Goal: Task Accomplishment & Management: Use online tool/utility

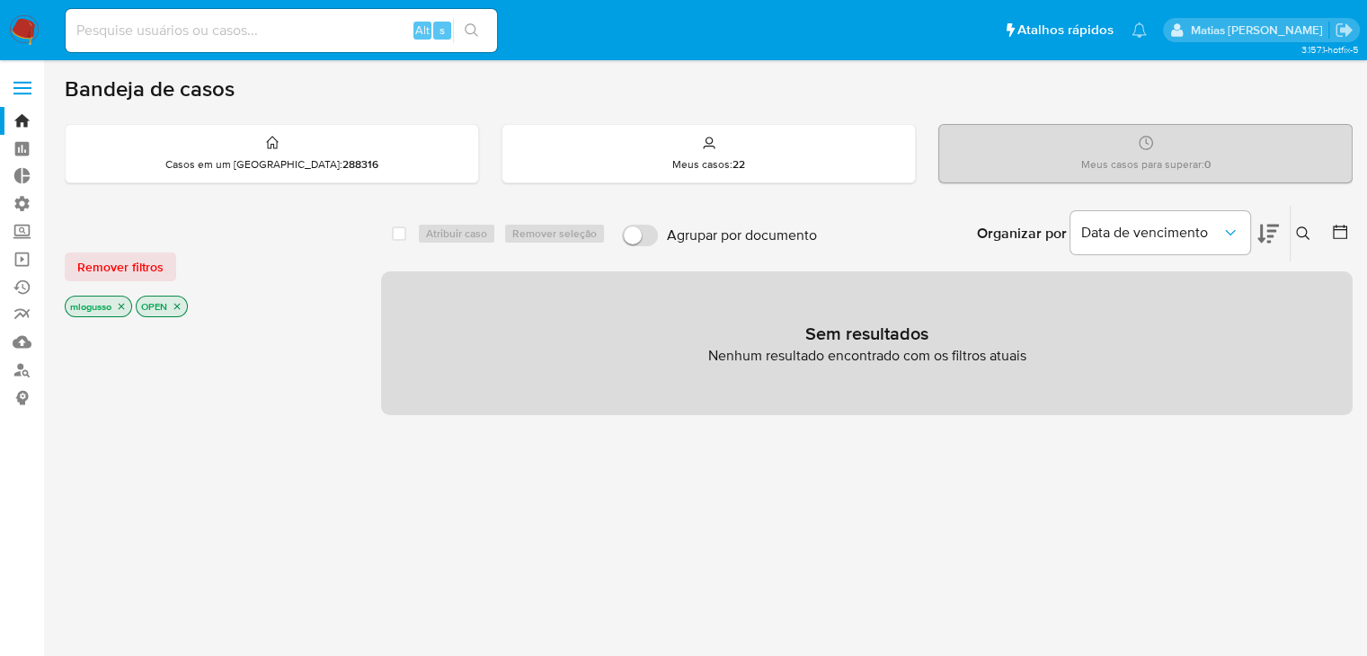
click at [128, 303] on p "mlogusso" at bounding box center [99, 307] width 66 height 20
click at [122, 306] on icon "close-filter" at bounding box center [121, 306] width 11 height 11
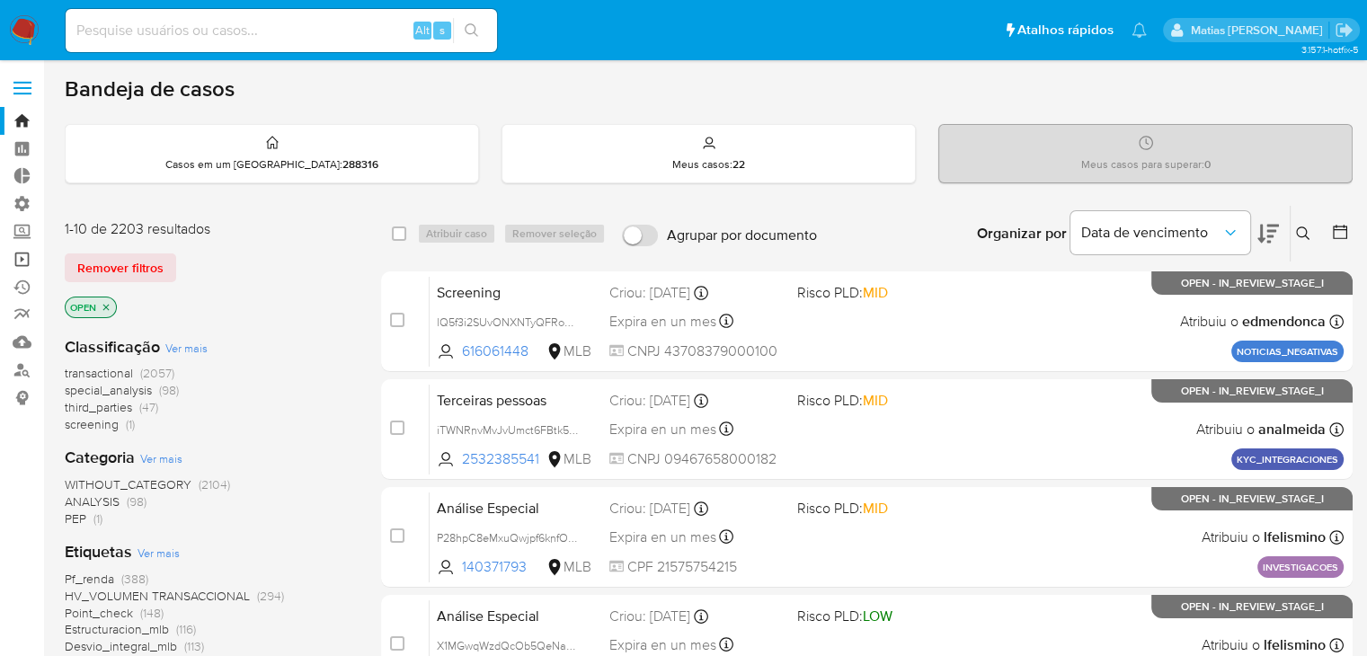
click at [18, 263] on link "Operações em massa" at bounding box center [107, 259] width 214 height 28
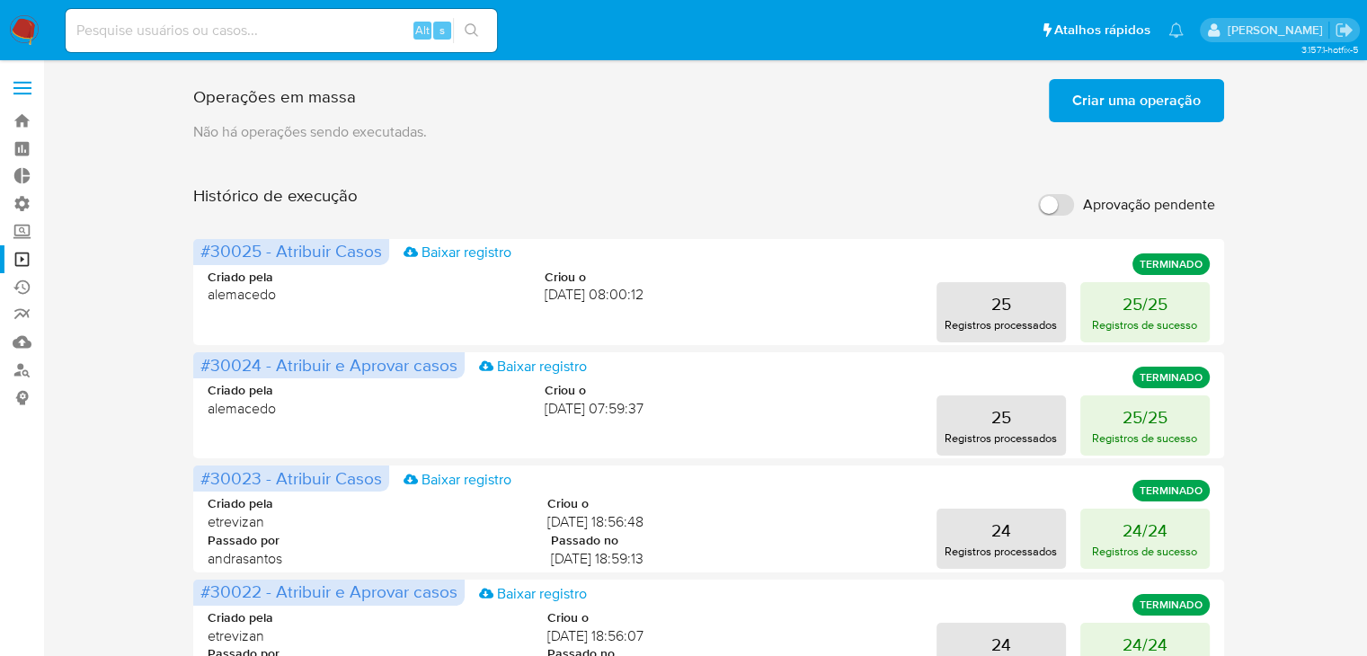
click at [1127, 102] on span "Criar uma operação" at bounding box center [1136, 101] width 128 height 40
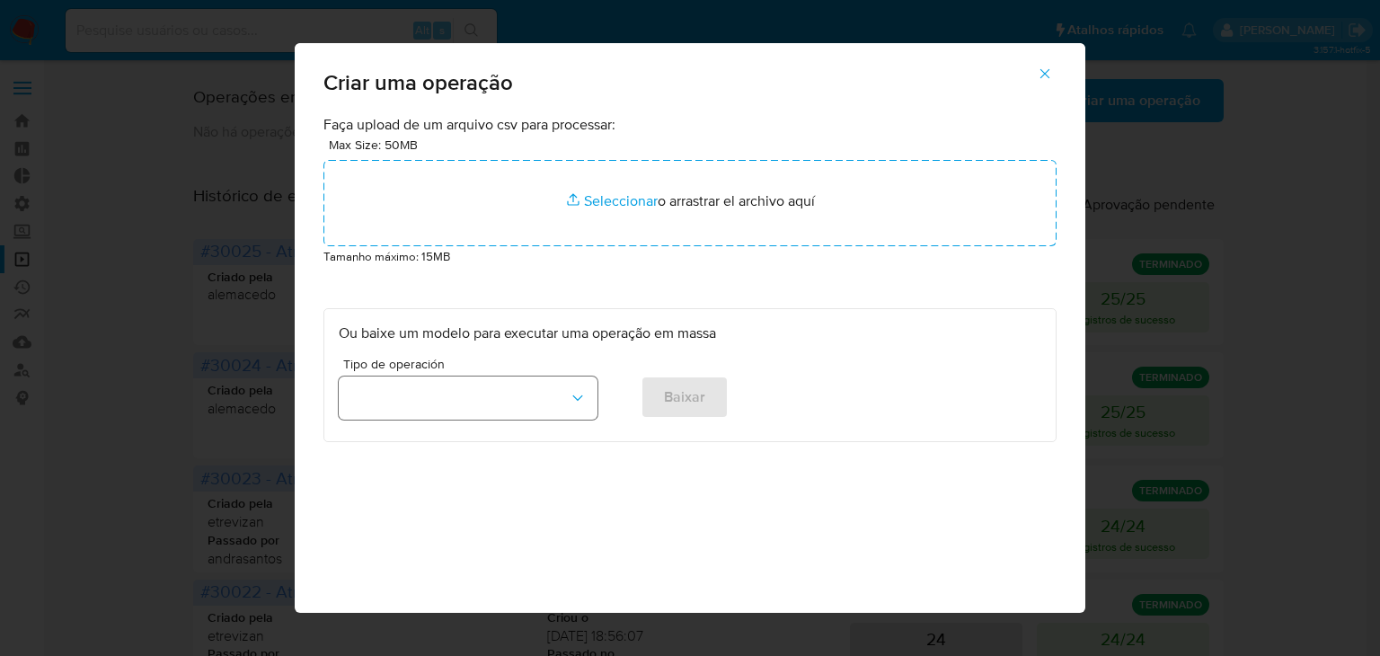
click at [547, 405] on button "button" at bounding box center [468, 398] width 259 height 43
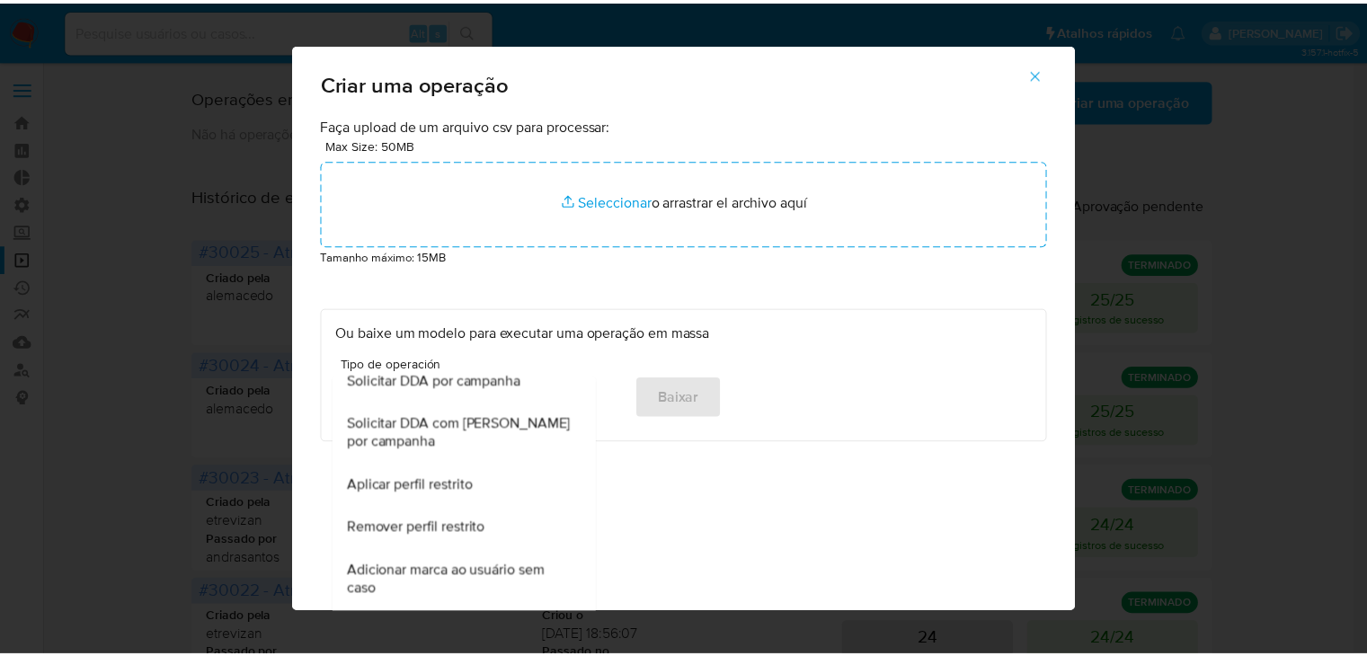
scroll to position [1125, 0]
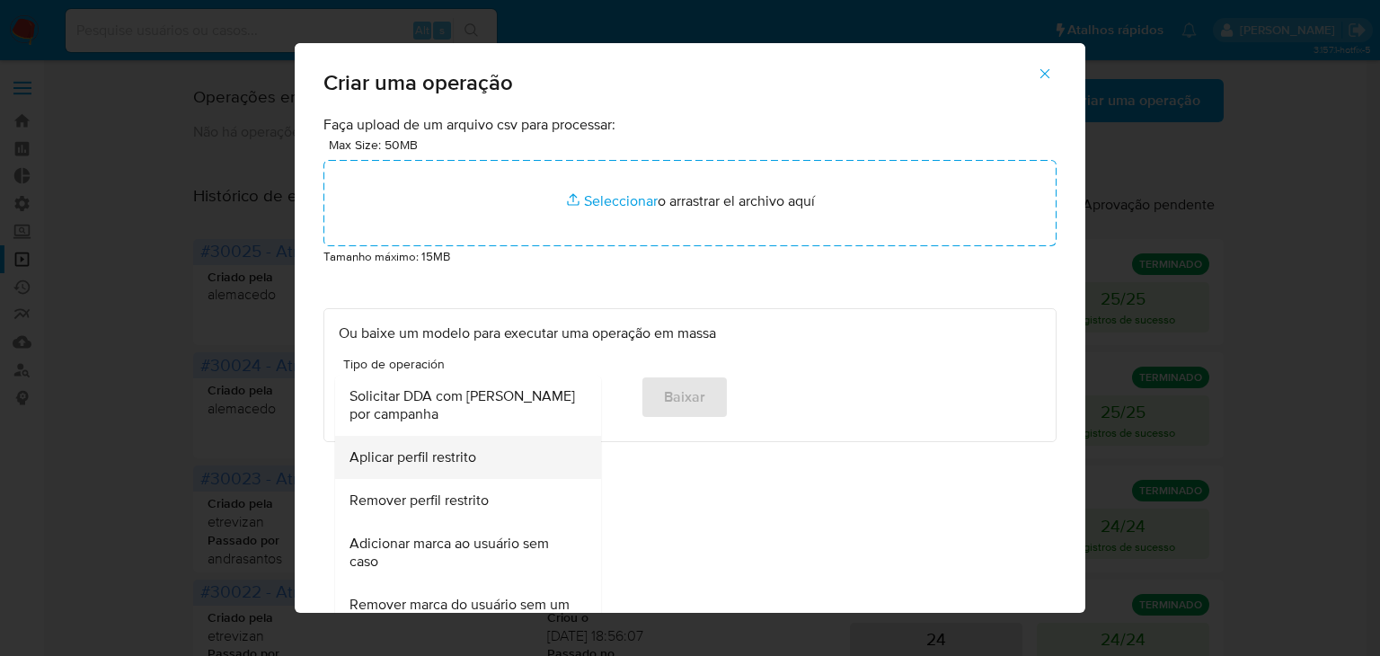
click at [470, 471] on div "Aplicar perfil restrito" at bounding box center [463, 457] width 226 height 43
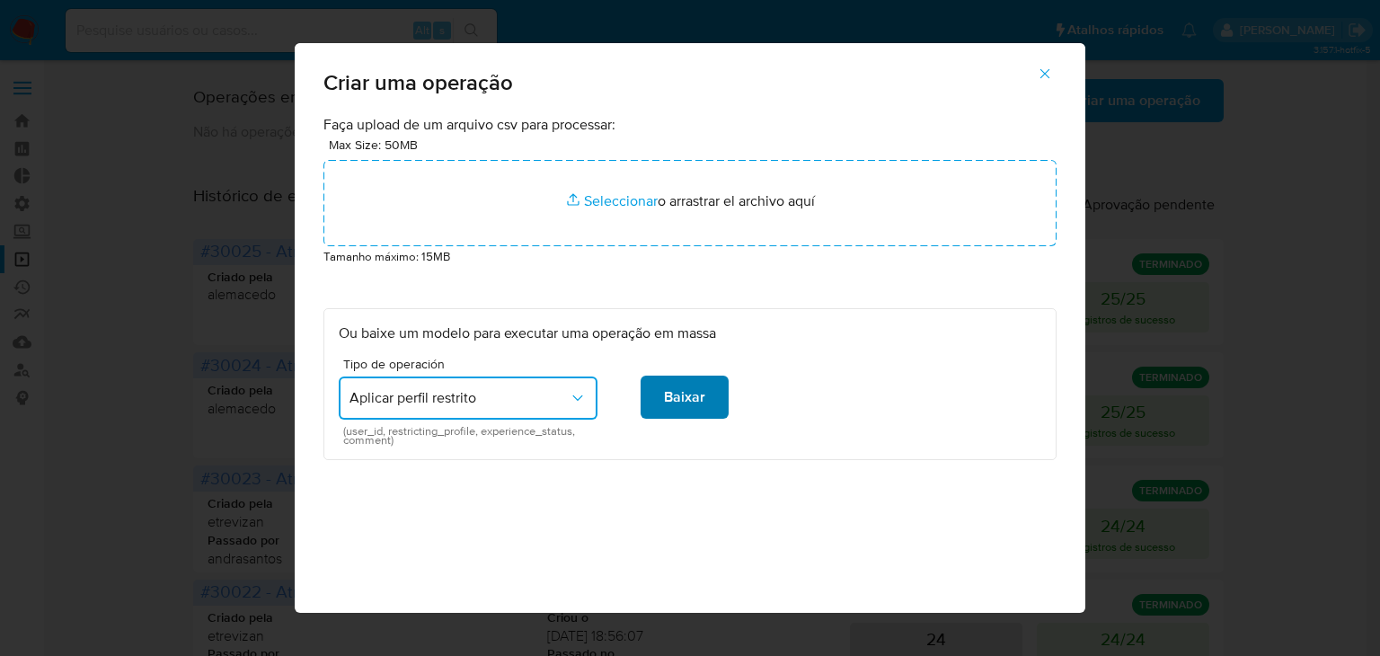
click at [669, 412] on span "Baixar" at bounding box center [684, 397] width 41 height 40
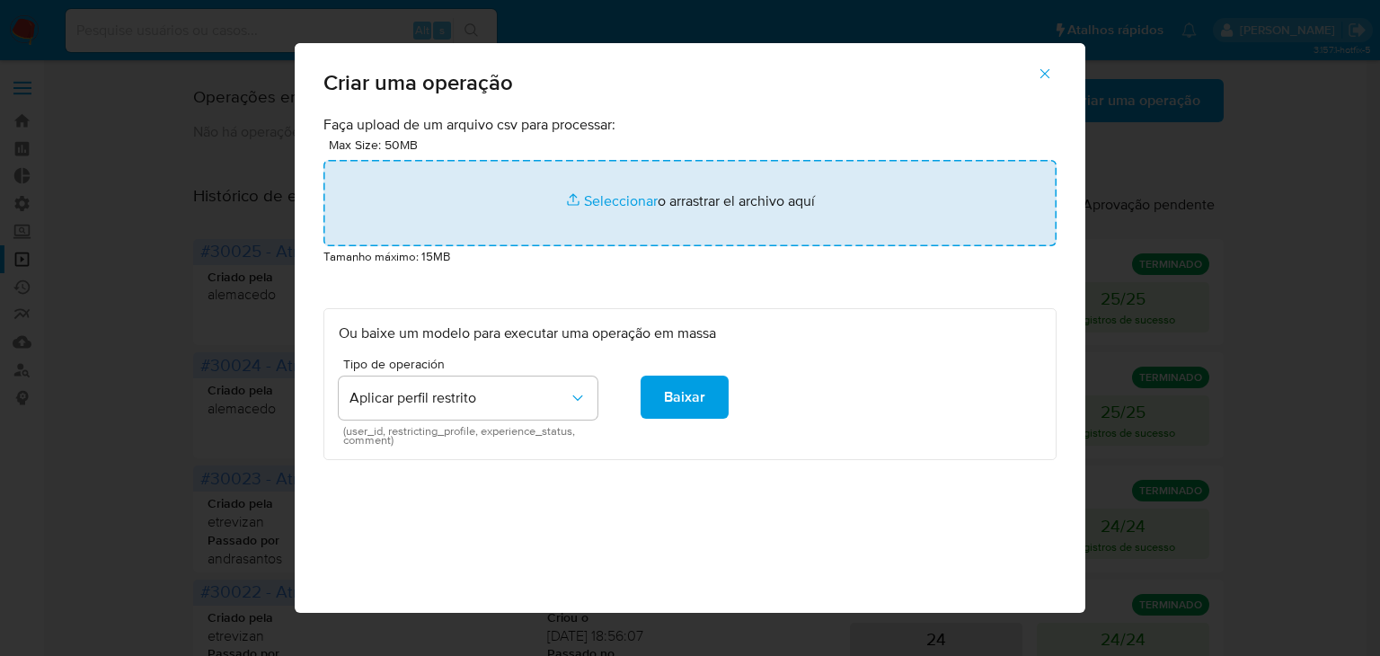
click at [612, 193] on input "file" at bounding box center [689, 203] width 733 height 86
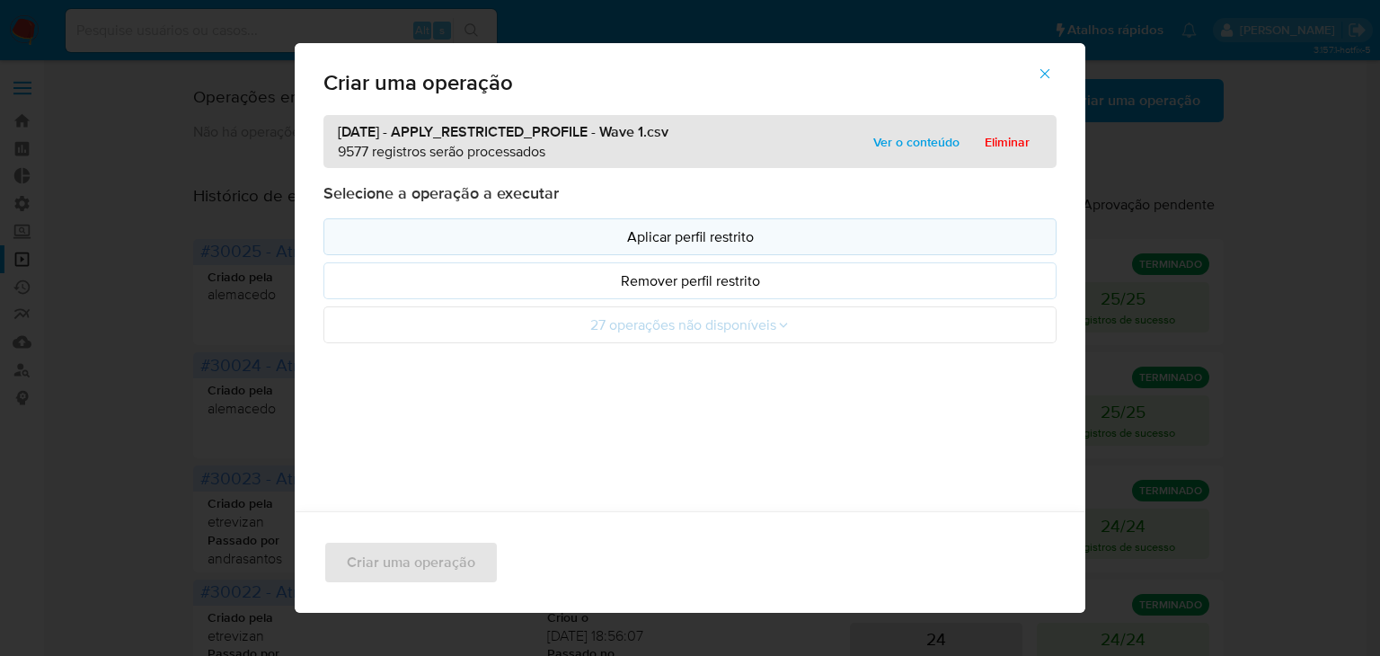
click at [623, 238] on p "Aplicar perfil restrito" at bounding box center [690, 236] width 703 height 21
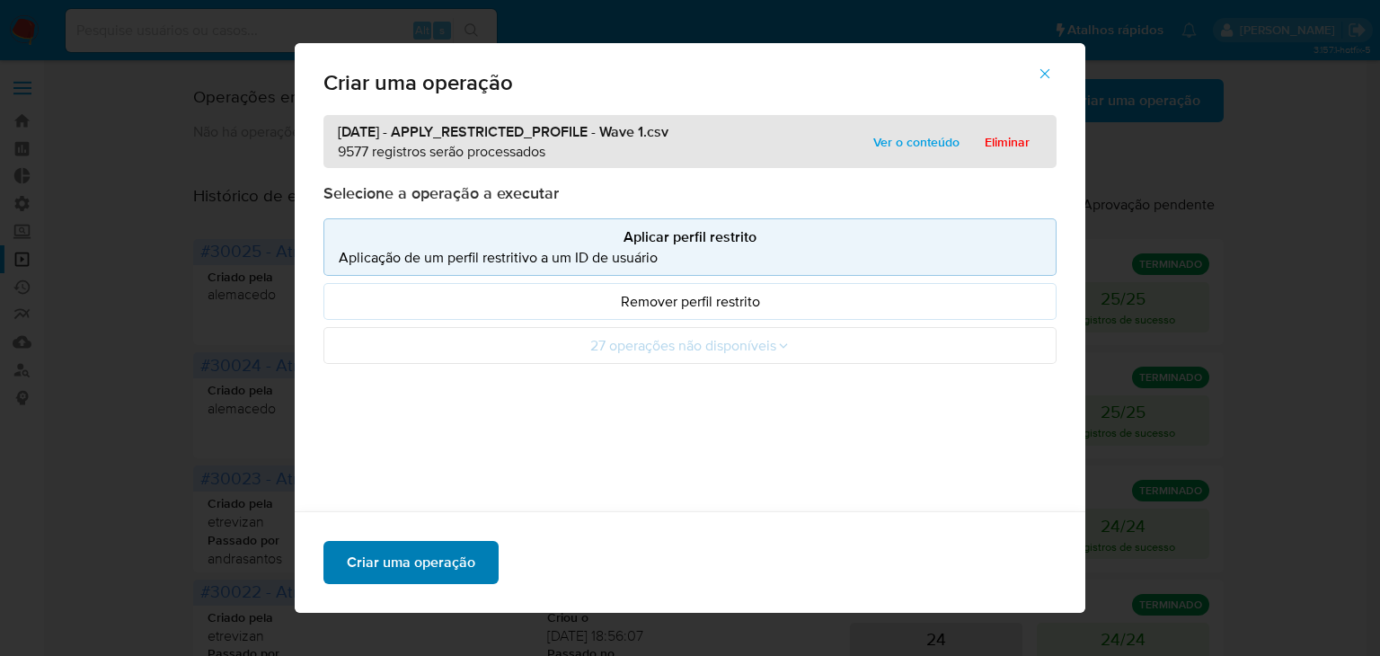
click at [444, 572] on span "Criar uma operação" at bounding box center [411, 563] width 128 height 40
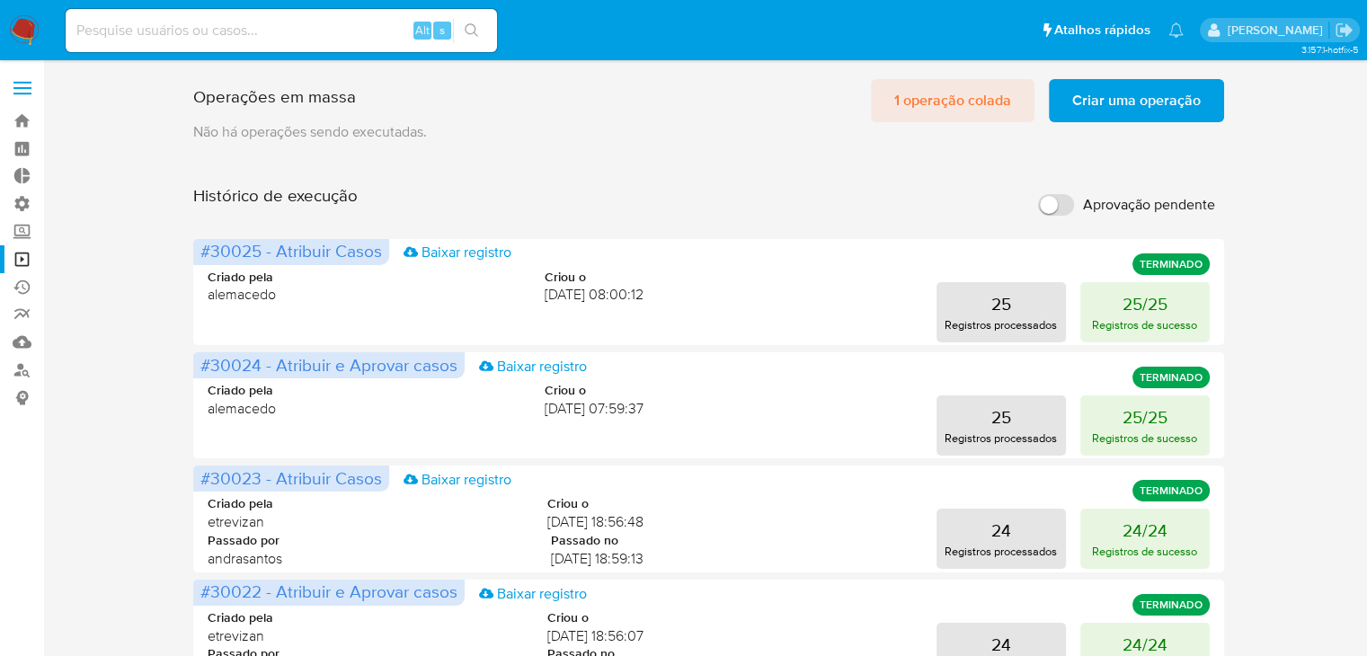
click at [967, 109] on span "1 operação colada" at bounding box center [952, 101] width 117 height 40
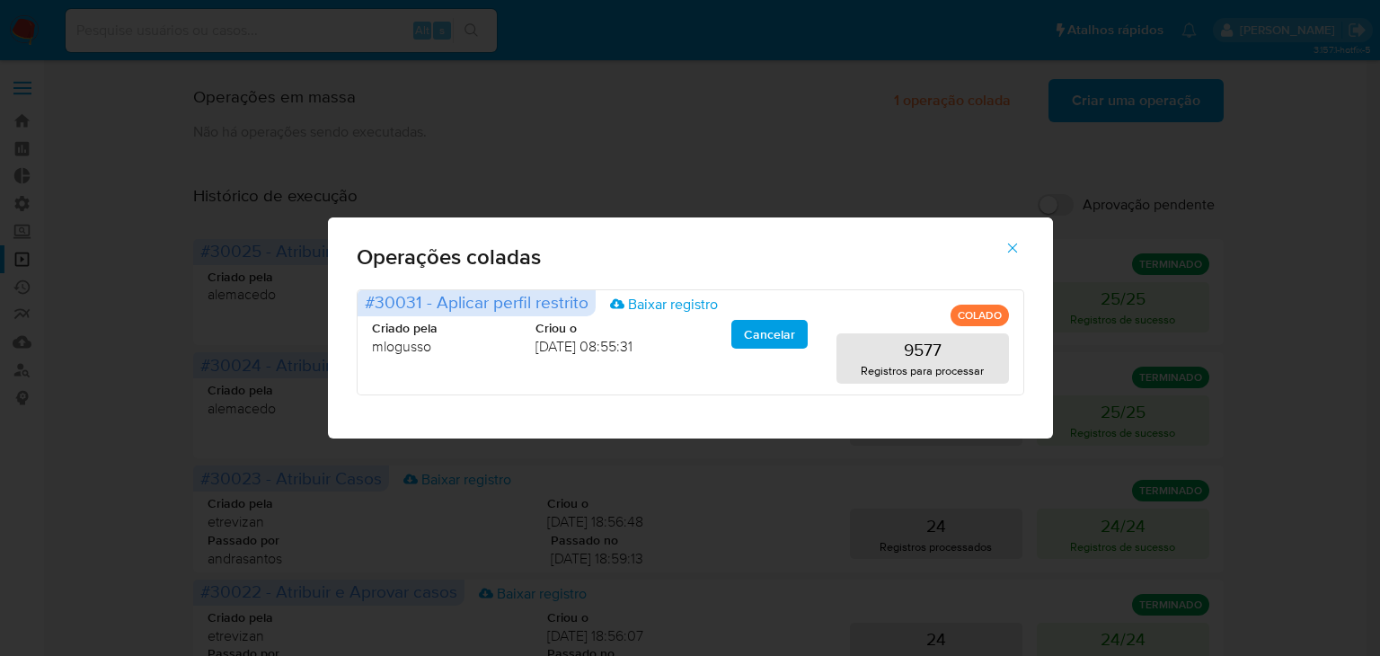
click at [1005, 242] on icon "button" at bounding box center [1013, 248] width 16 height 16
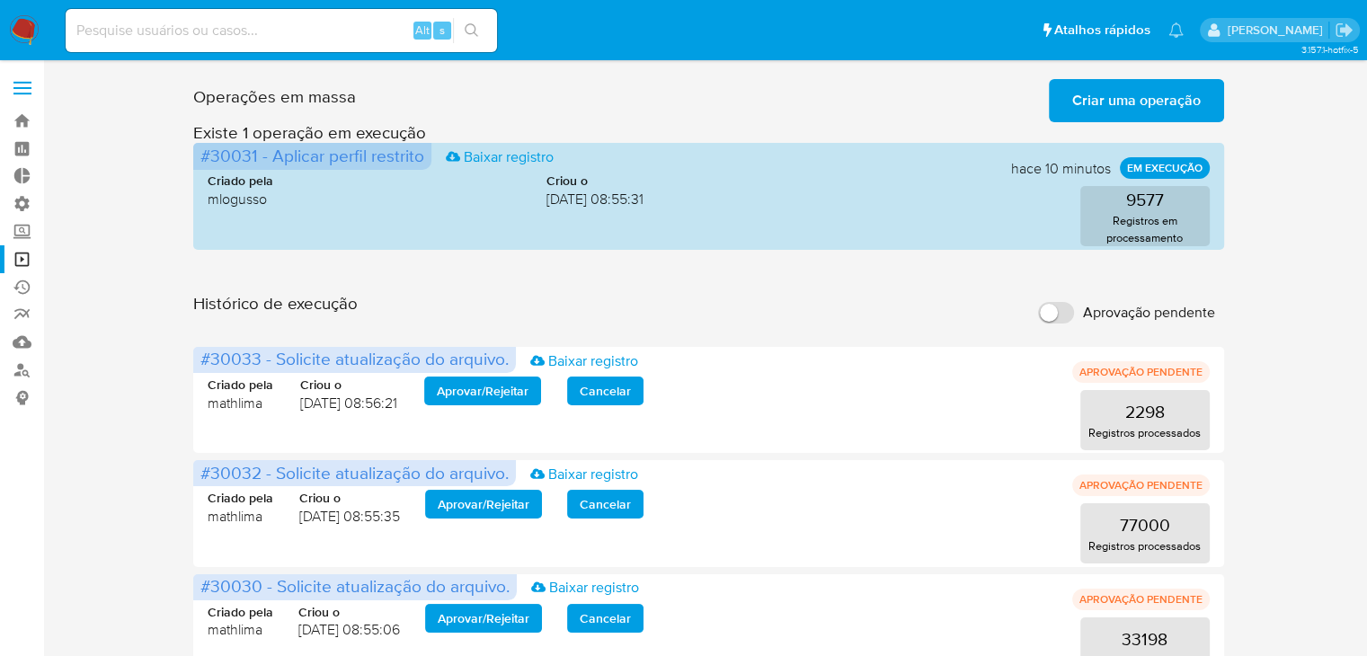
click at [1069, 311] on input "Aprovação pendente" at bounding box center [1056, 313] width 36 height 22
click at [1042, 313] on input "Aprovação pendente" at bounding box center [1056, 313] width 36 height 22
checkbox input "false"
click at [1080, 99] on span "Criar uma operação" at bounding box center [1136, 101] width 128 height 40
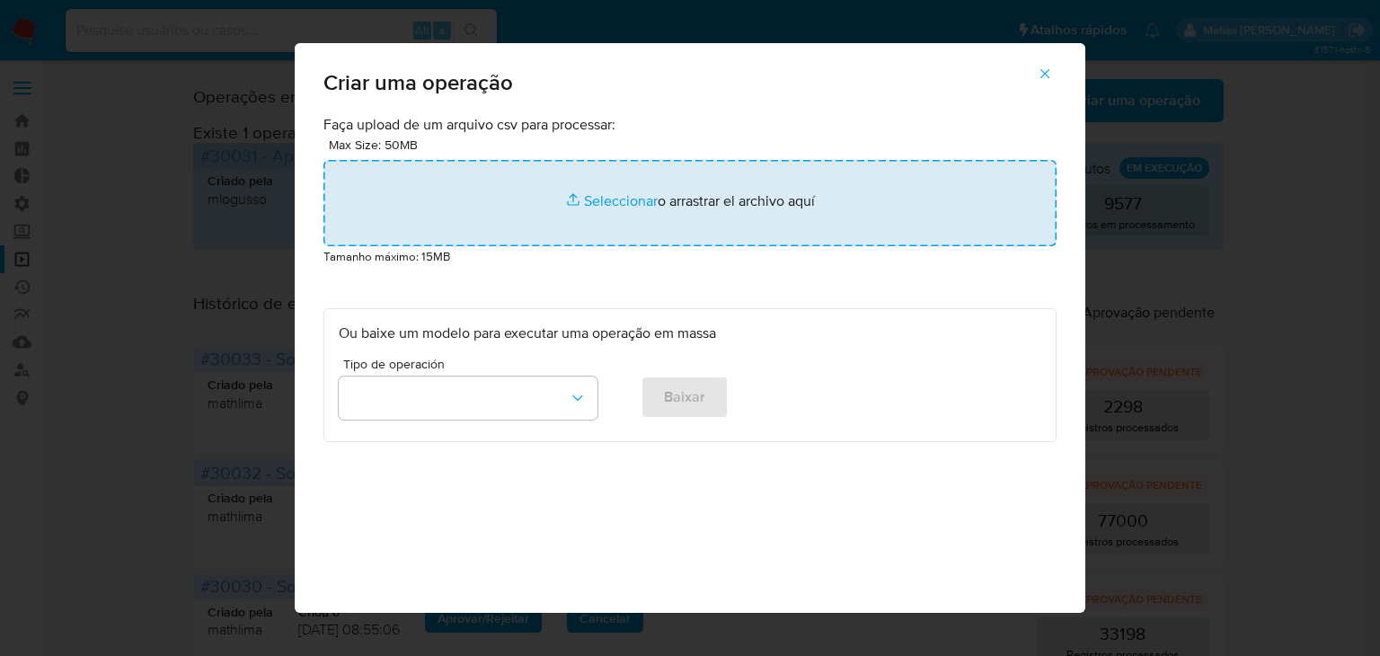
click at [589, 210] on input "file" at bounding box center [689, 203] width 733 height 86
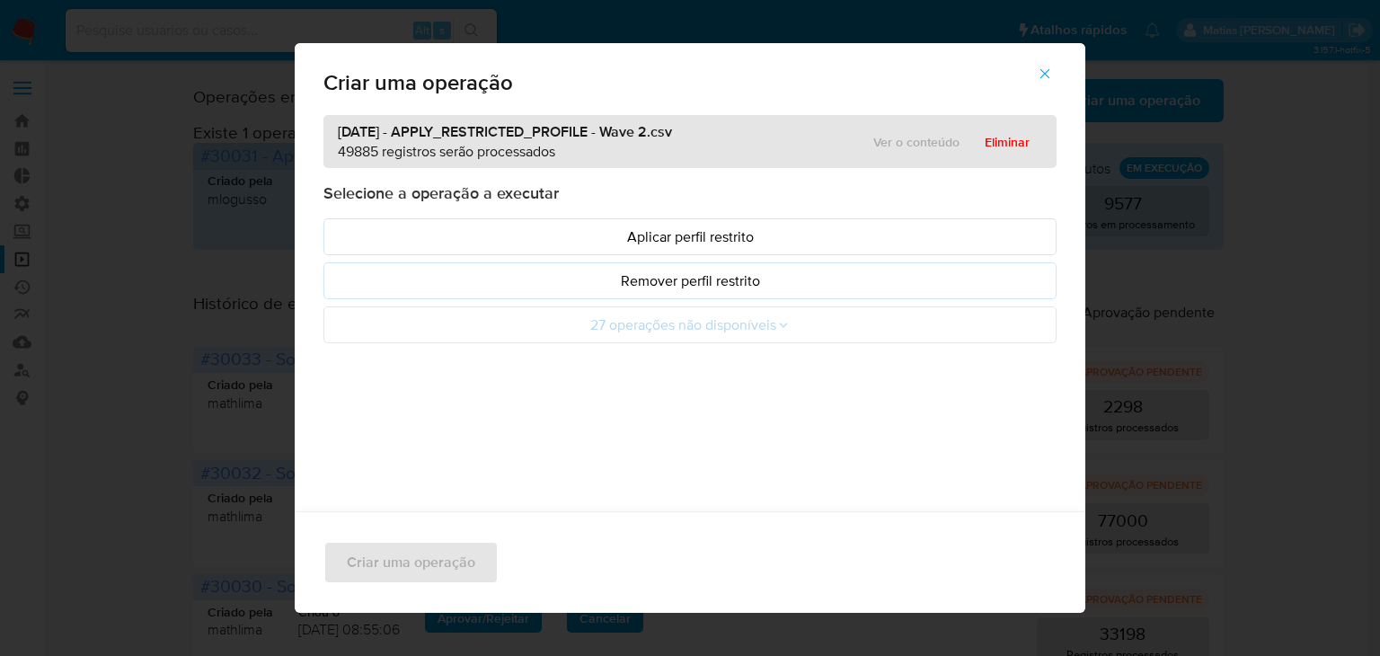
click at [1050, 82] on span "button" at bounding box center [1045, 74] width 16 height 40
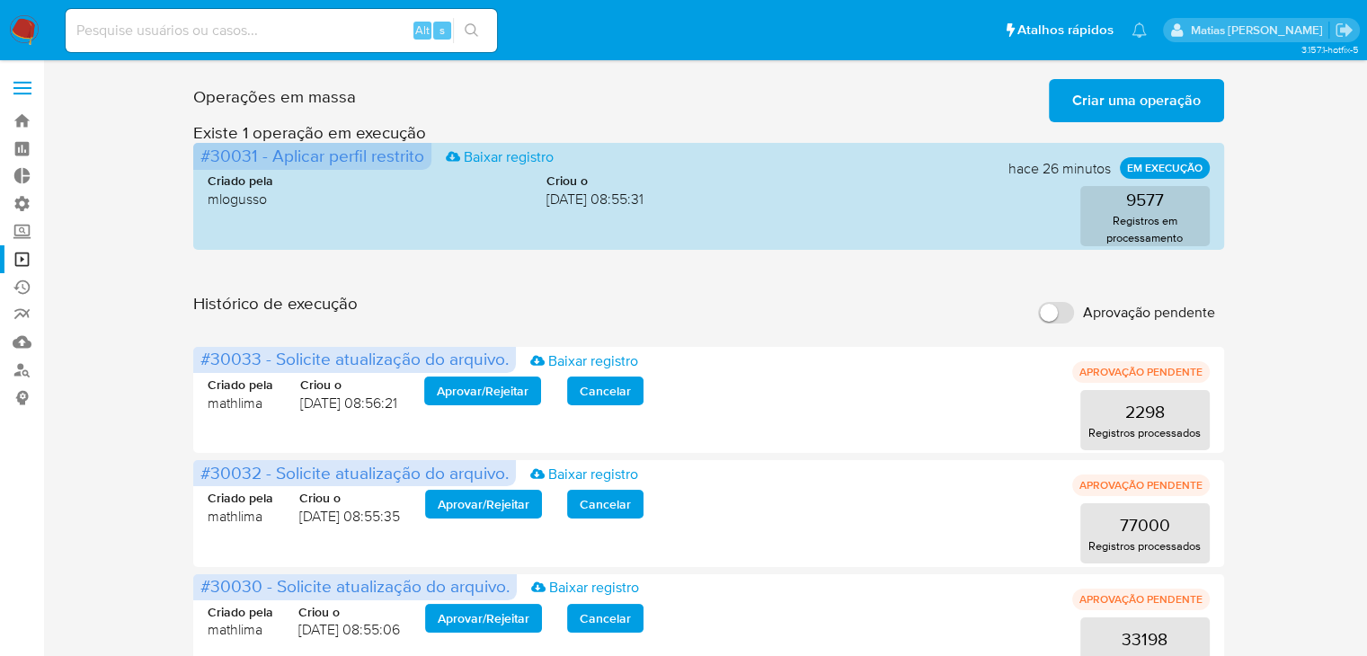
click at [1125, 91] on span "Criar uma operação" at bounding box center [1136, 101] width 128 height 40
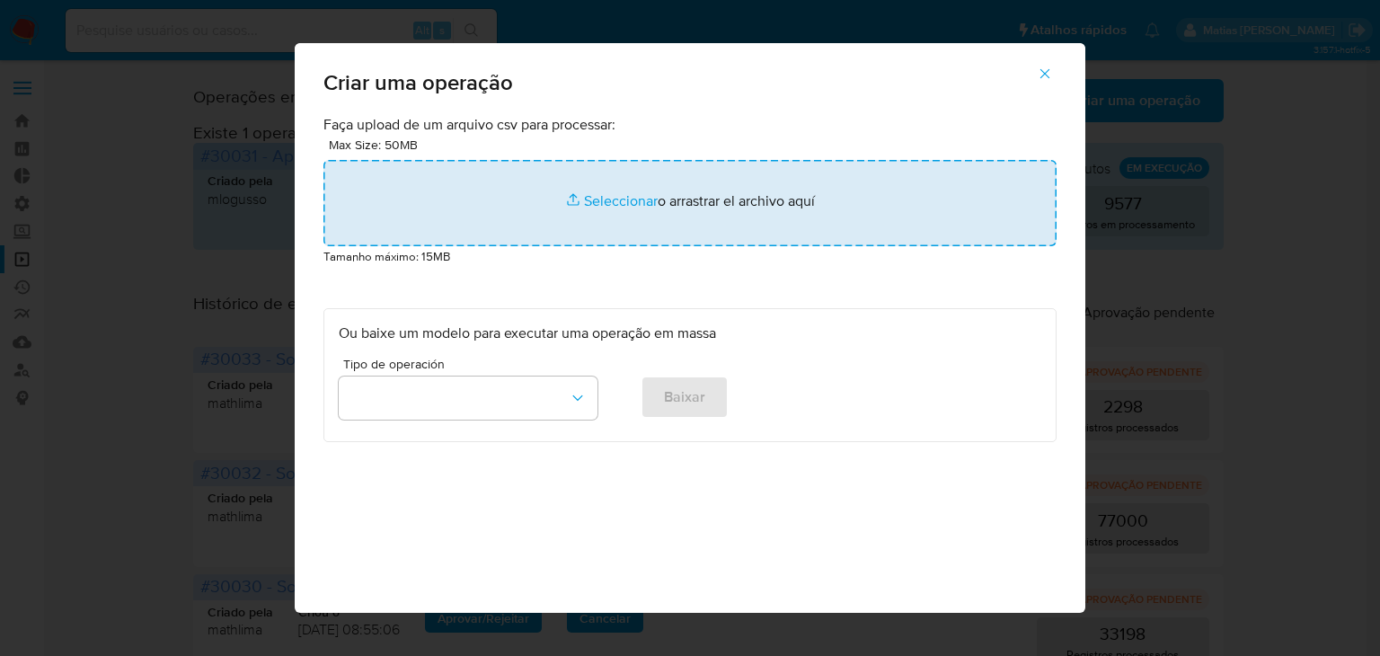
click at [590, 208] on input "file" at bounding box center [689, 203] width 733 height 86
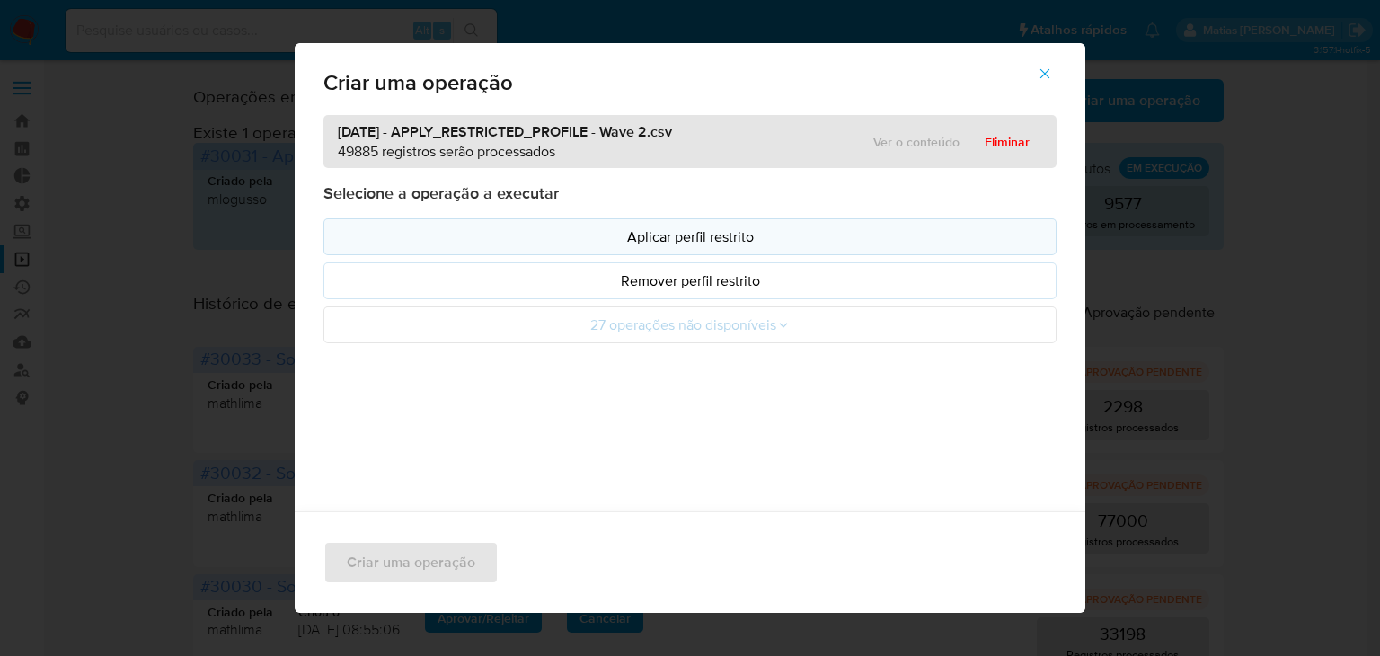
click at [541, 233] on p "Aplicar perfil restrito" at bounding box center [690, 236] width 703 height 21
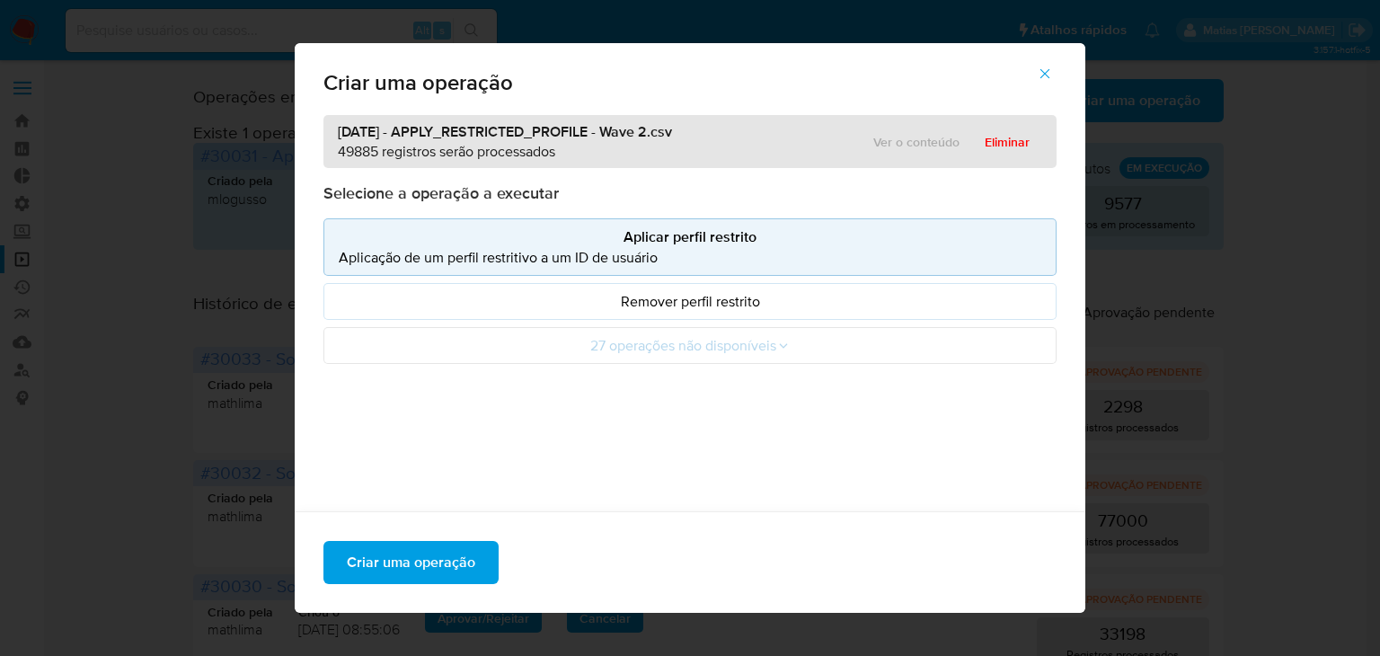
drag, startPoint x: 436, startPoint y: 560, endPoint x: 307, endPoint y: 421, distance: 189.5
click at [307, 421] on div "Criar uma operação 2025-09-02 - APPLY_RESTRICTED_PROFILE - Wave 2.csv 49885 reg…" at bounding box center [690, 328] width 791 height 570
click at [350, 569] on span "Criar uma operação" at bounding box center [411, 563] width 128 height 40
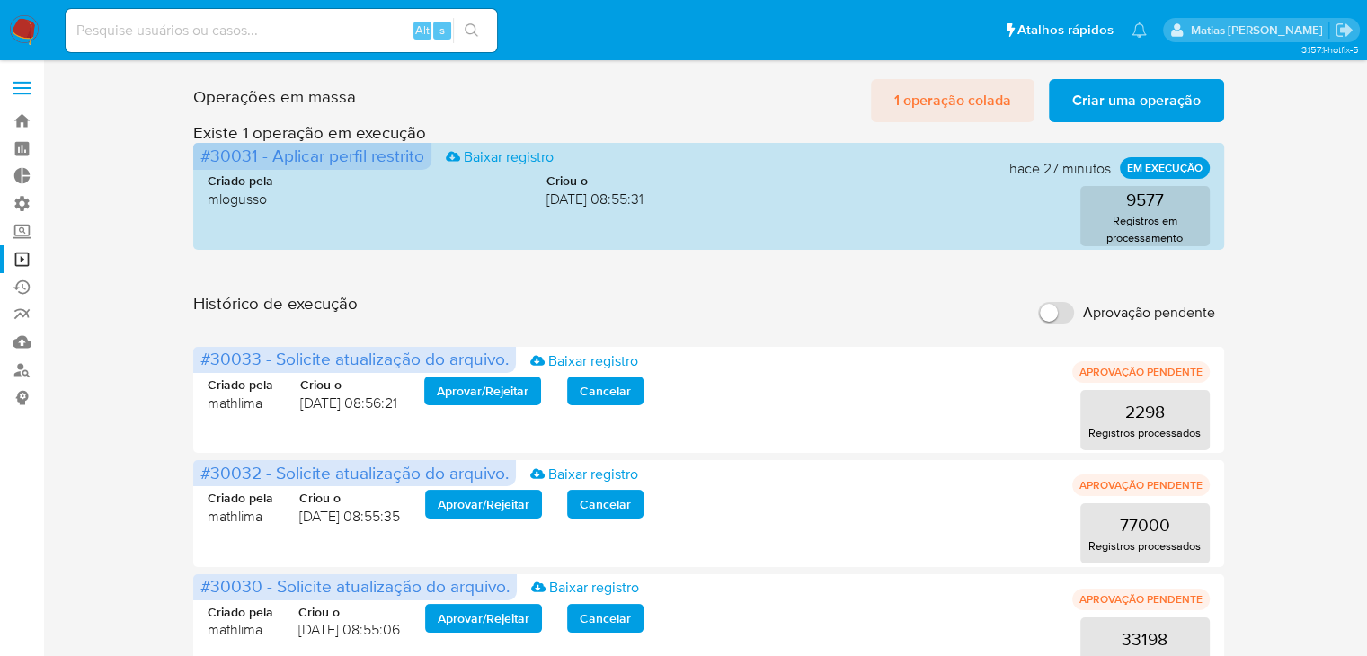
click at [949, 98] on span "1 operação colada" at bounding box center [952, 101] width 117 height 40
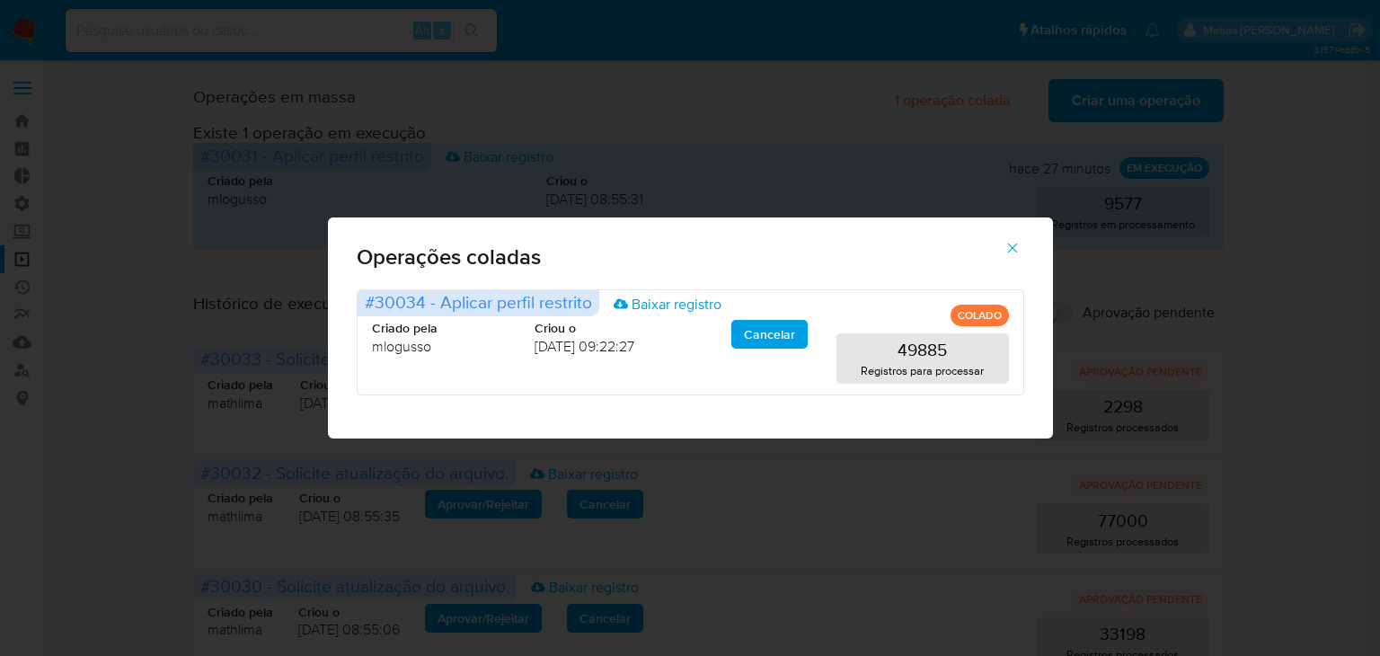
click at [1013, 246] on icon "button" at bounding box center [1012, 249] width 10 height 10
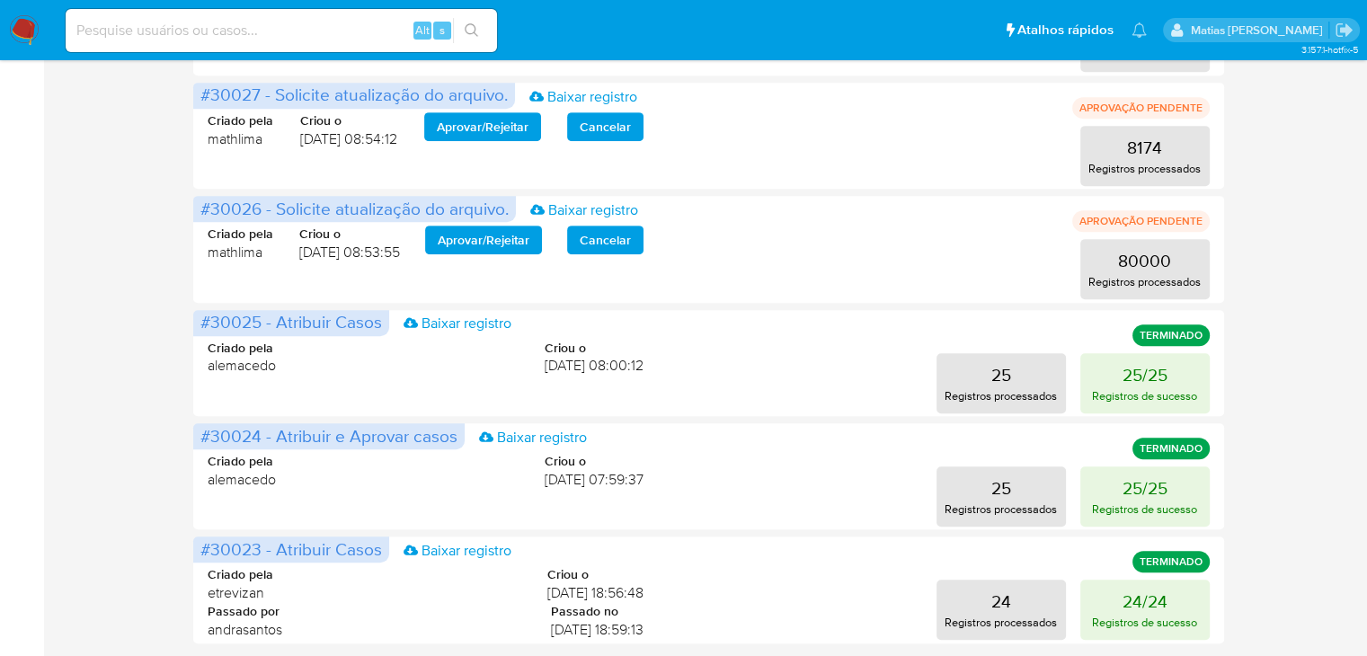
scroll to position [888, 0]
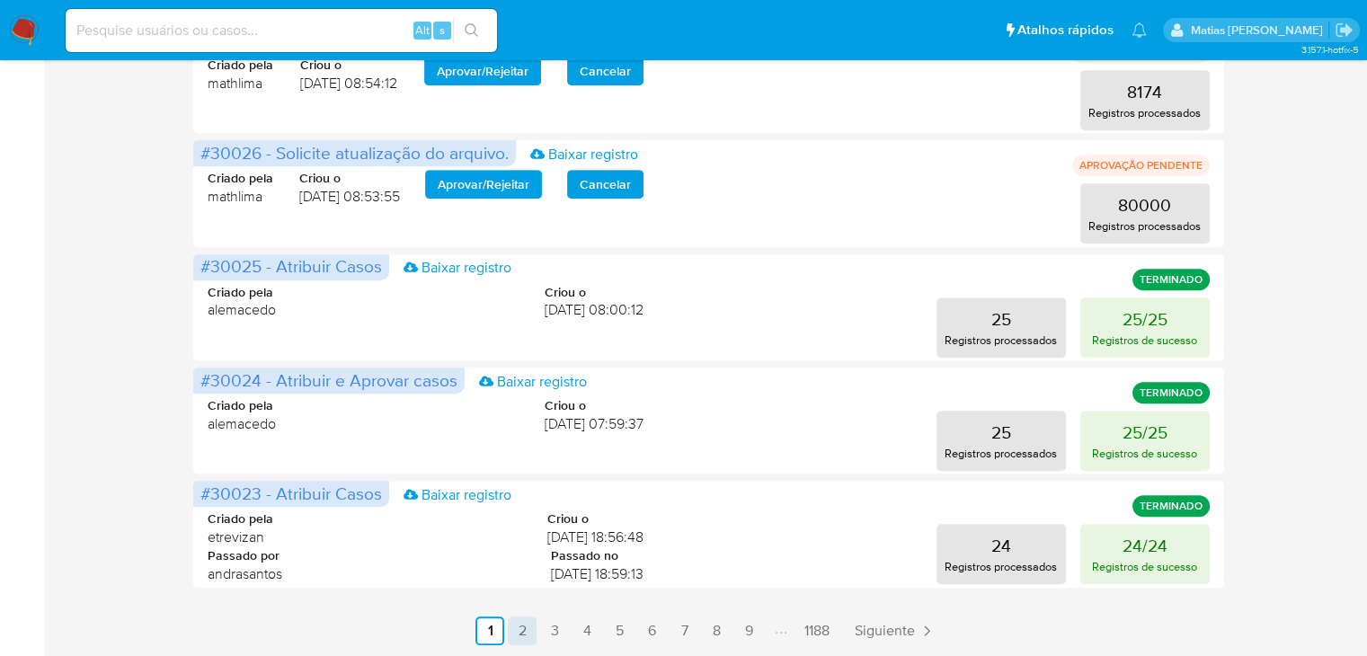
click at [516, 626] on link "2" at bounding box center [522, 630] width 29 height 29
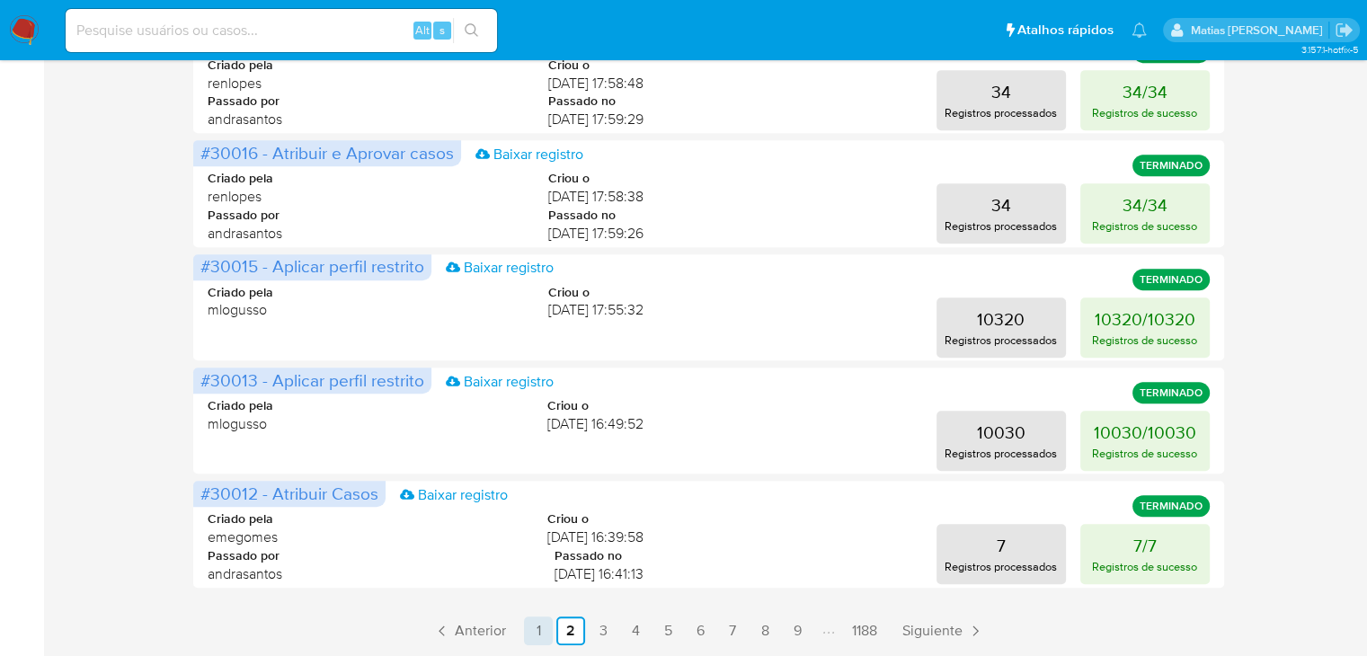
click at [538, 633] on link "1" at bounding box center [538, 630] width 29 height 29
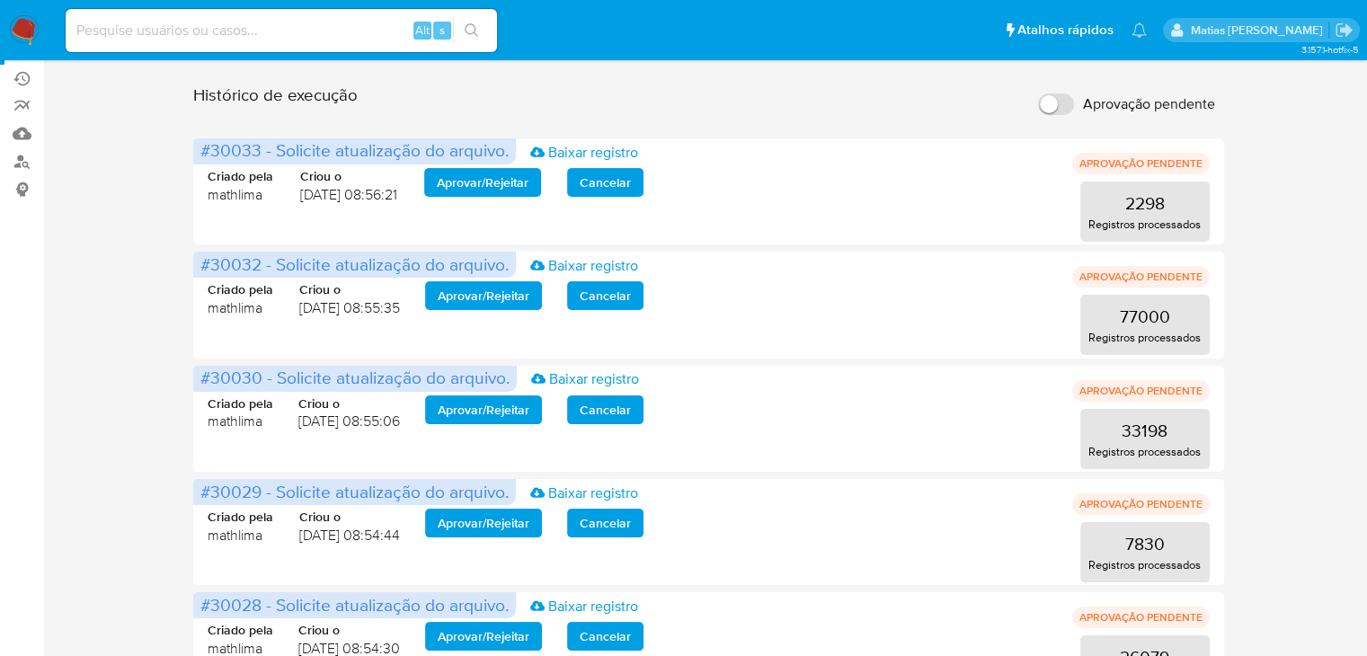
scroll to position [191, 0]
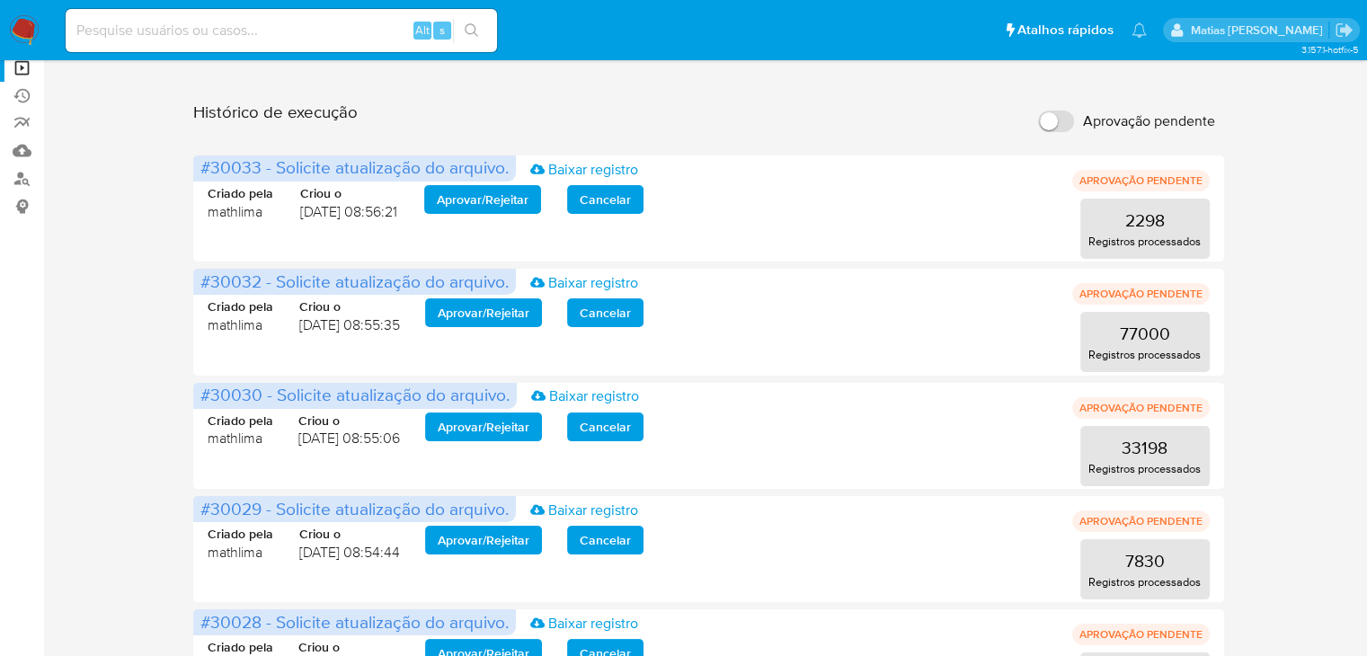
click at [1320, 127] on div "Operações em massa 1 operação colada Criar uma operação Só pode haver no máximo…" at bounding box center [709, 610] width 1288 height 1461
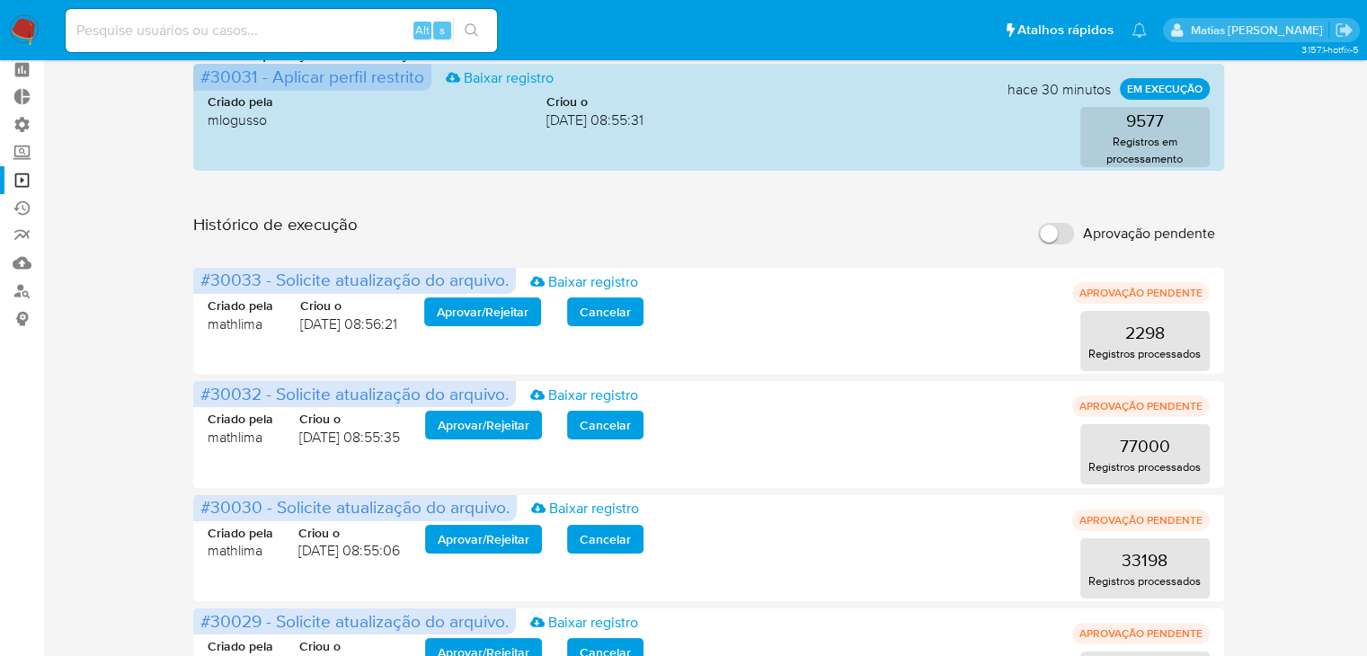
scroll to position [0, 0]
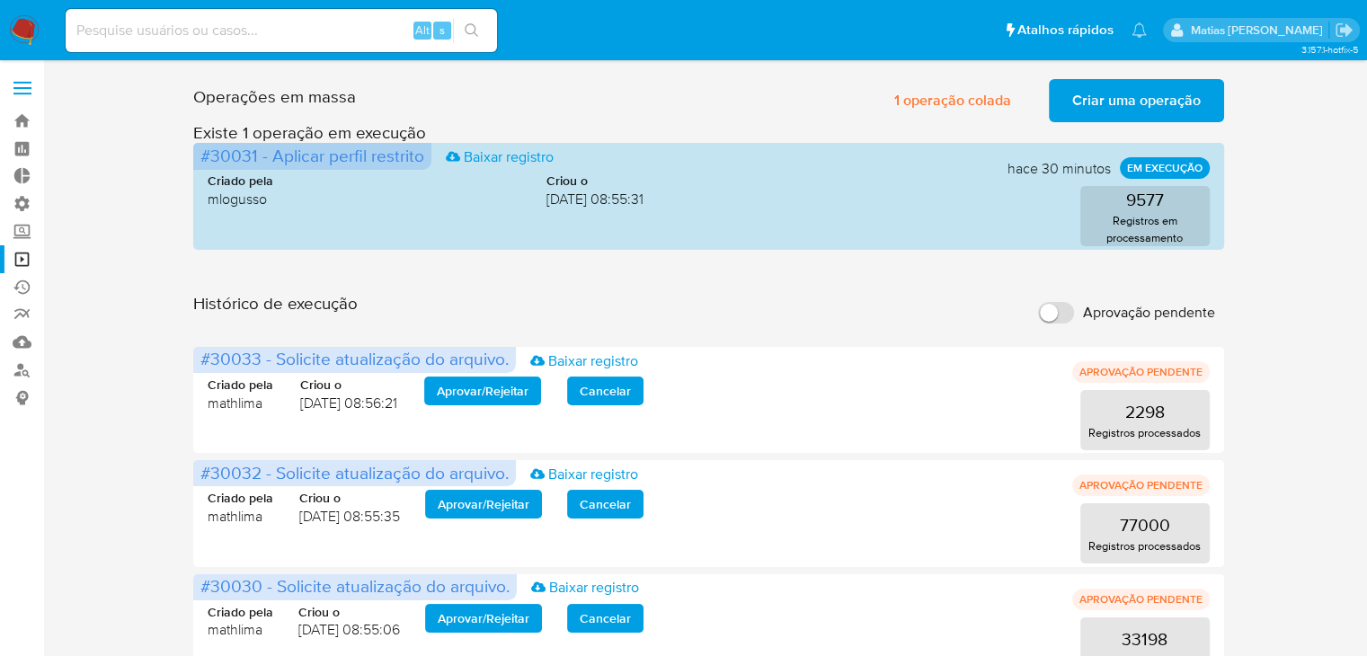
click at [546, 174] on span "Criou o" at bounding box center [594, 181] width 97 height 17
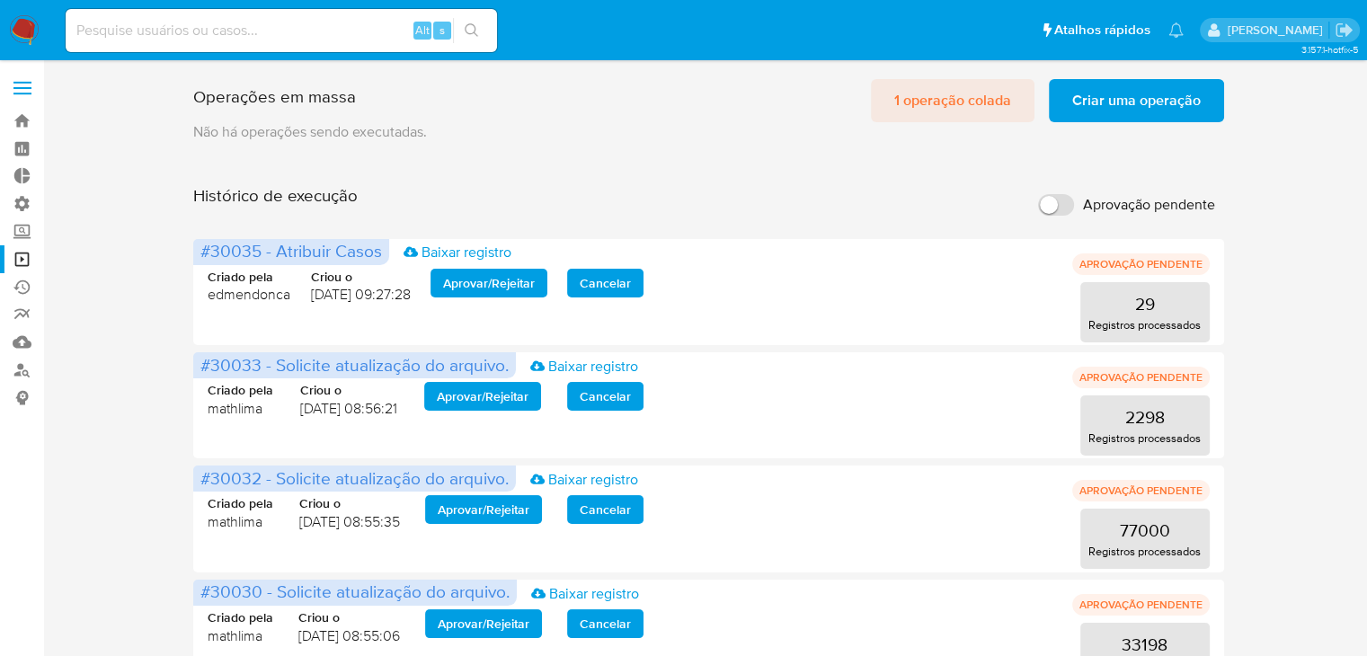
click at [921, 105] on span "1 operação colada" at bounding box center [952, 101] width 117 height 40
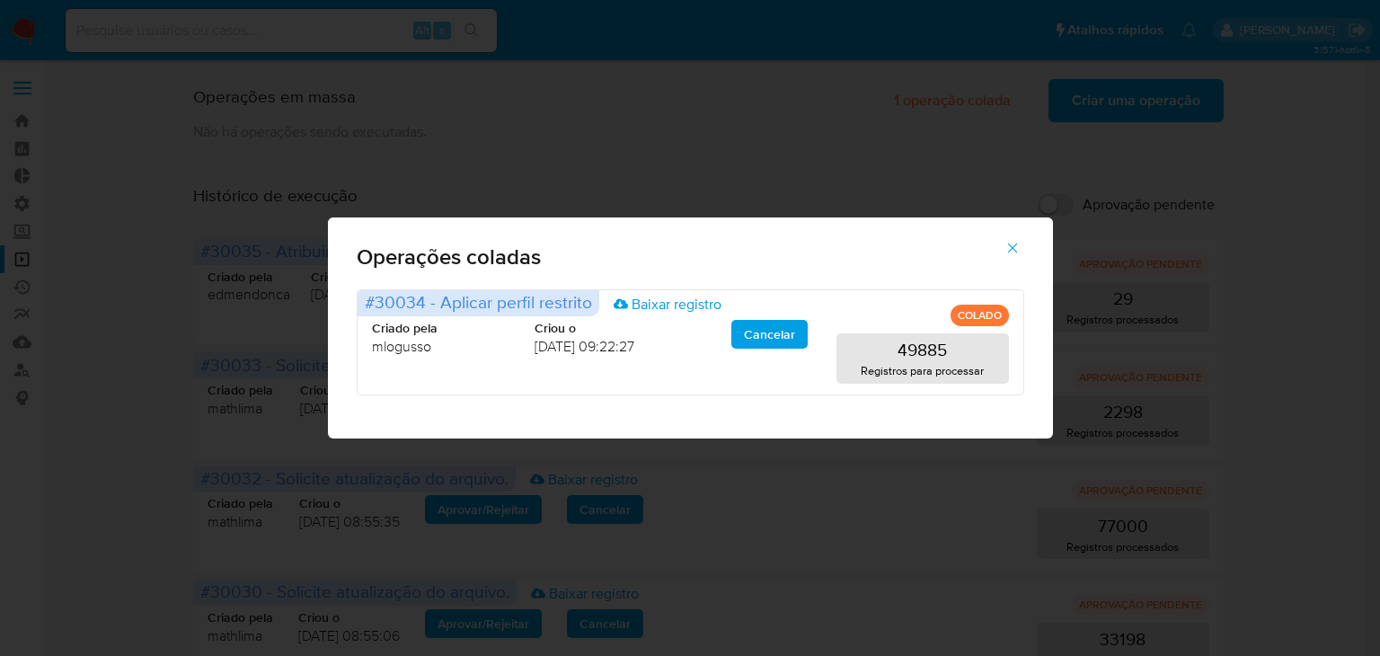
click at [1012, 246] on icon "button" at bounding box center [1012, 249] width 10 height 10
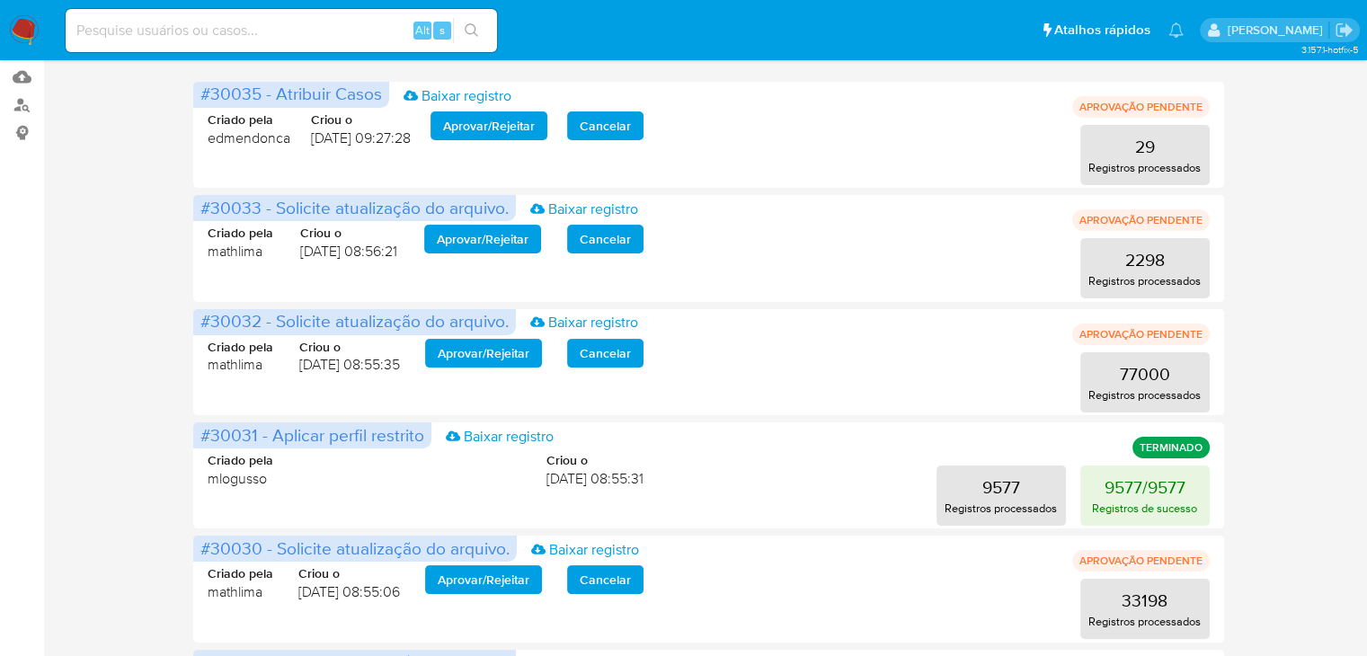
scroll to position [267, 0]
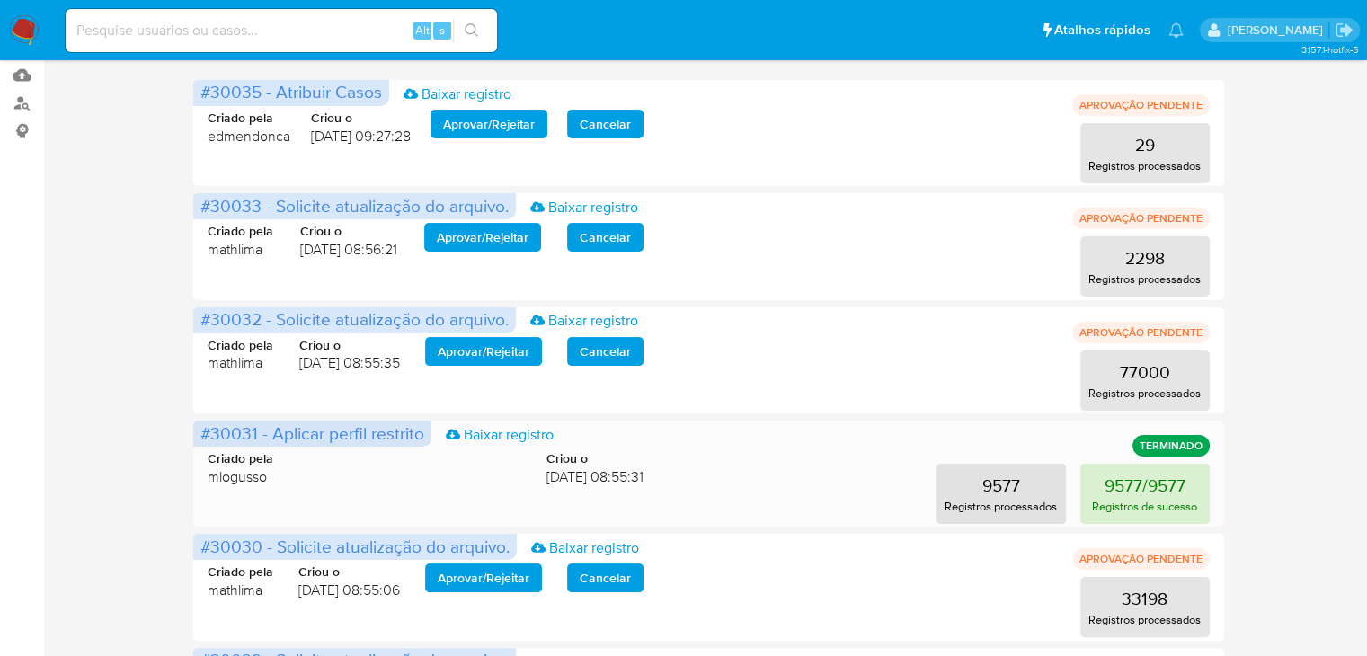
click at [1092, 498] on p "Registros de sucesso" at bounding box center [1144, 506] width 105 height 17
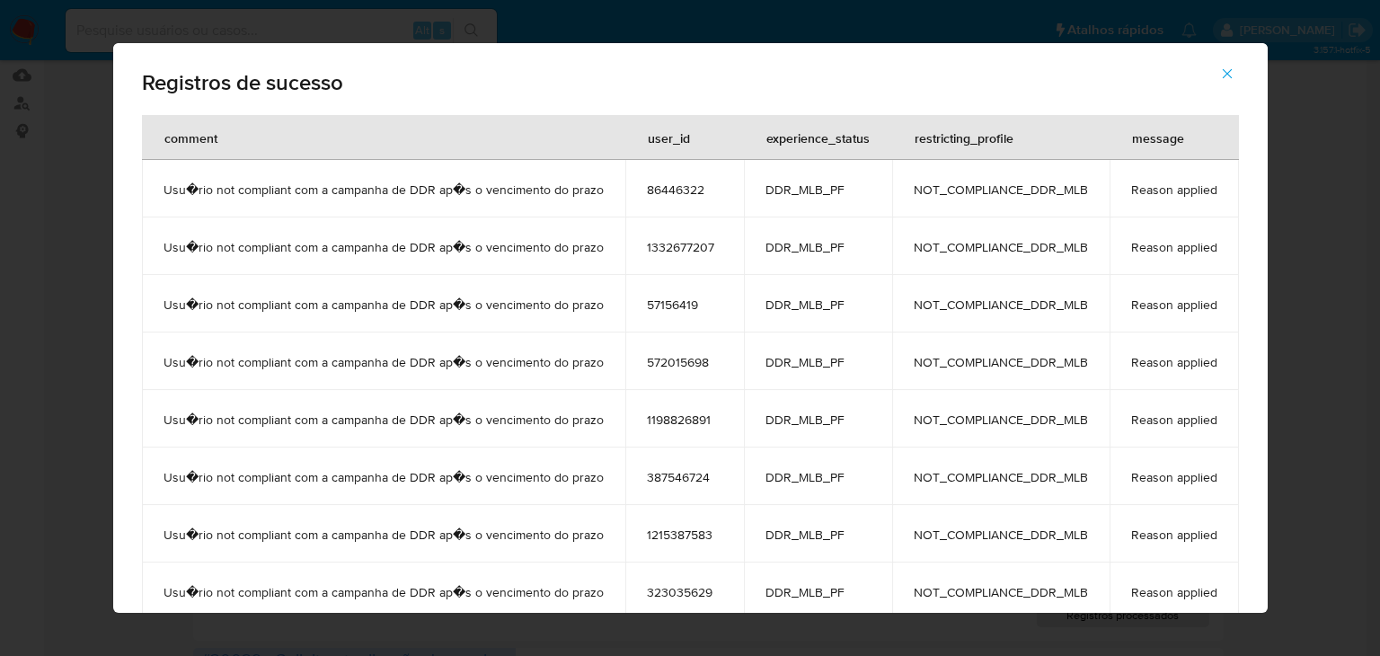
click at [1227, 71] on icon "button" at bounding box center [1227, 74] width 16 height 16
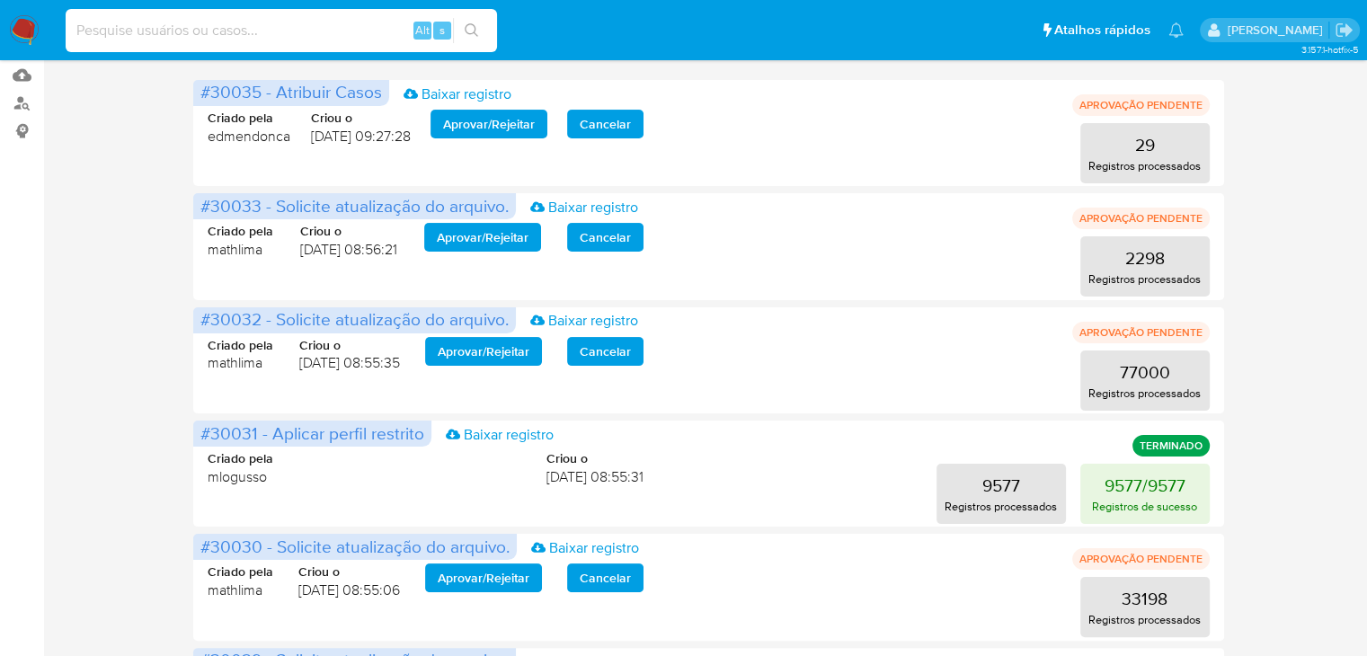
click at [280, 34] on input at bounding box center [281, 30] width 431 height 23
paste input "387546724"
type input "387546724"
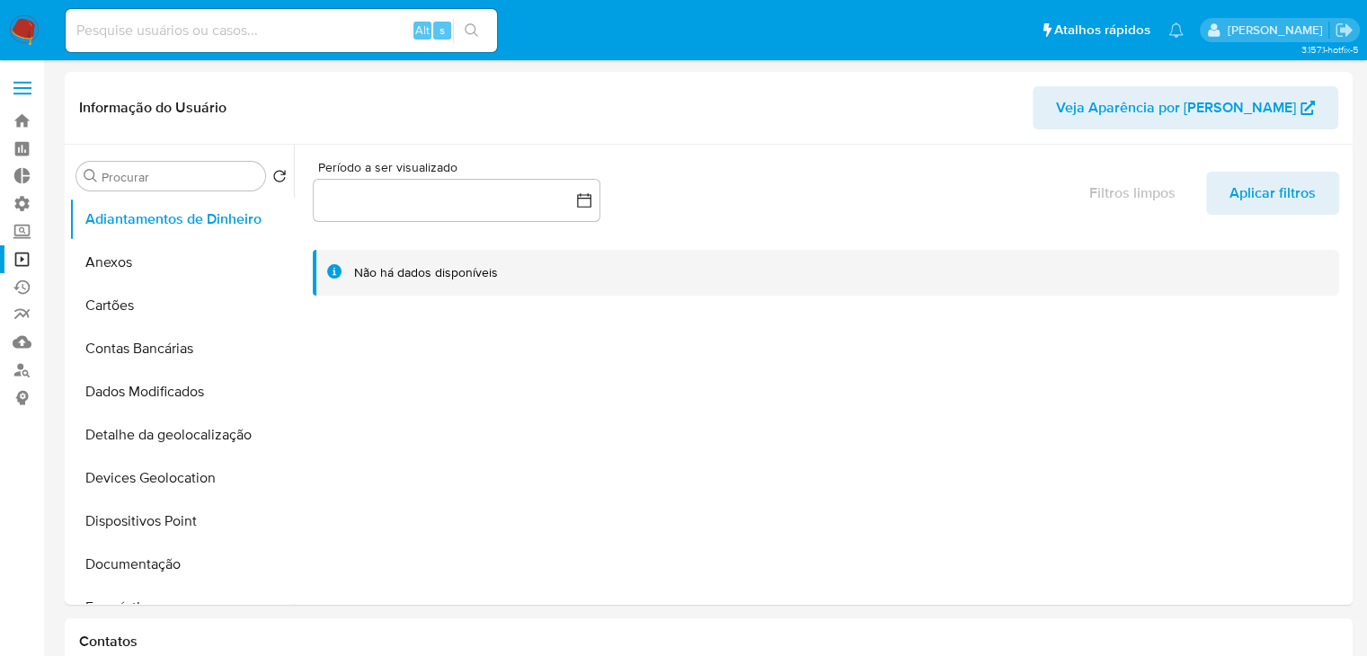
select select "10"
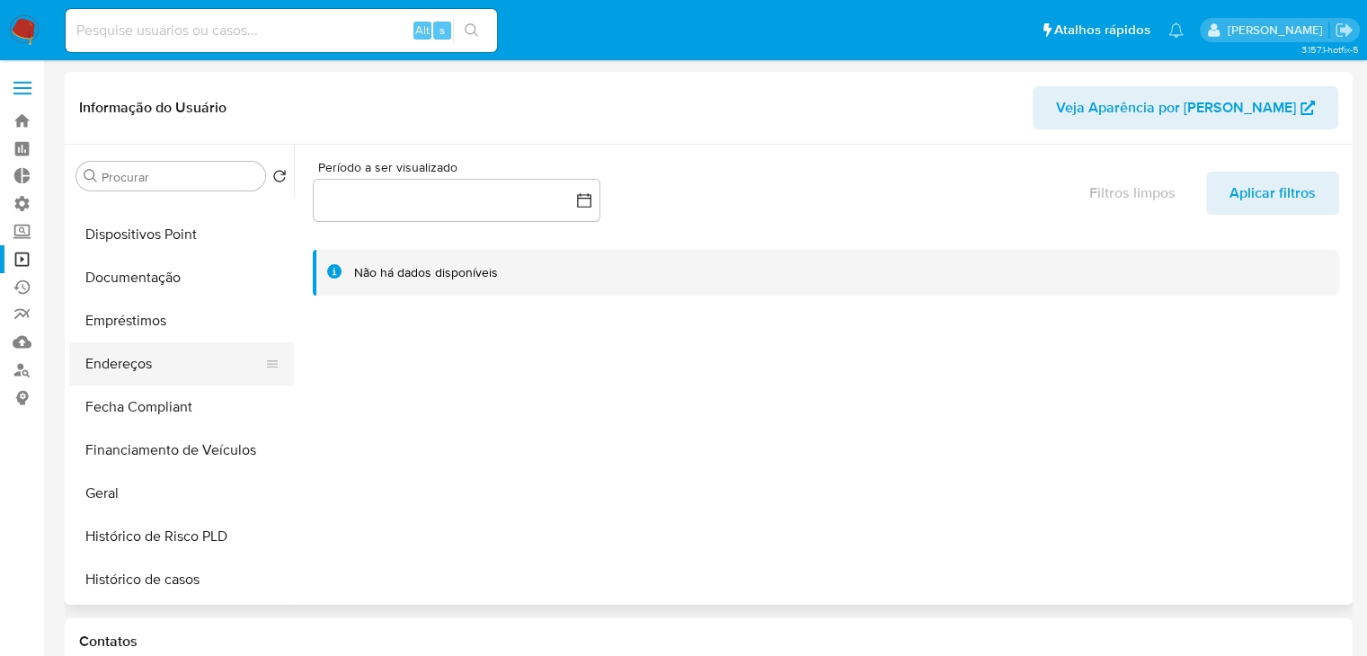
scroll to position [299, 0]
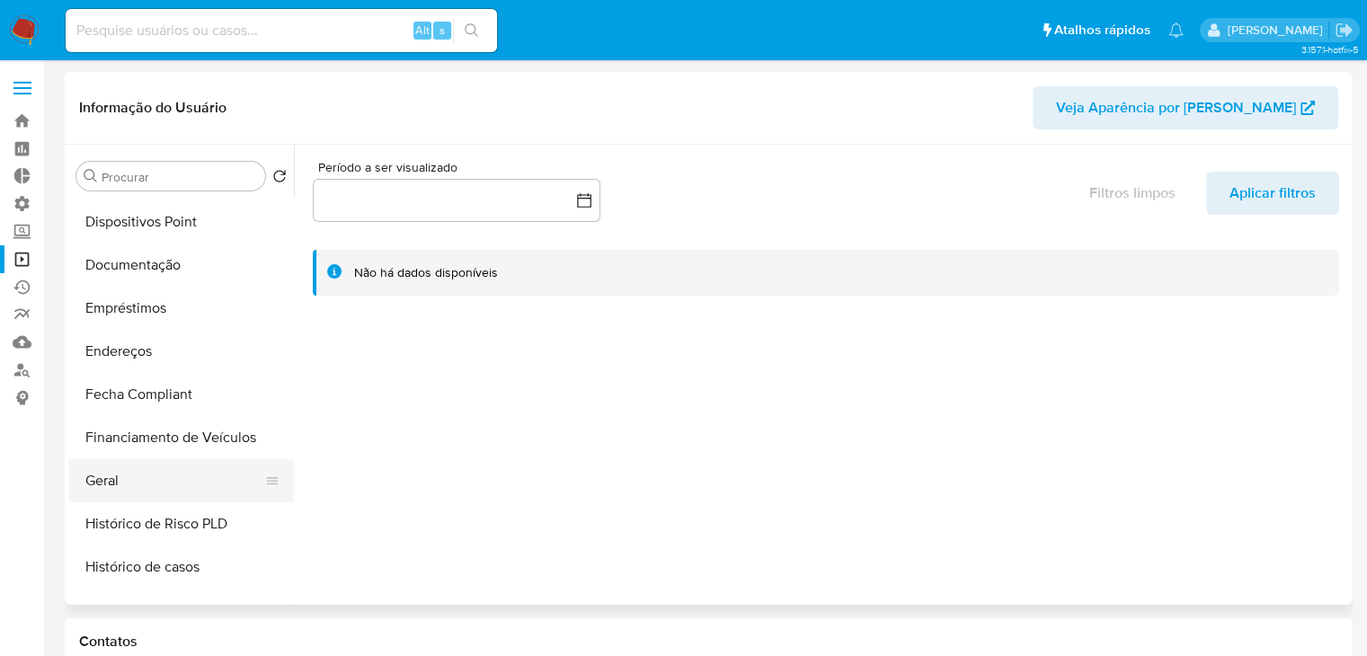
click at [172, 500] on button "Geral" at bounding box center [174, 480] width 210 height 43
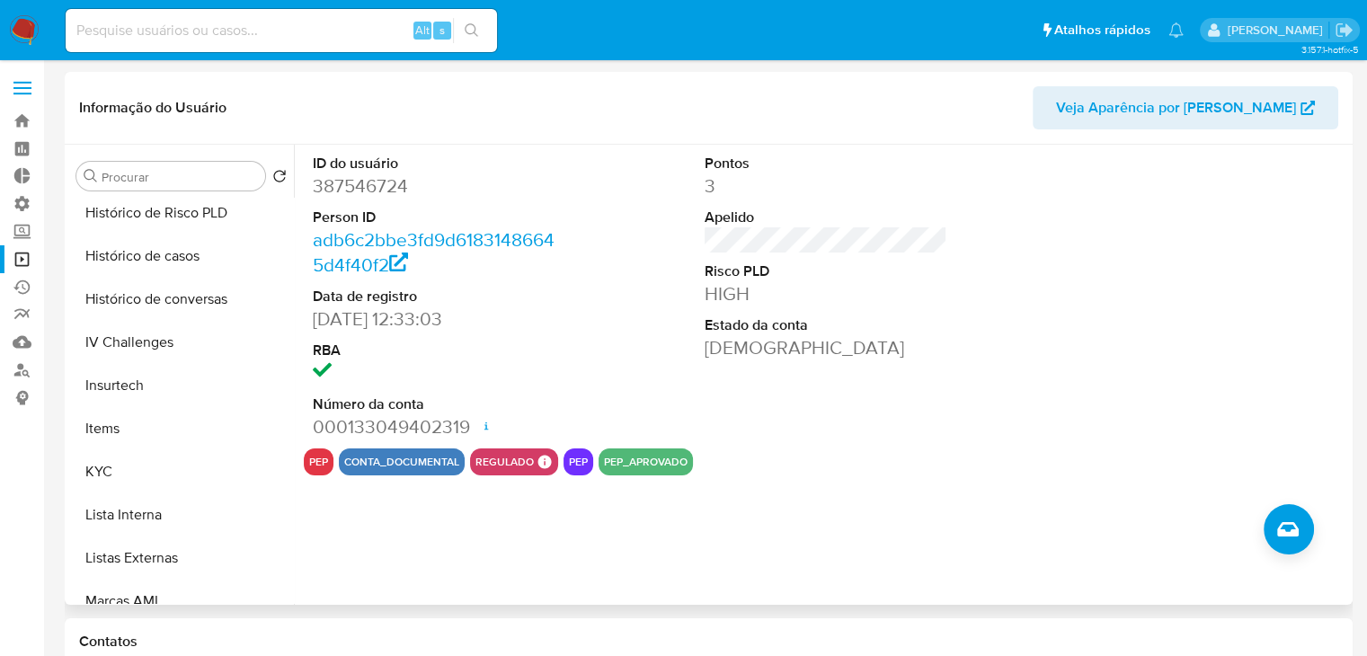
scroll to position [614, 0]
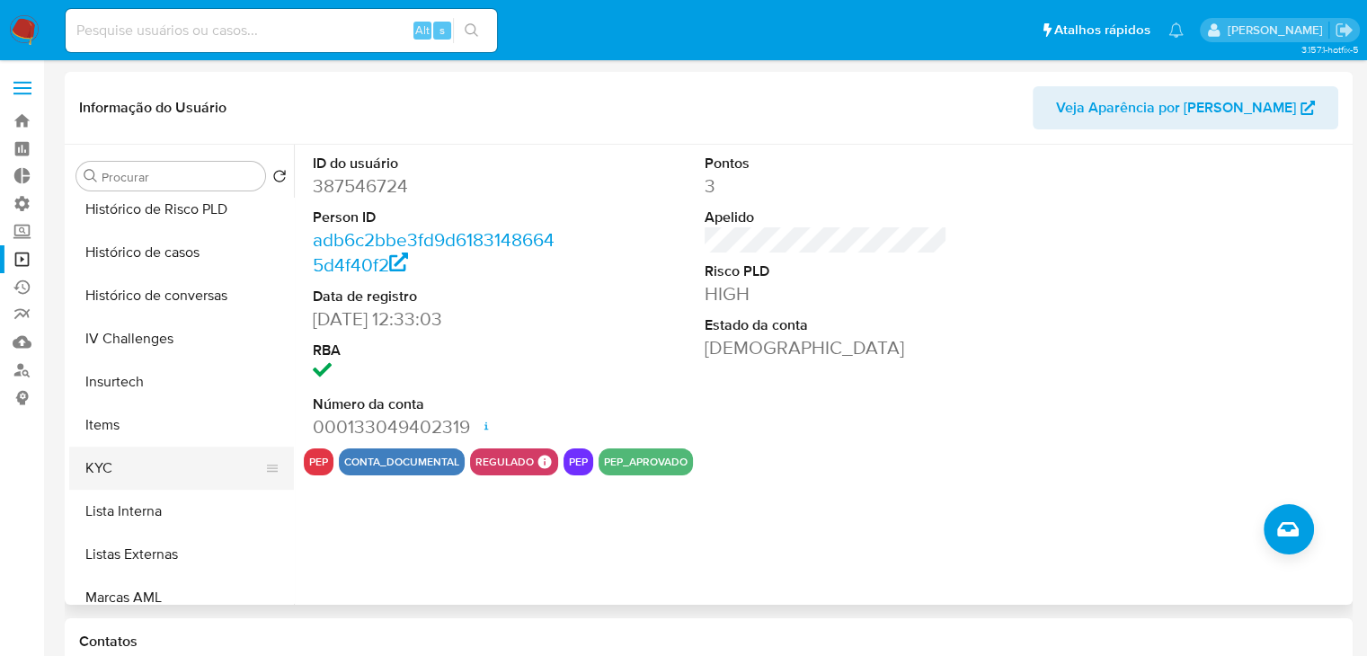
click at [208, 468] on button "KYC" at bounding box center [174, 468] width 210 height 43
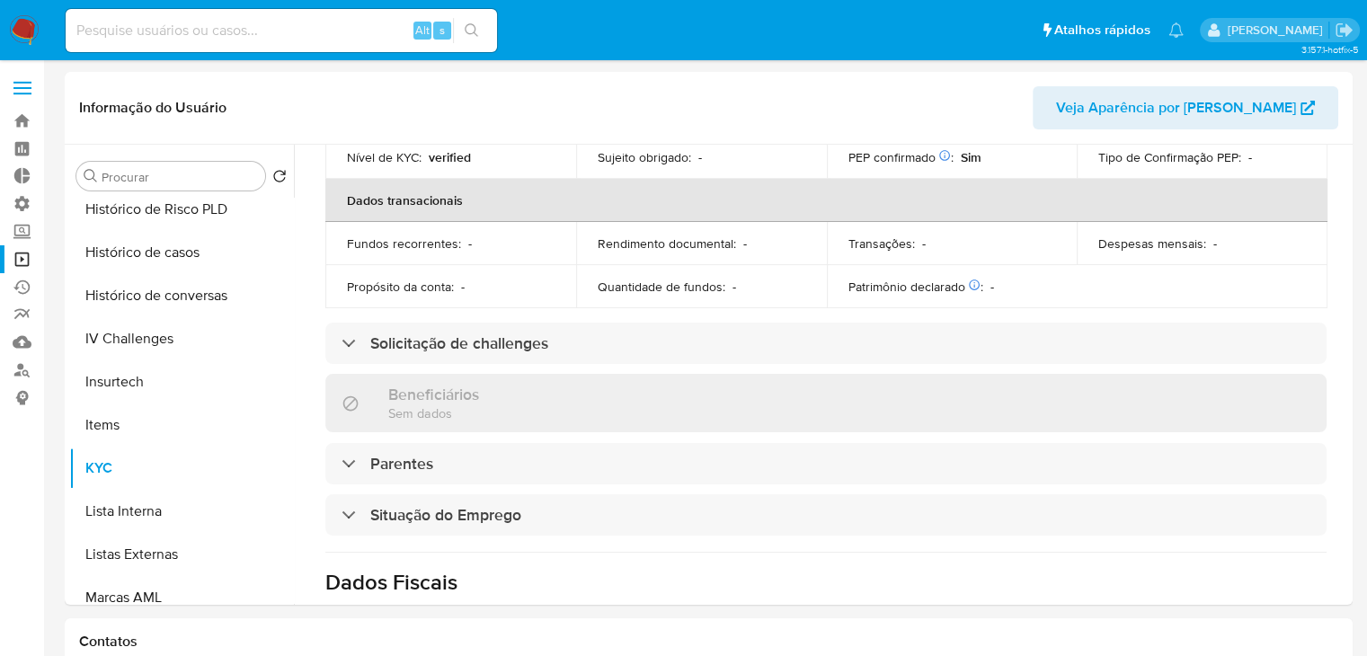
scroll to position [447, 0]
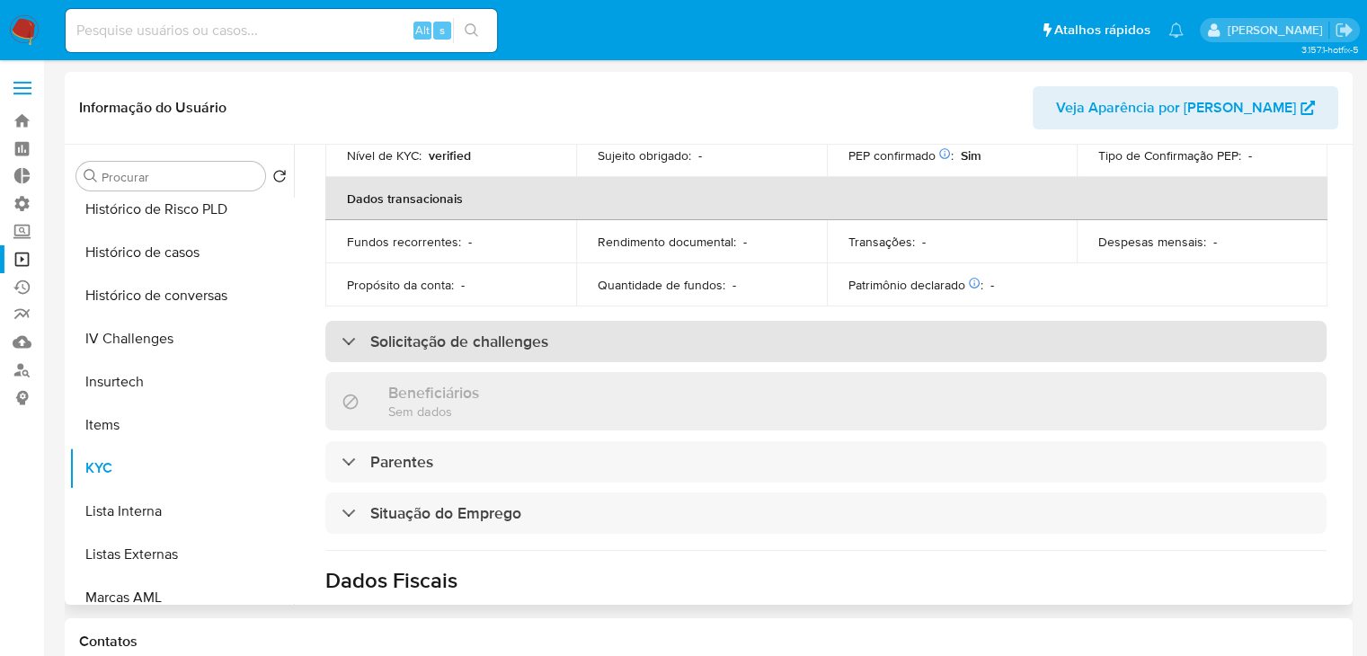
click at [1015, 351] on div "Solicitação de challenges" at bounding box center [825, 341] width 1001 height 41
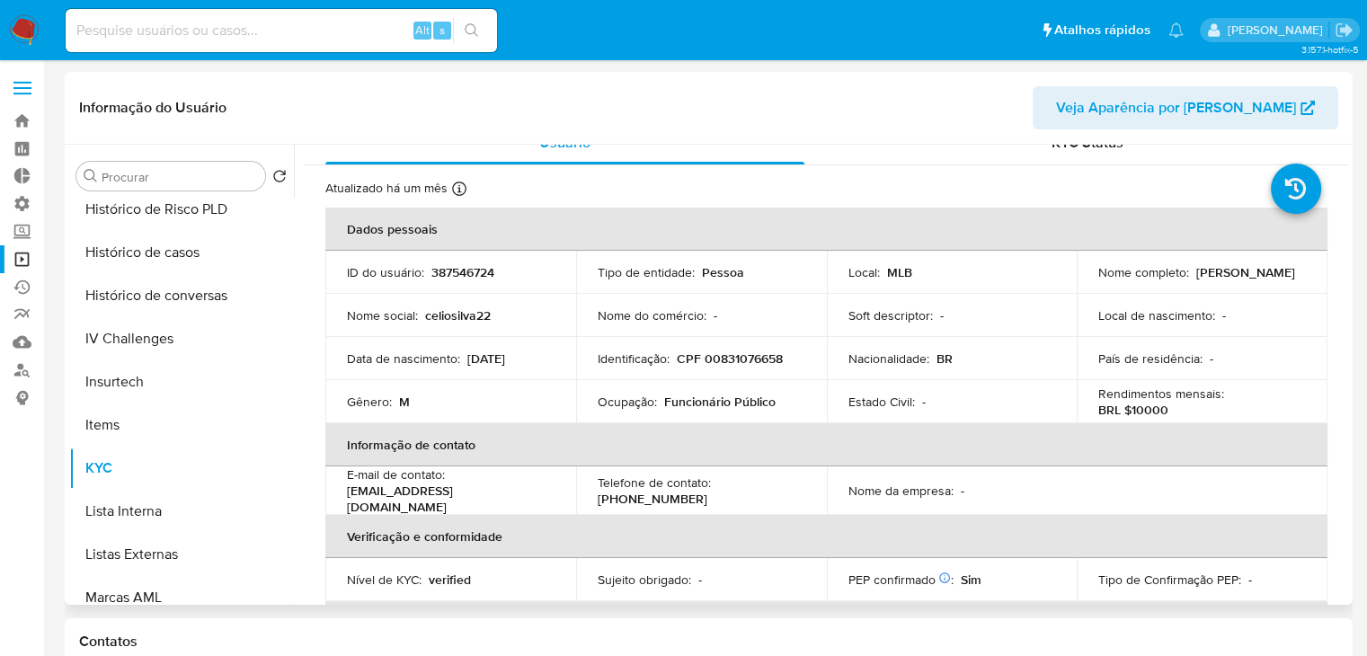
scroll to position [0, 0]
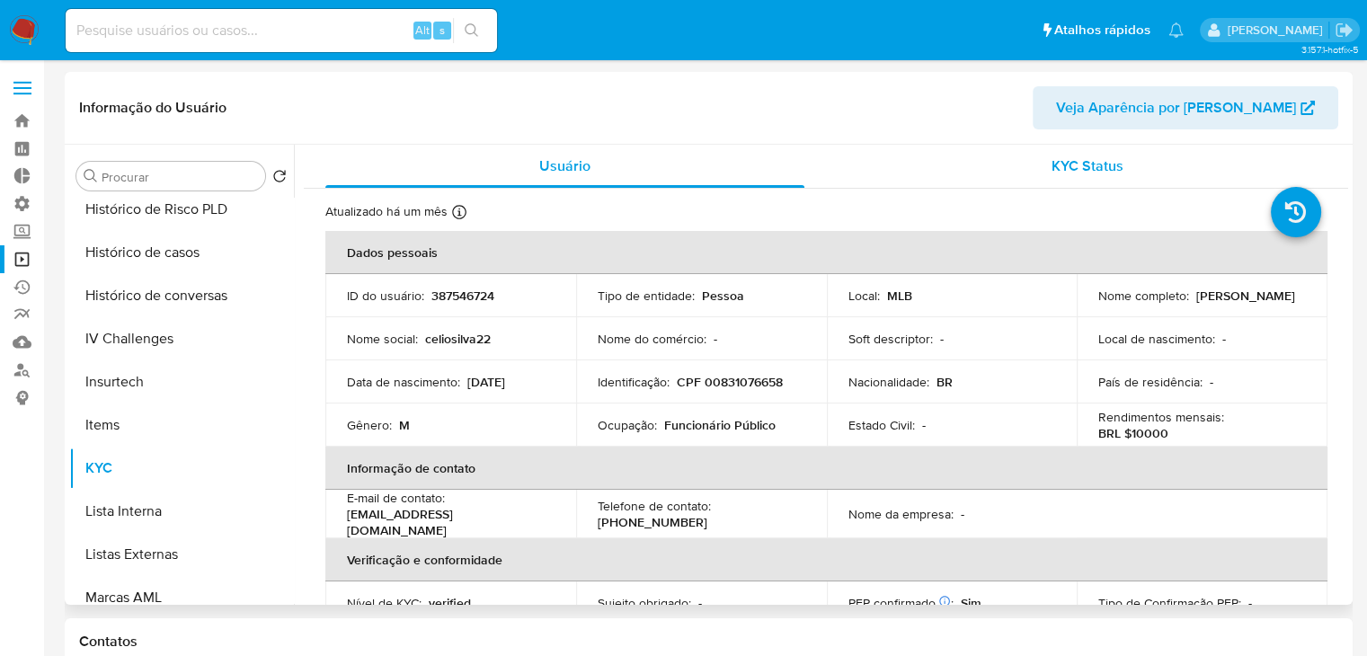
click at [1071, 171] on span "KYC Status" at bounding box center [1087, 165] width 72 height 21
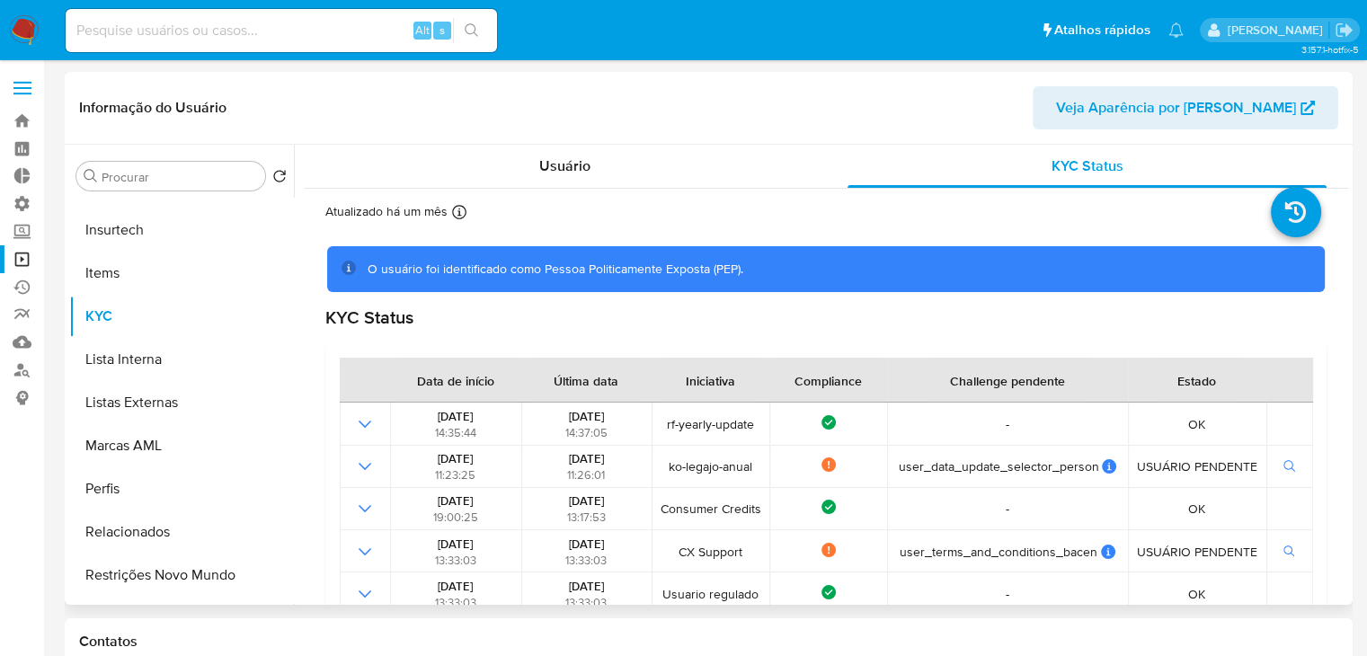
scroll to position [802, 0]
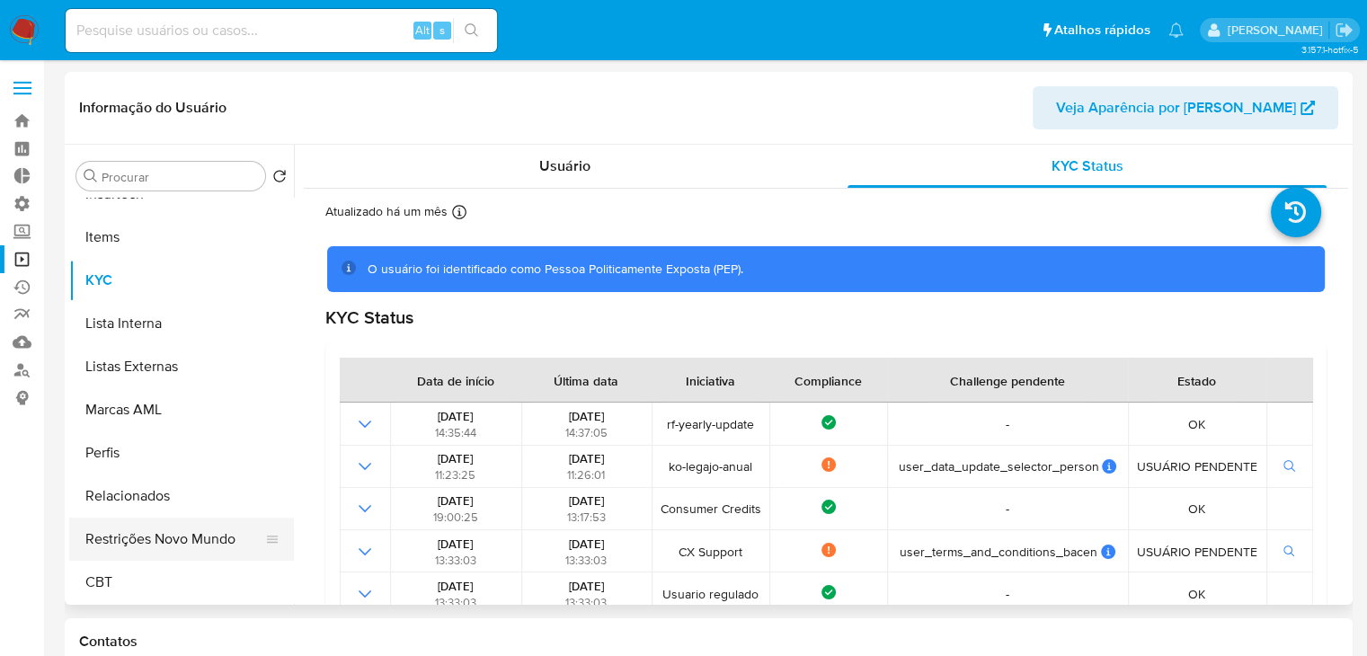
click at [228, 538] on button "Restrições Novo Mundo" at bounding box center [174, 539] width 210 height 43
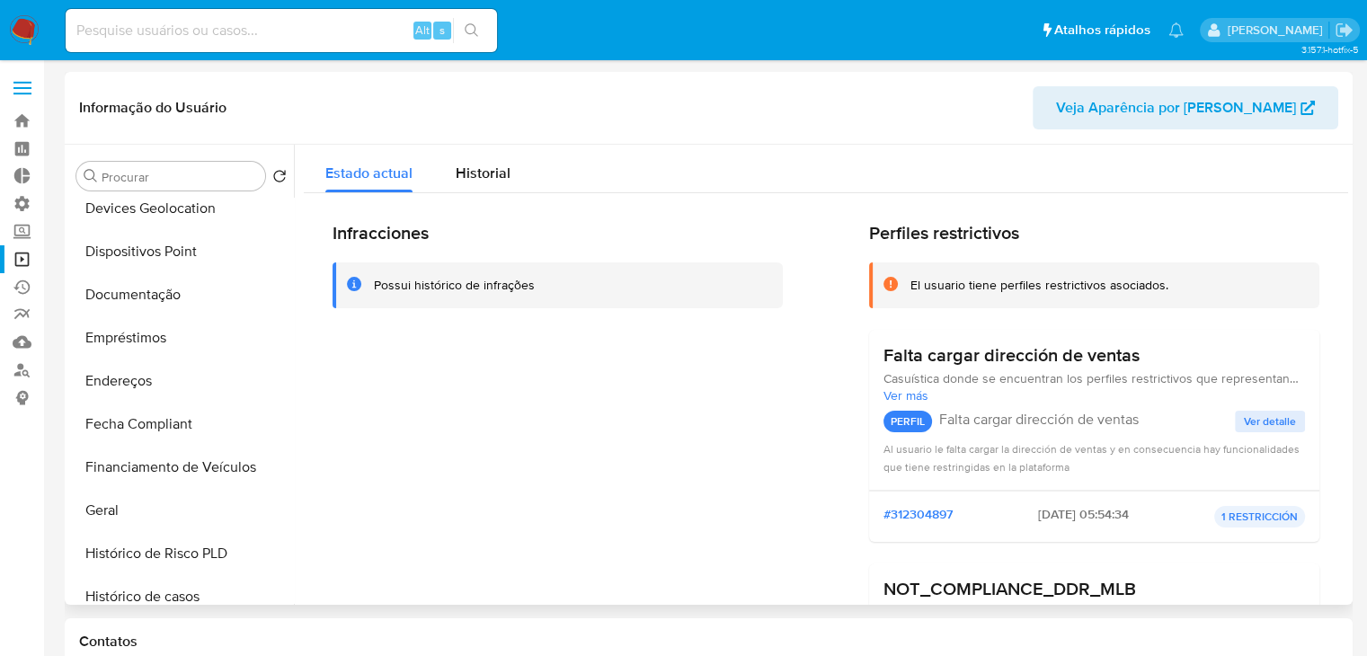
scroll to position [278, 0]
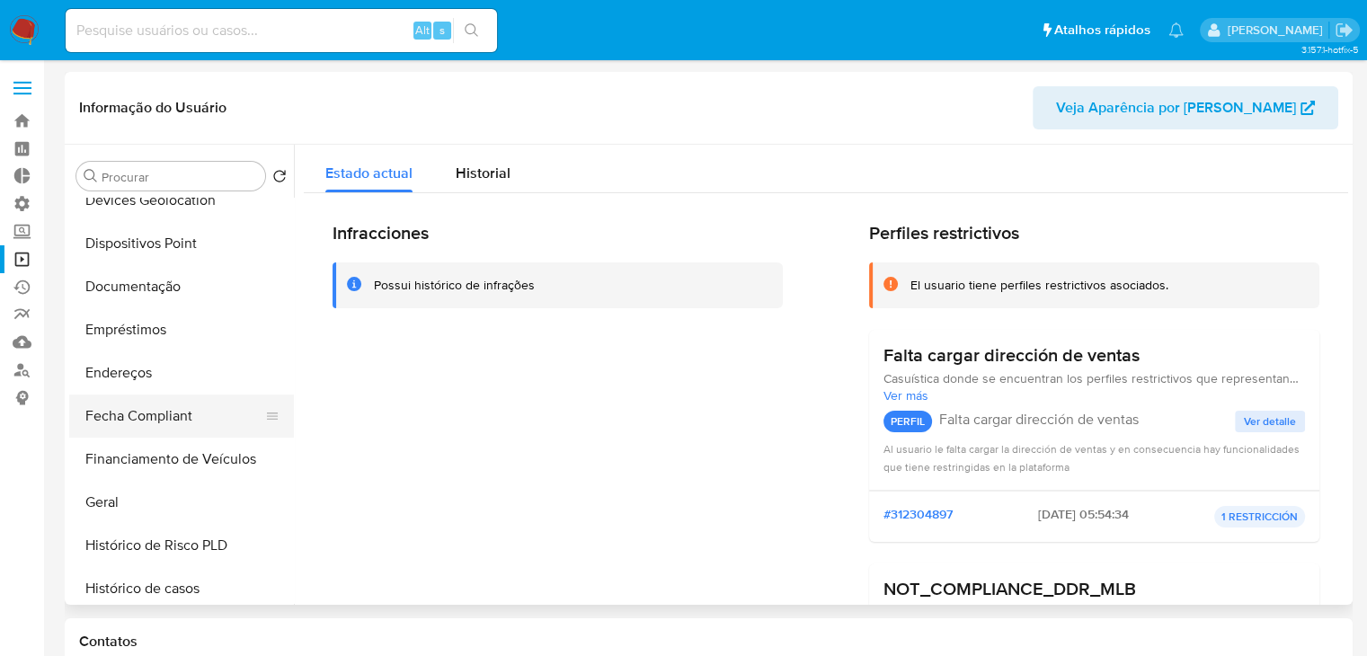
click at [206, 407] on button "Fecha Compliant" at bounding box center [174, 415] width 210 height 43
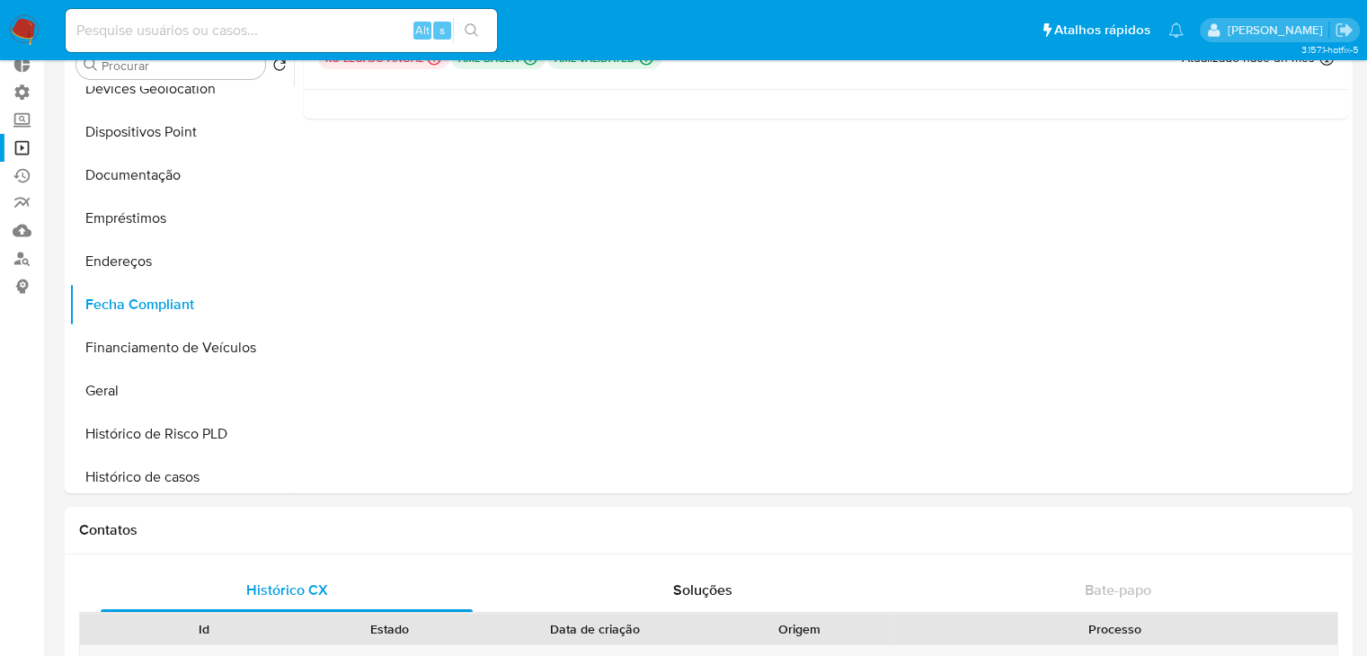
scroll to position [0, 0]
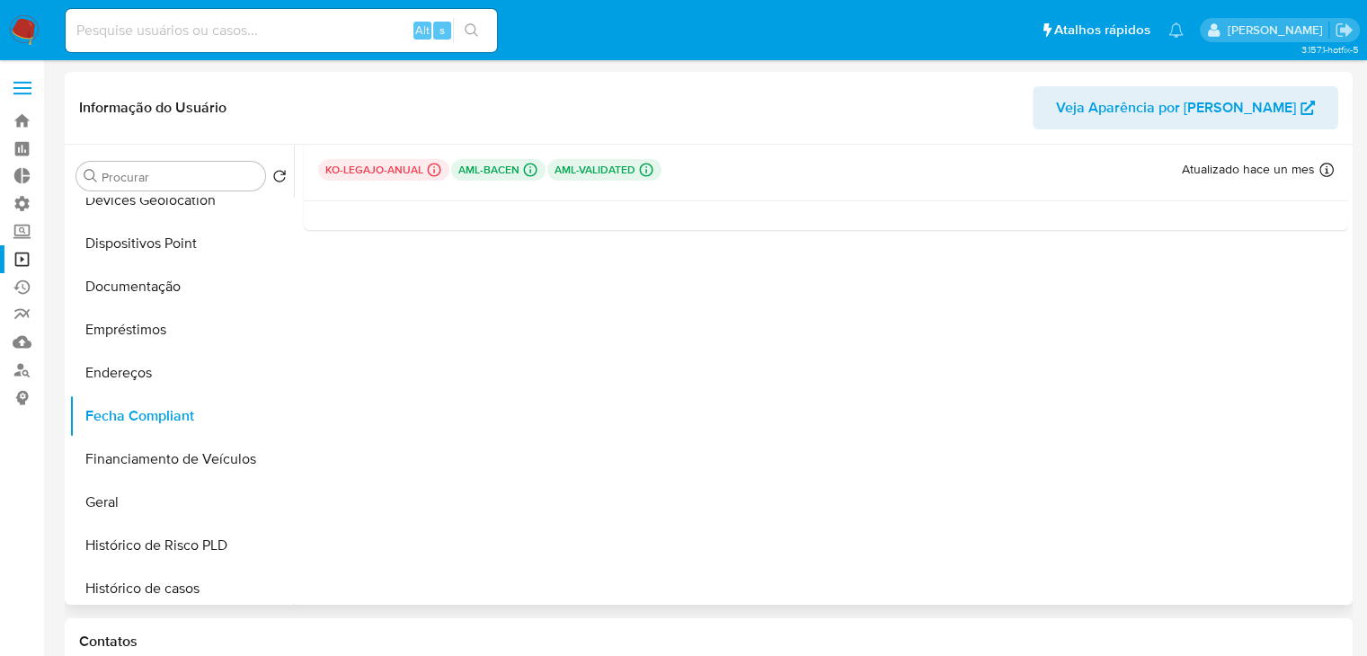
drag, startPoint x: 295, startPoint y: 395, endPoint x: 297, endPoint y: 437, distance: 41.4
click at [297, 437] on div at bounding box center [821, 375] width 1054 height 460
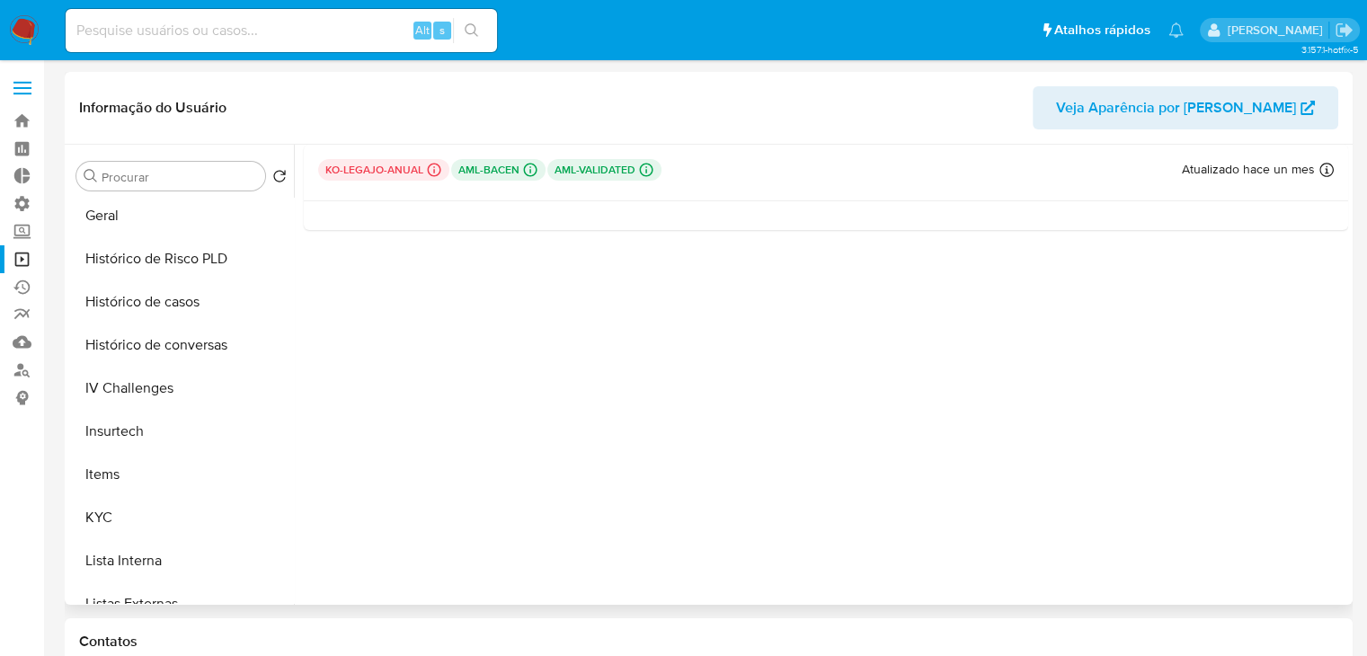
scroll to position [569, 0]
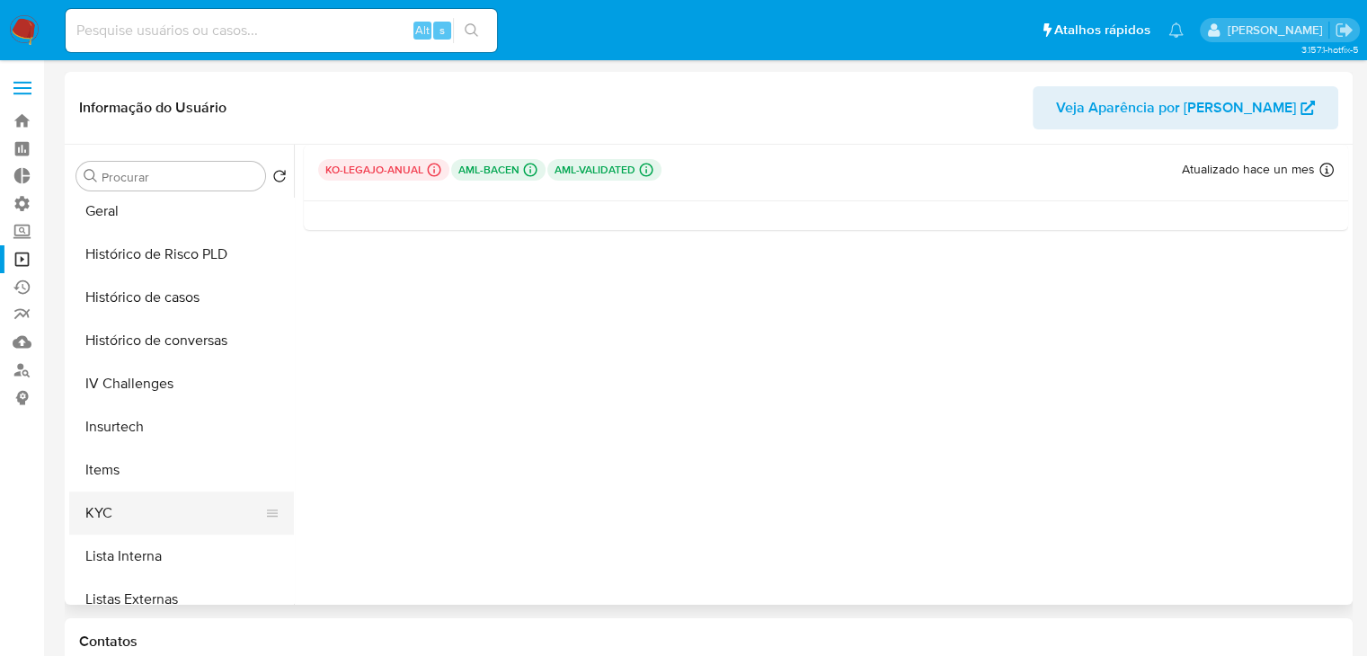
click at [244, 508] on button "KYC" at bounding box center [174, 513] width 210 height 43
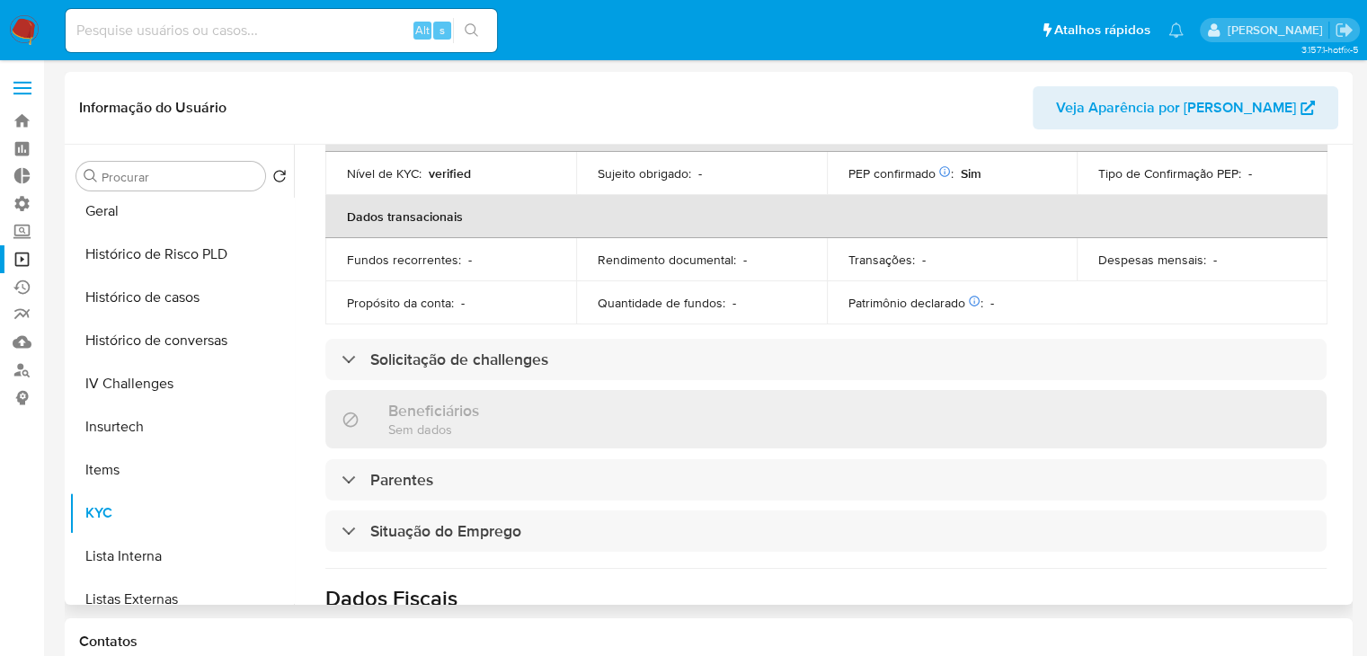
scroll to position [443, 0]
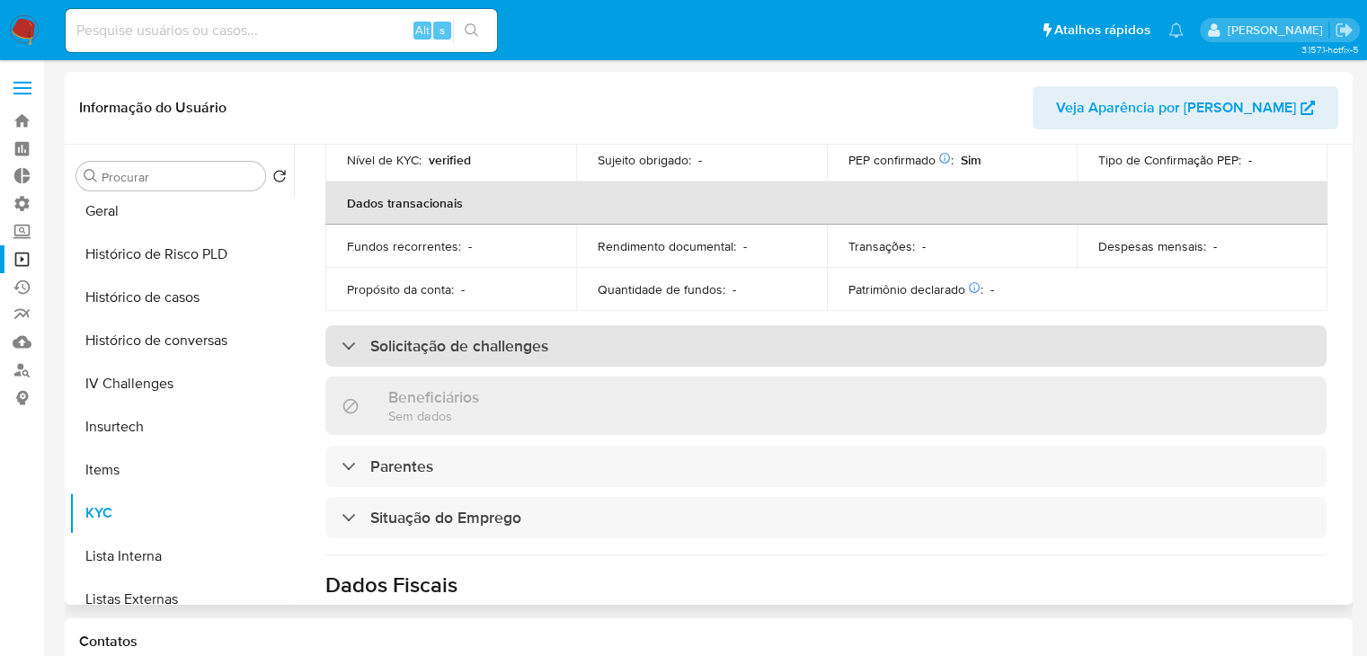
click at [688, 325] on div "Solicitação de challenges" at bounding box center [825, 345] width 1001 height 41
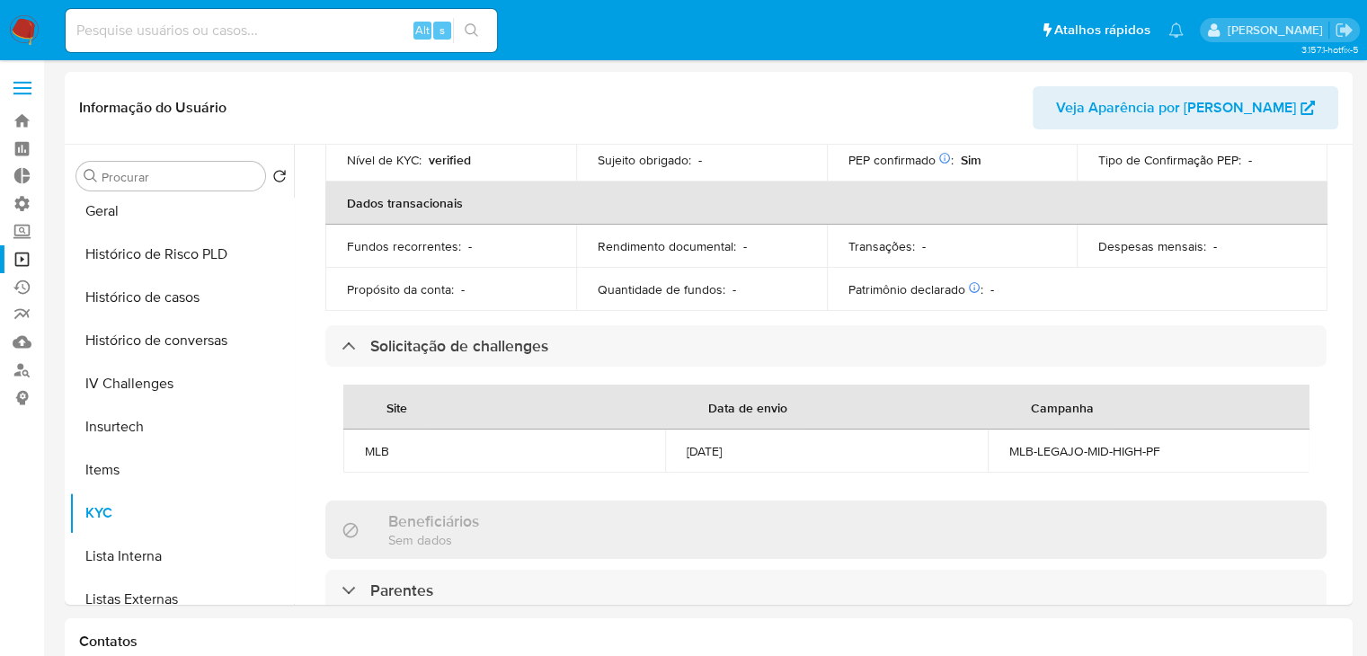
click at [116, 33] on input at bounding box center [281, 30] width 431 height 23
paste input "658128636"
type input "658128636"
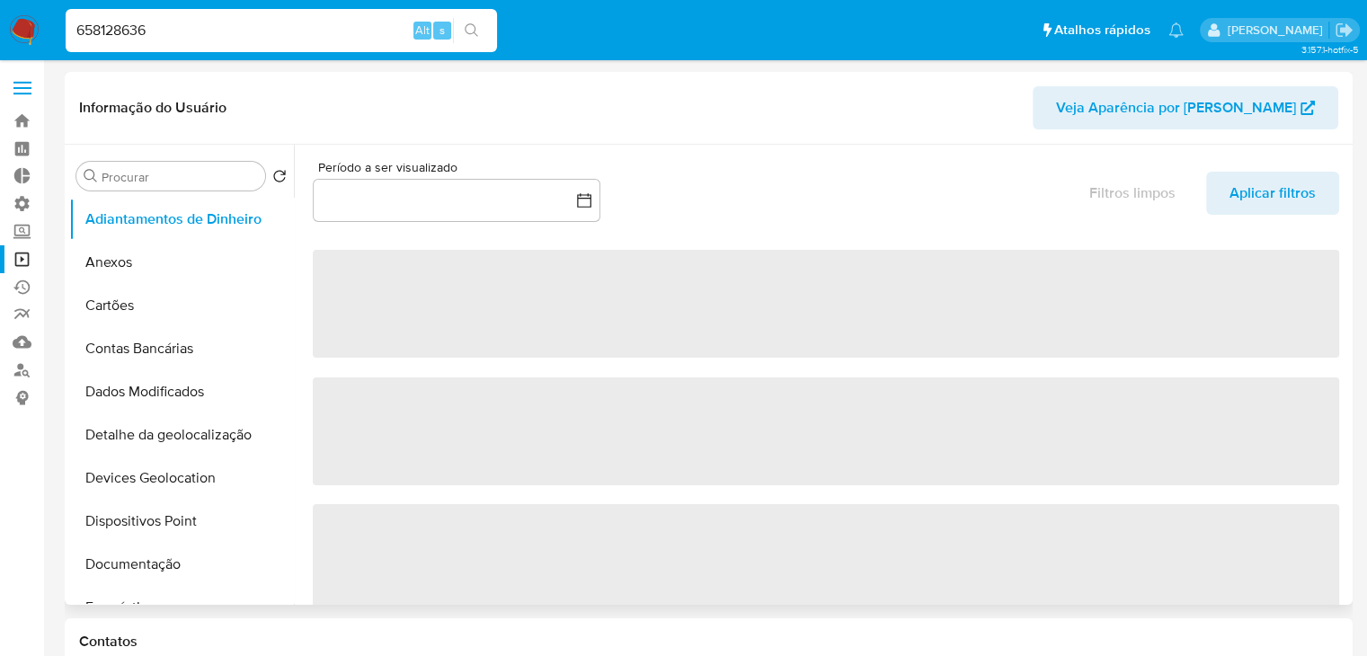
select select "10"
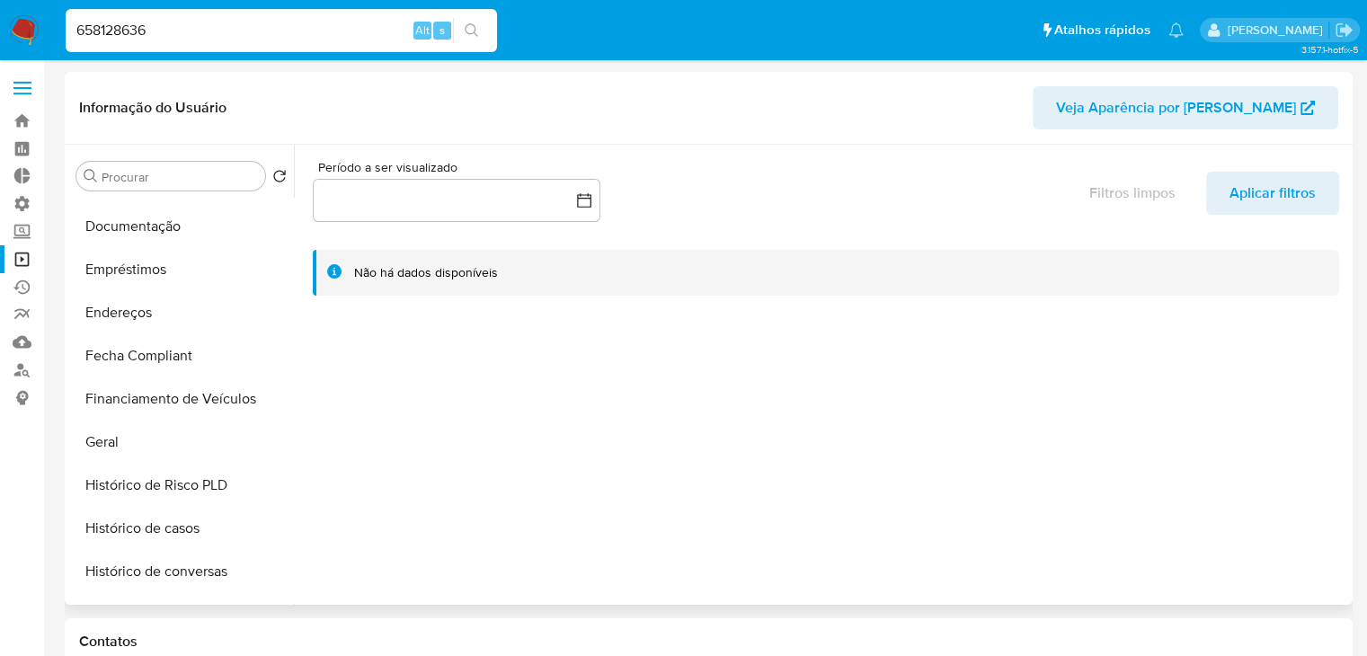
scroll to position [344, 0]
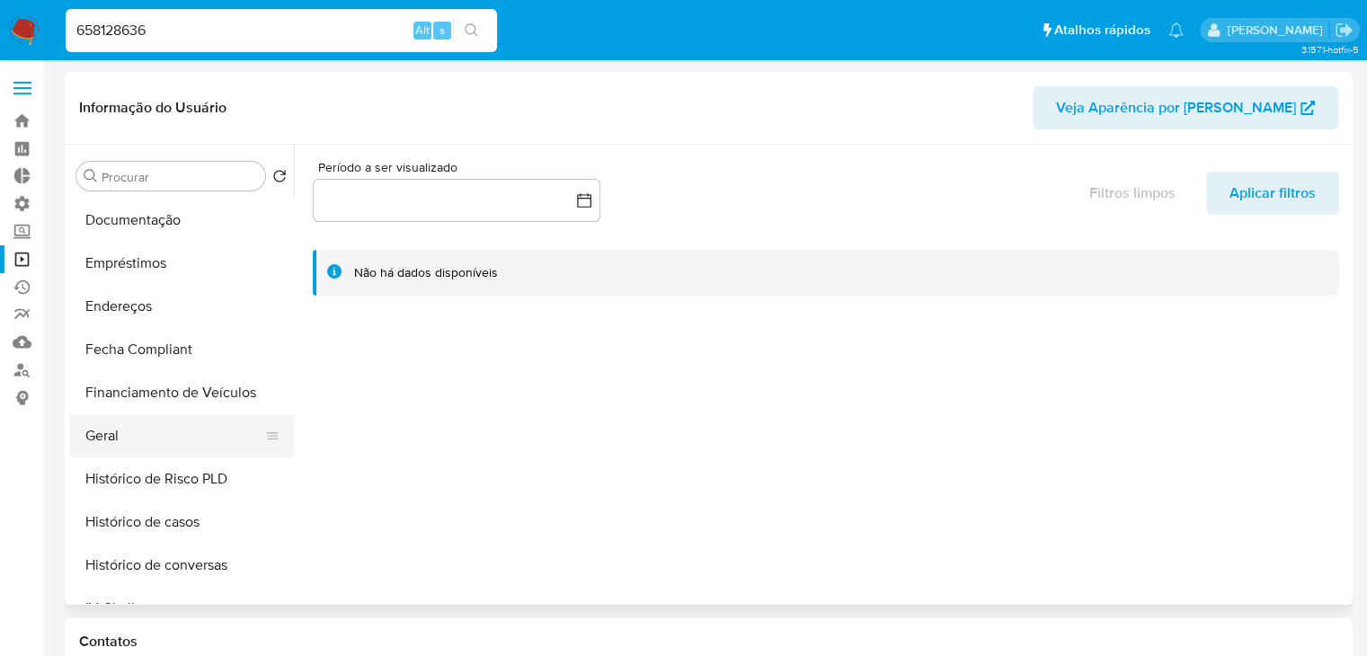
click at [208, 417] on button "Geral" at bounding box center [174, 435] width 210 height 43
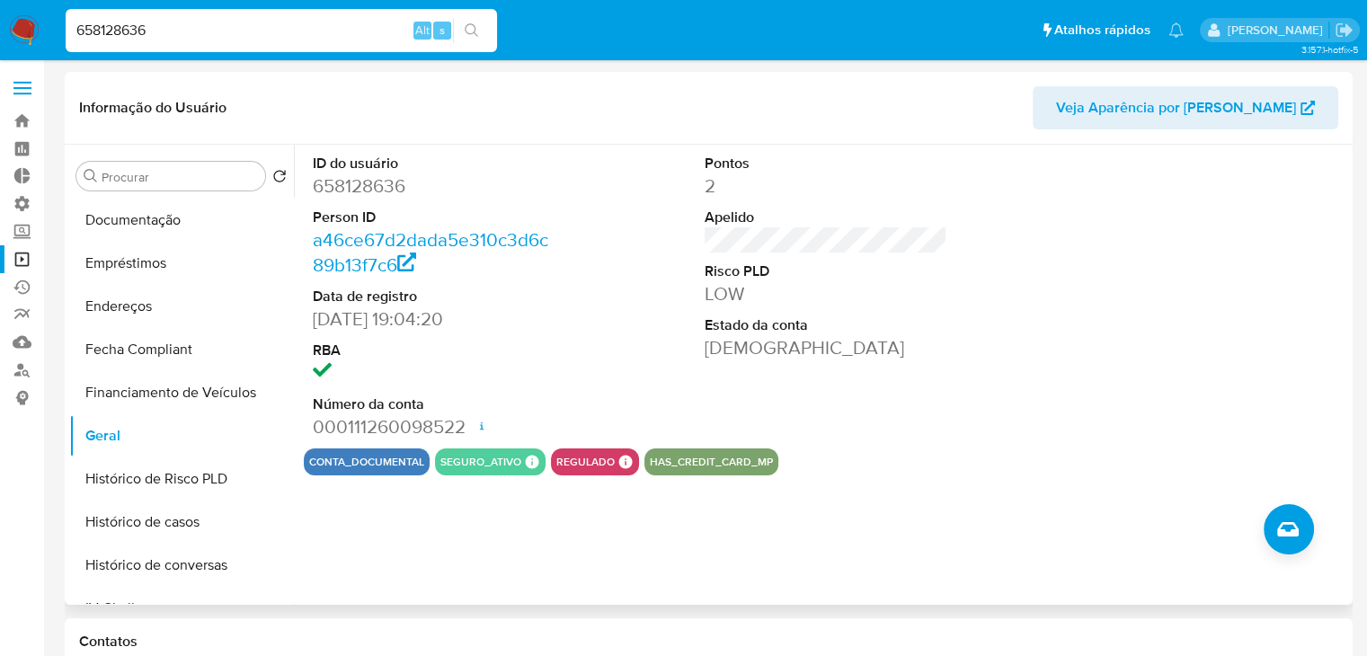
scroll to position [665, 0]
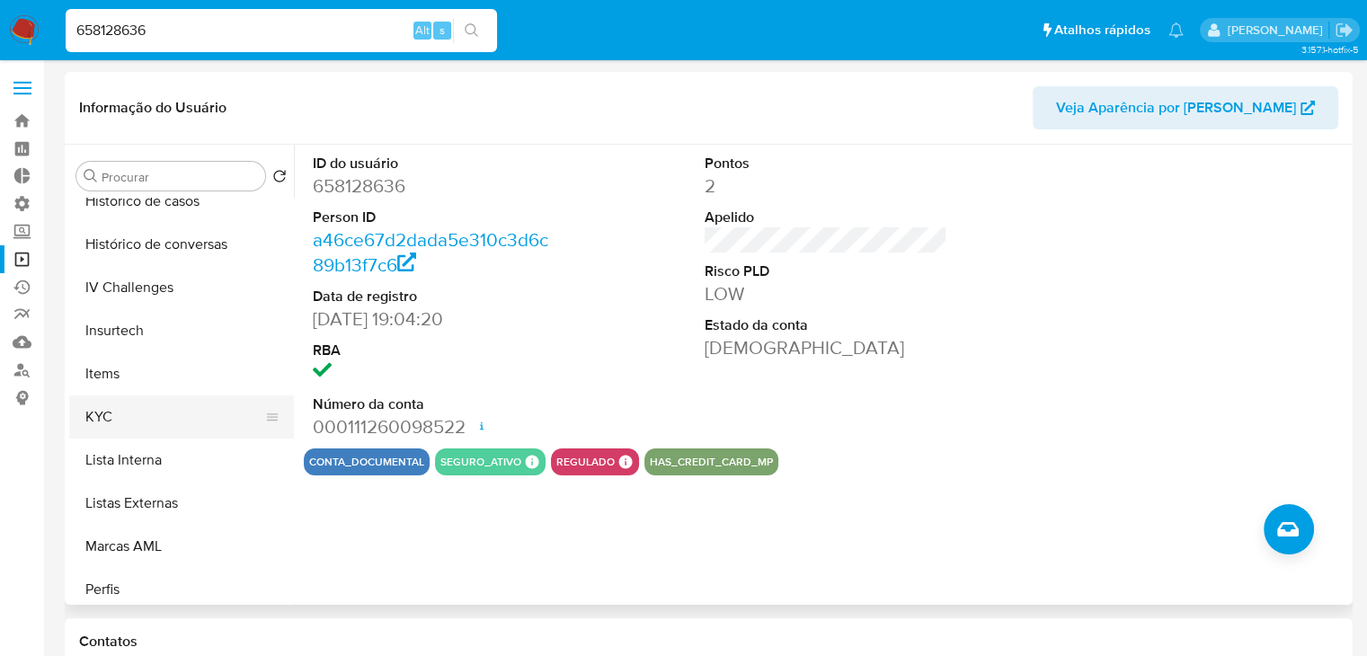
click at [205, 425] on button "KYC" at bounding box center [174, 416] width 210 height 43
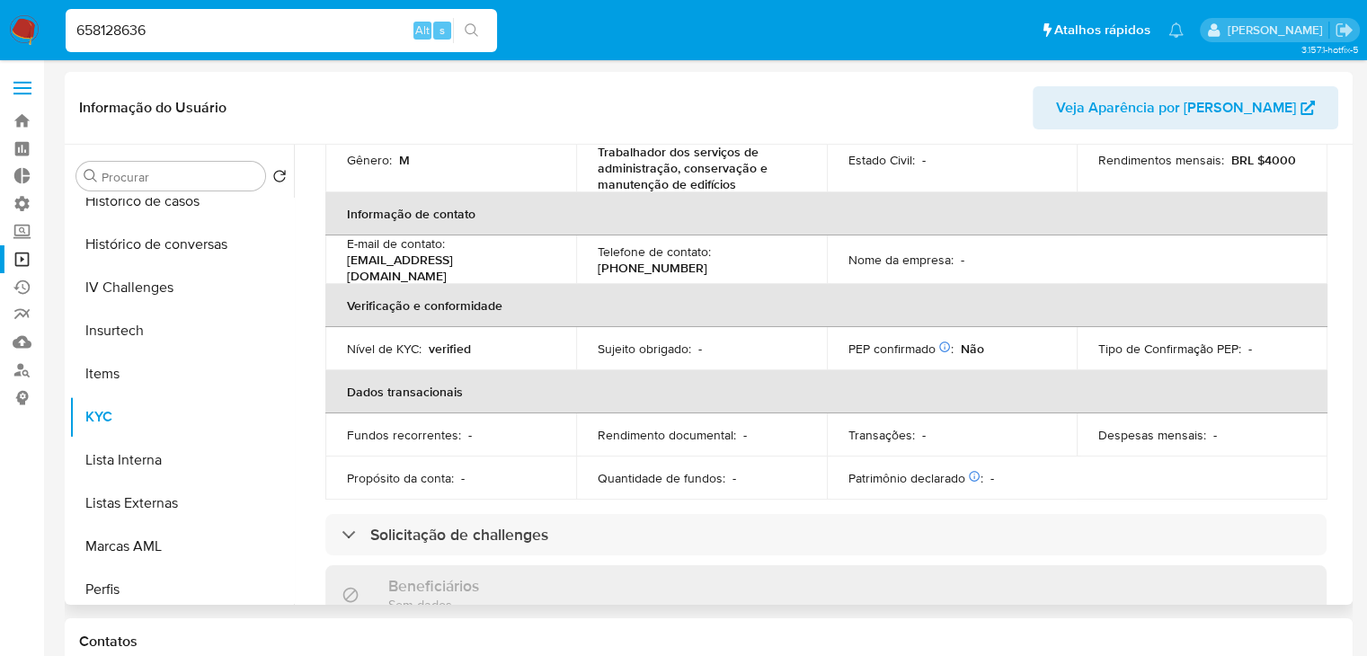
scroll to position [285, 0]
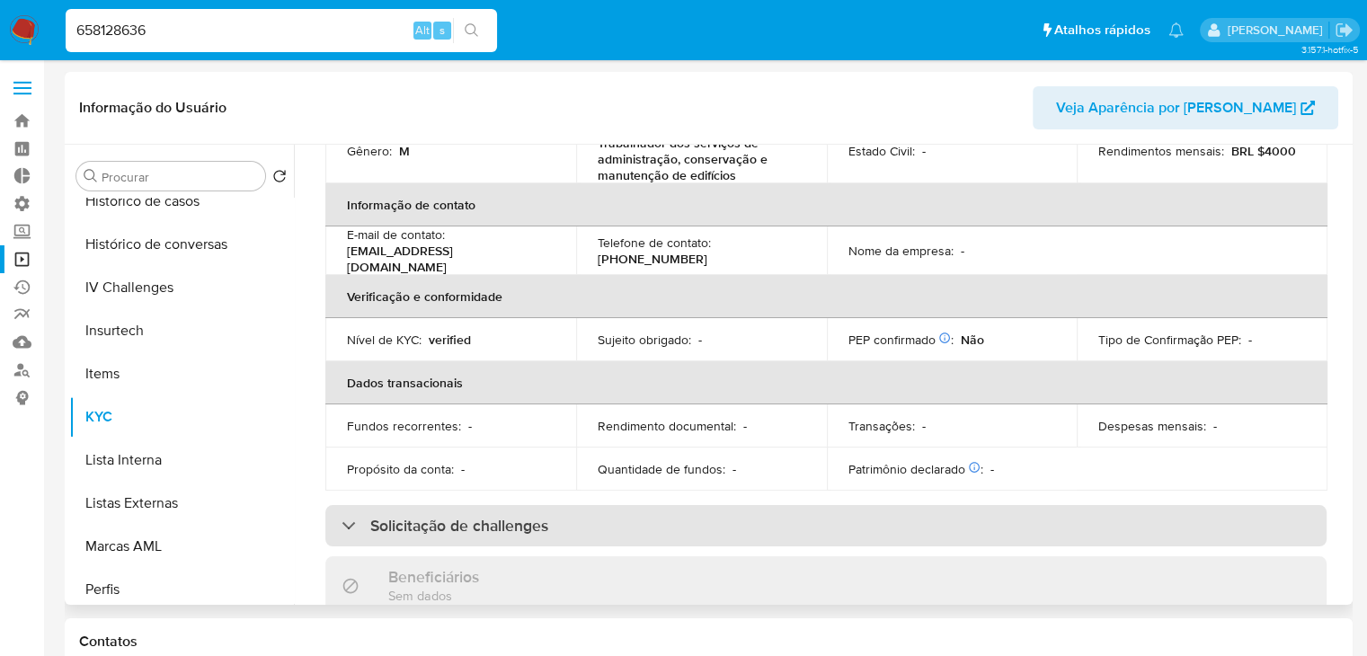
click at [1136, 506] on div "Solicitação de challenges" at bounding box center [825, 525] width 1001 height 41
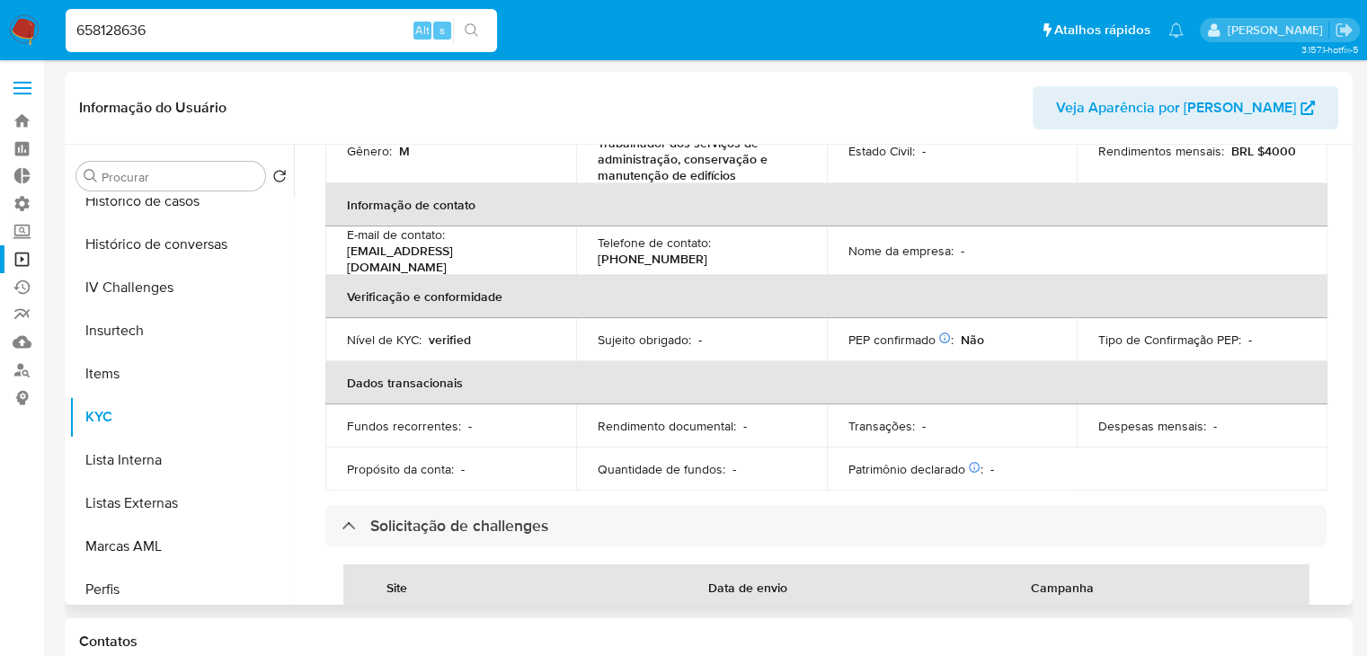
drag, startPoint x: 1339, startPoint y: 320, endPoint x: 1348, endPoint y: 360, distance: 41.4
click at [1348, 360] on div "Procurar Retornar ao pedido padrão Adiantamentos de Dinheiro Anexos Cartões Con…" at bounding box center [709, 375] width 1288 height 460
drag, startPoint x: 1349, startPoint y: 354, endPoint x: 1346, endPoint y: 396, distance: 42.3
click at [1346, 396] on div "Procurar Retornar ao pedido padrão Adiantamentos de Dinheiro Anexos Cartões Con…" at bounding box center [709, 375] width 1288 height 460
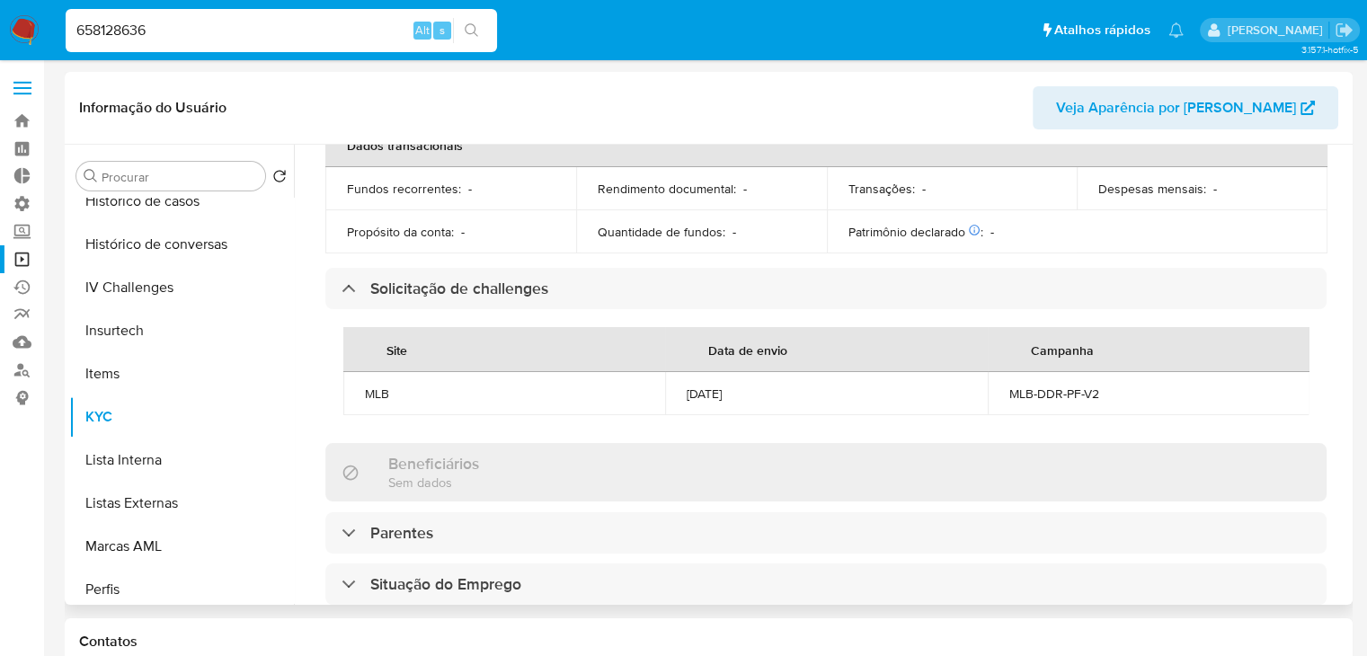
scroll to position [0, 0]
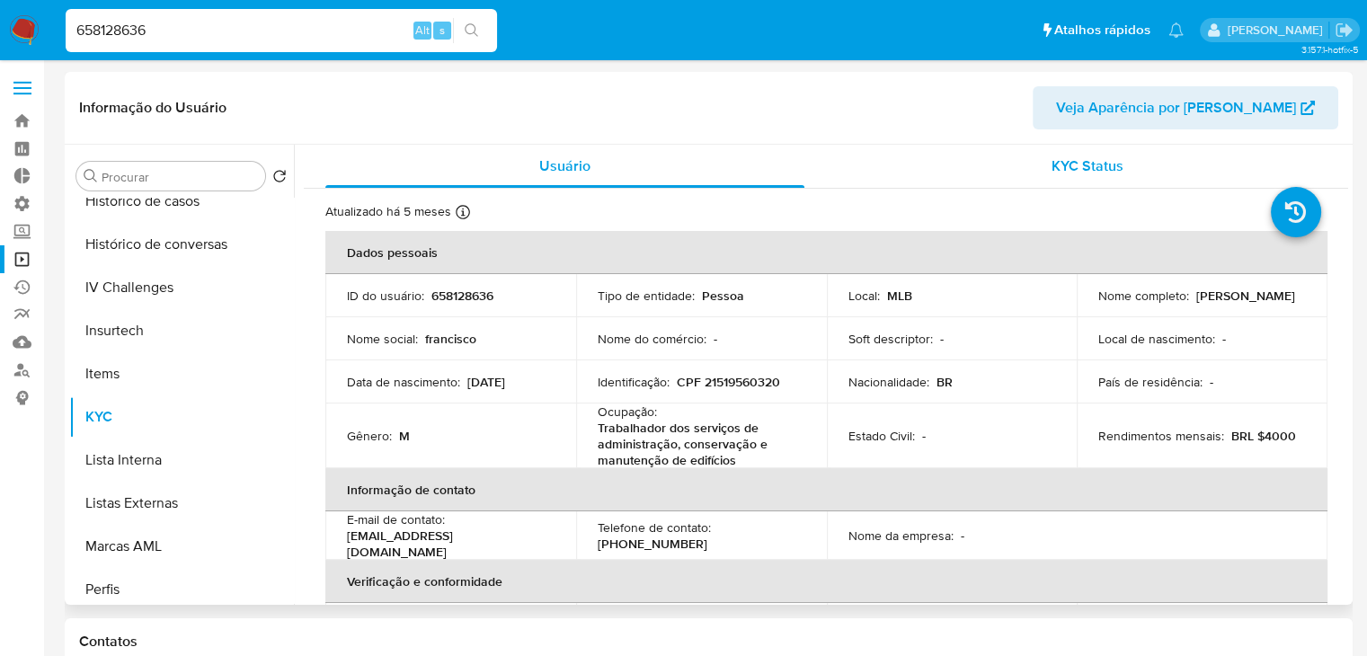
click at [1116, 164] on span "KYC Status" at bounding box center [1087, 165] width 72 height 21
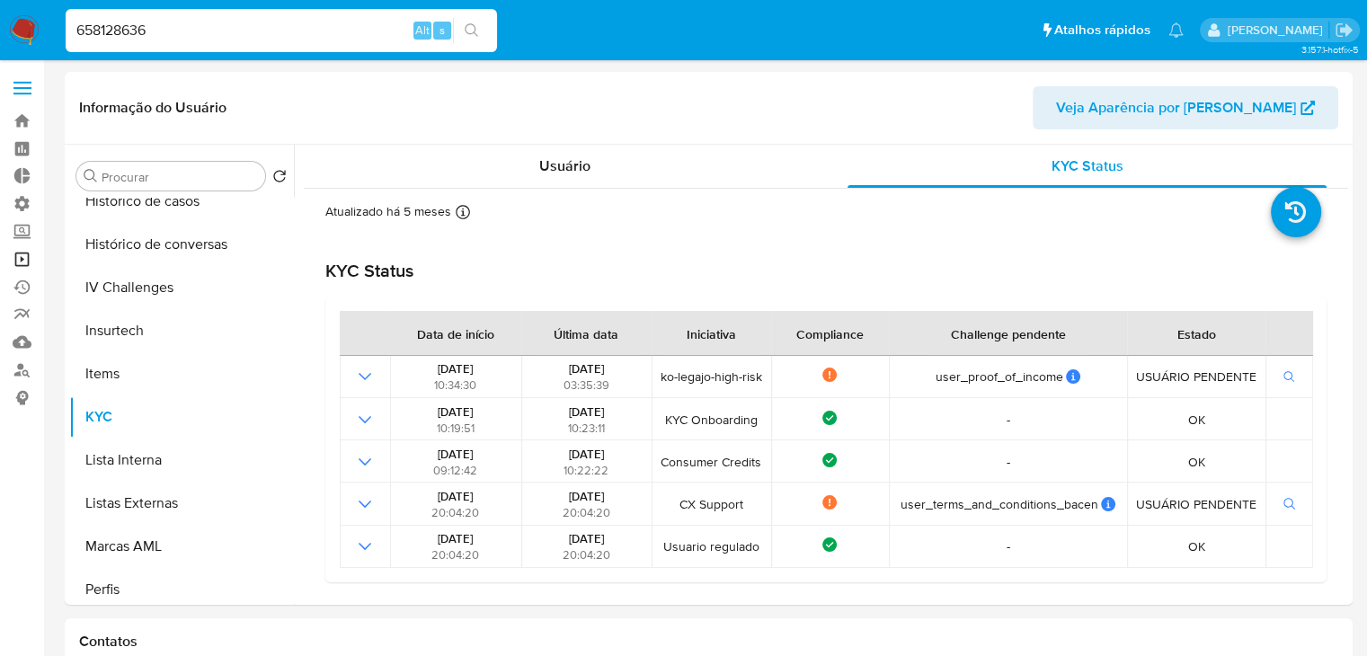
click at [29, 257] on link "Operações em massa" at bounding box center [107, 259] width 214 height 28
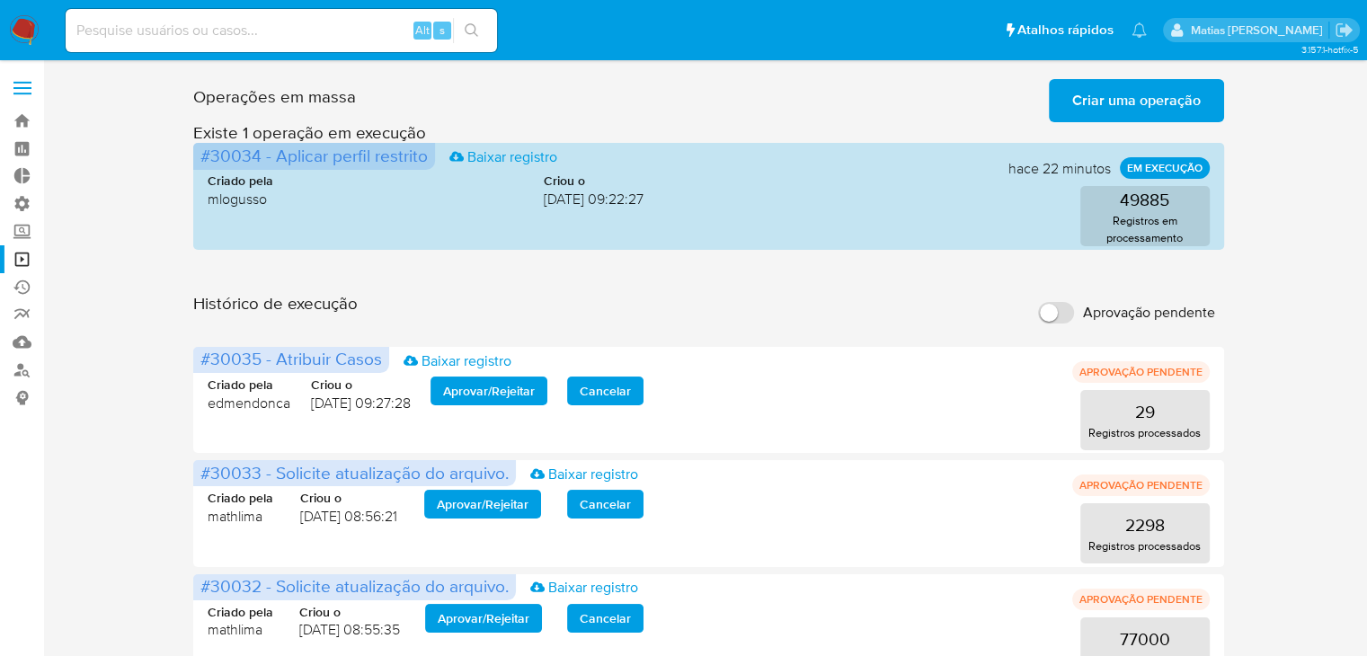
drag, startPoint x: 1364, startPoint y: 174, endPoint x: 1060, endPoint y: -78, distance: 395.0
click at [899, 134] on h3 "Existe 1 operação em execução" at bounding box center [708, 132] width 1030 height 21
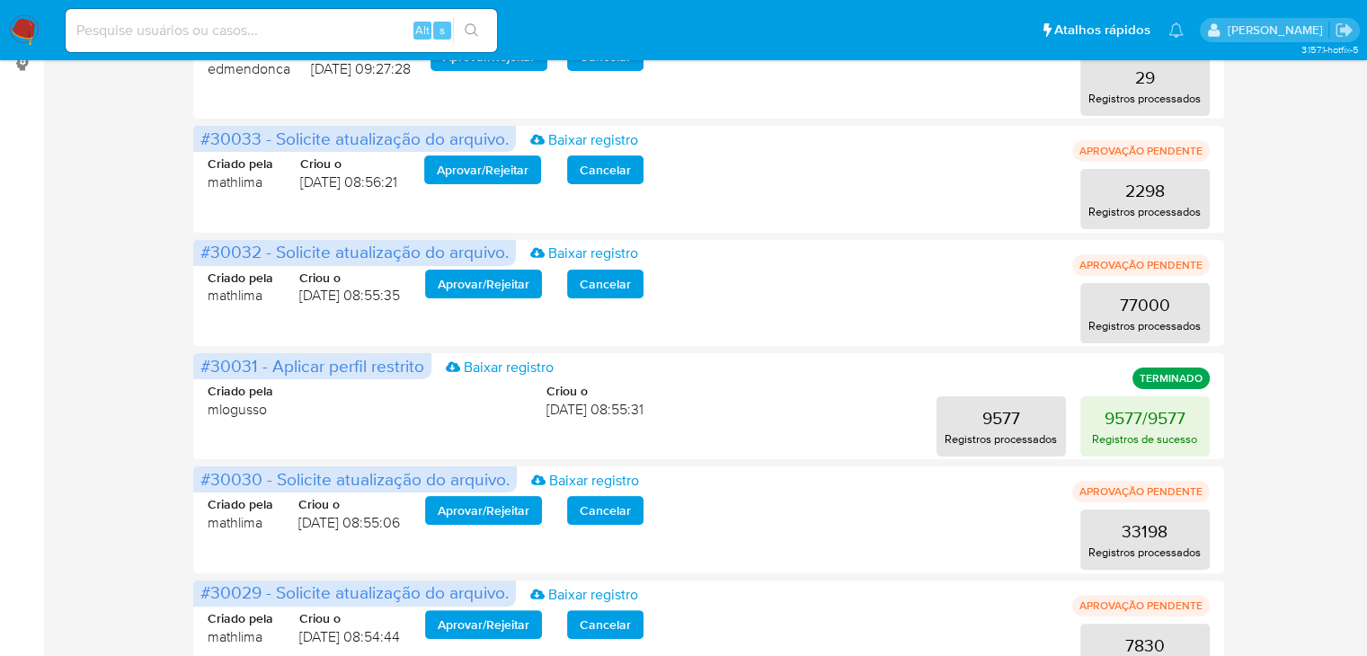
scroll to position [338, 0]
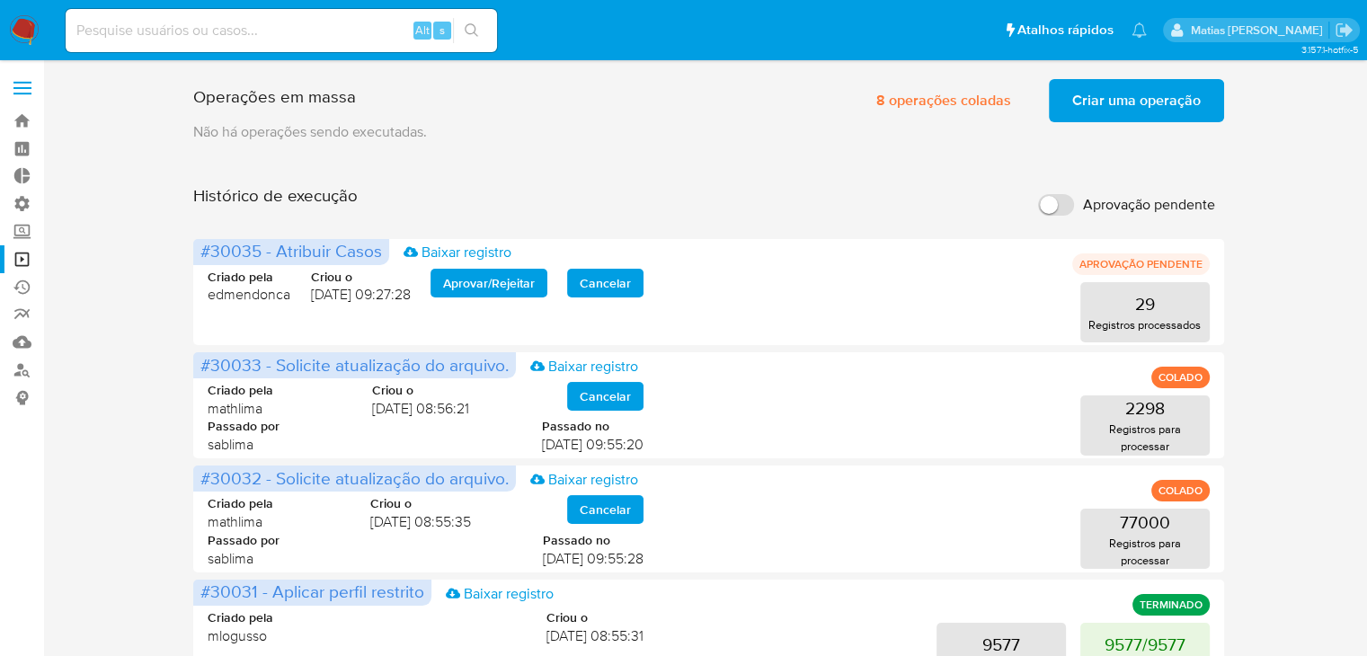
click at [856, 91] on div "Operações em massa 8 operações coladas Criar uma operação Só pode haver no máxi…" at bounding box center [708, 97] width 1030 height 50
click at [864, 93] on button "8 operações coladas" at bounding box center [944, 100] width 182 height 43
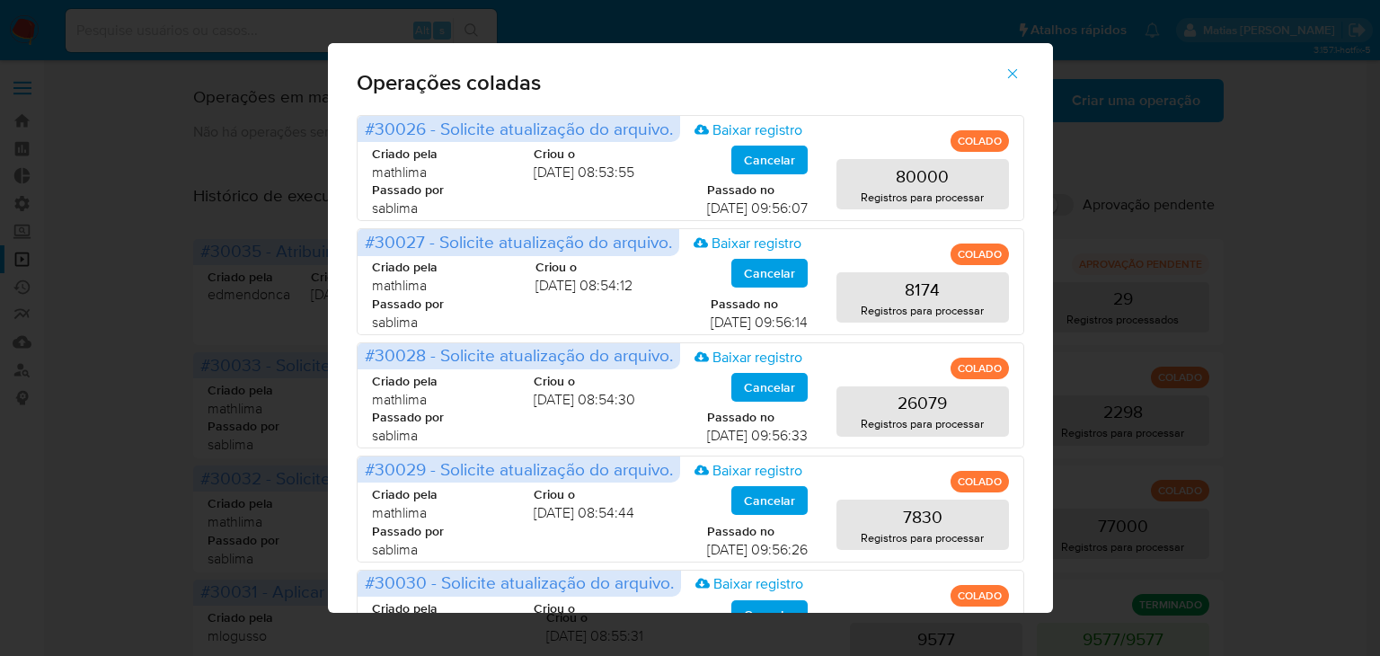
click at [1017, 75] on icon "button" at bounding box center [1012, 74] width 10 height 10
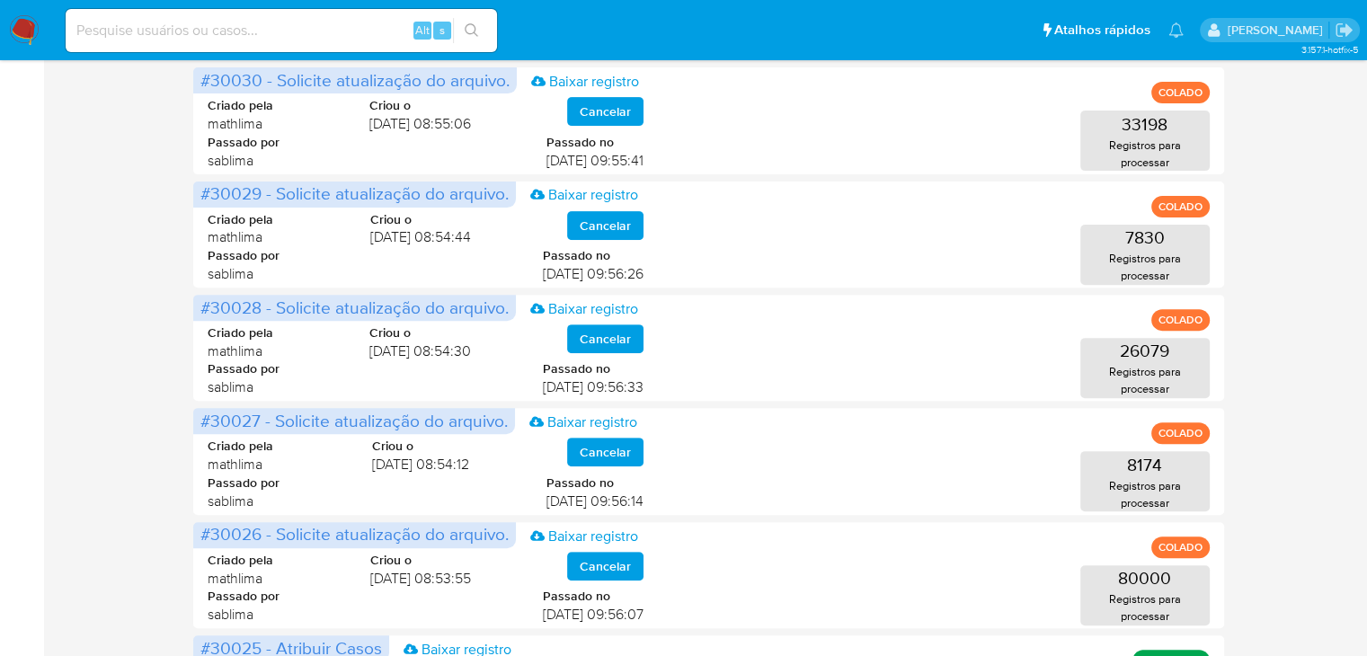
scroll to position [780, 0]
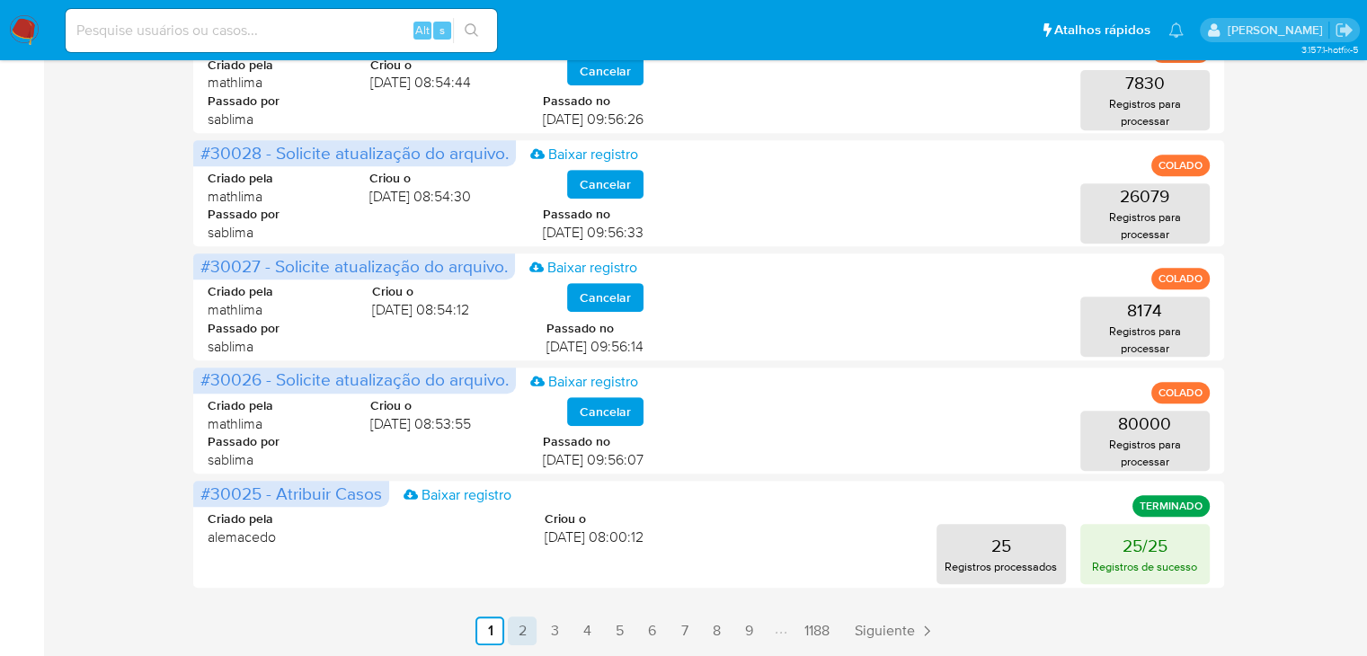
click at [521, 638] on link "2" at bounding box center [522, 630] width 29 height 29
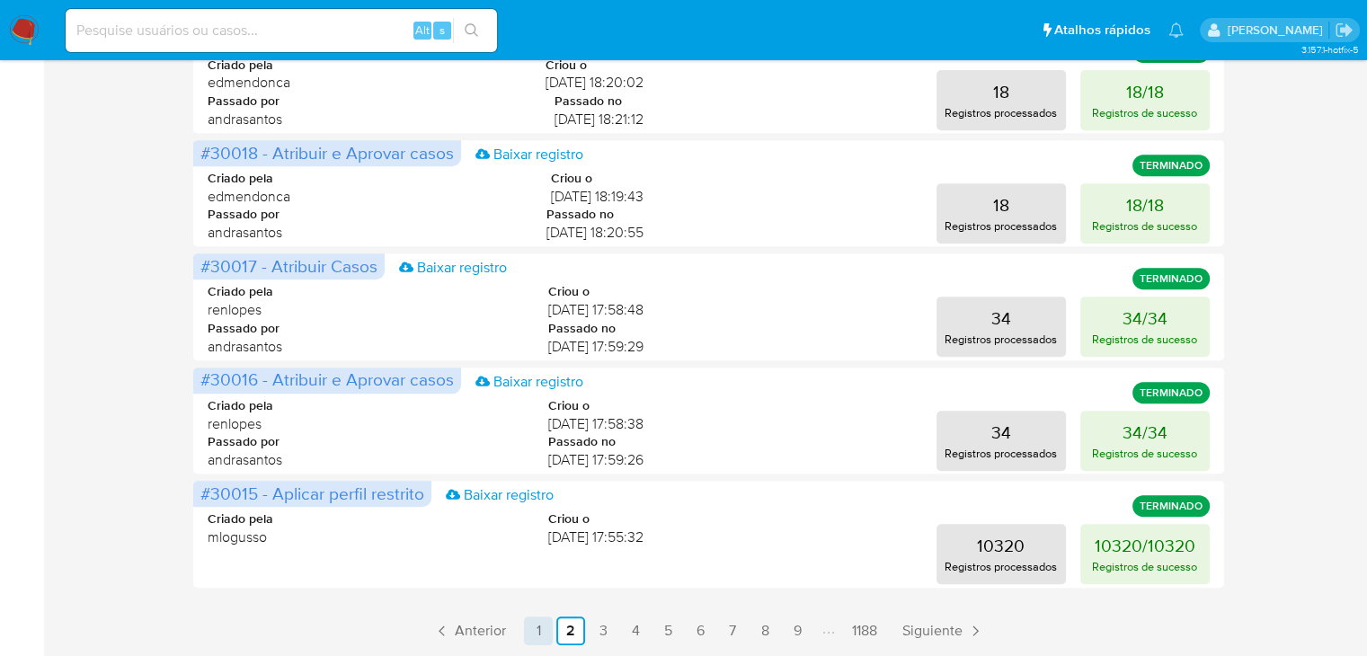
click at [534, 631] on link "1" at bounding box center [538, 630] width 29 height 29
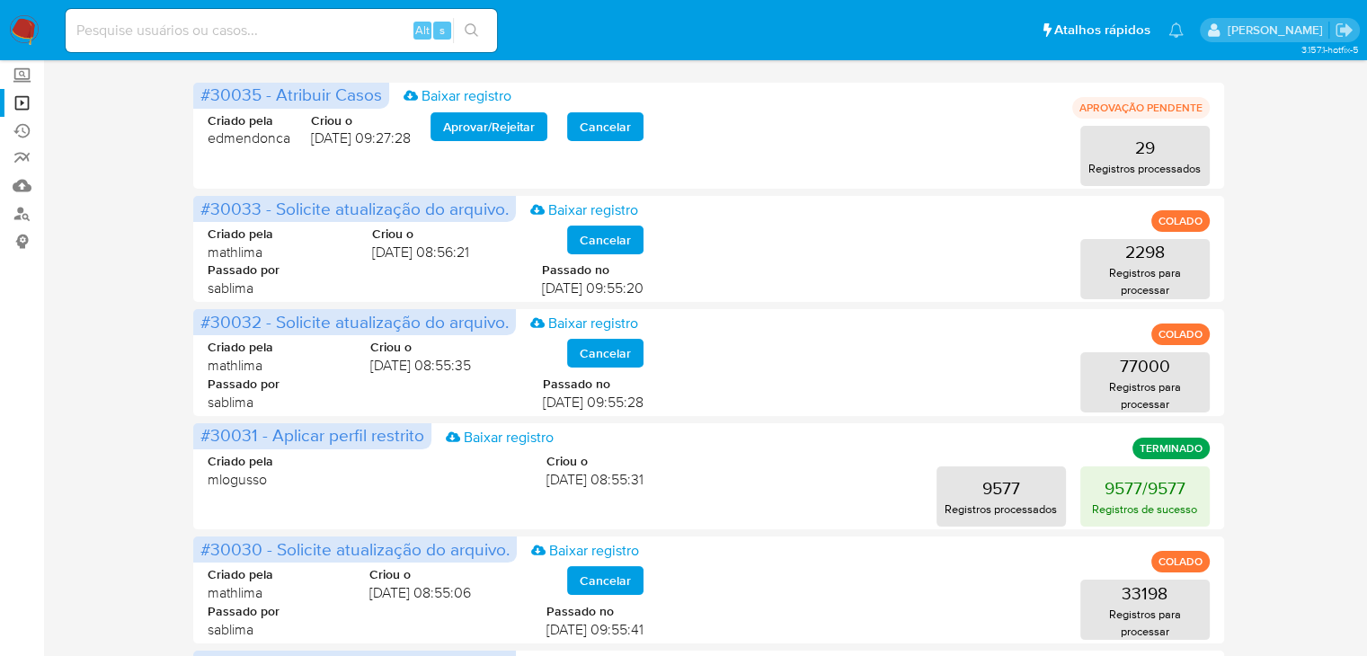
scroll to position [0, 0]
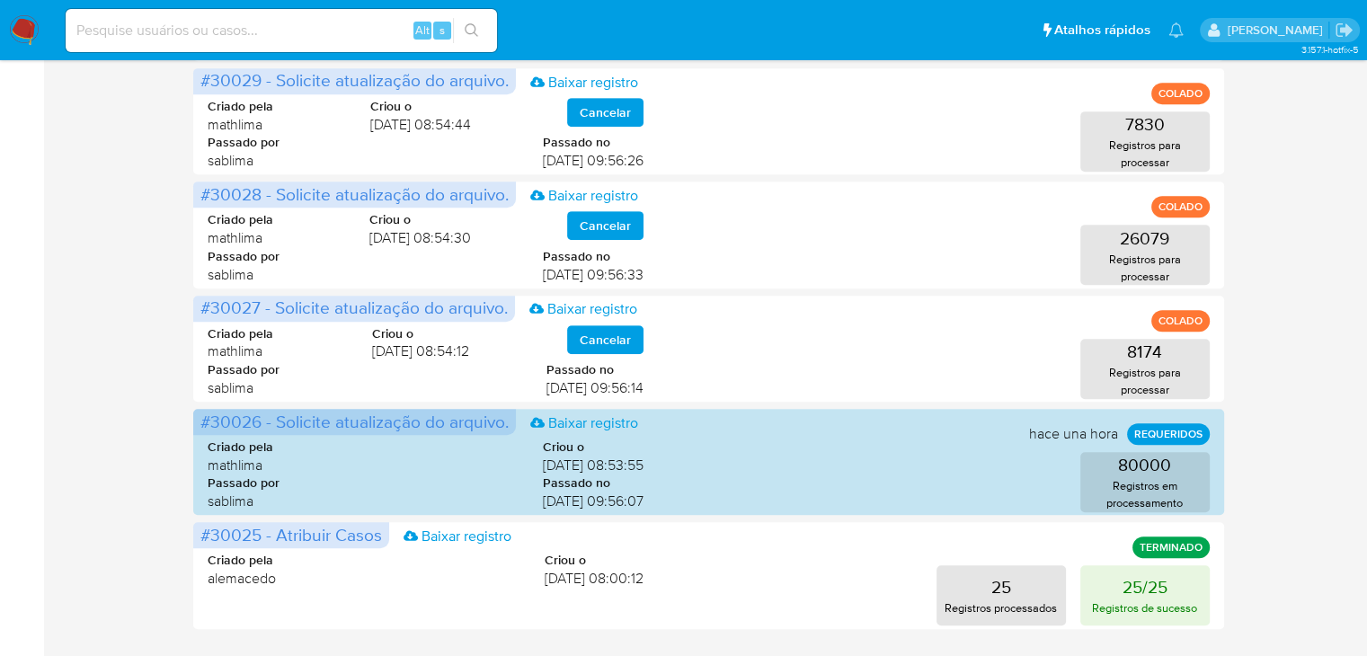
scroll to position [888, 0]
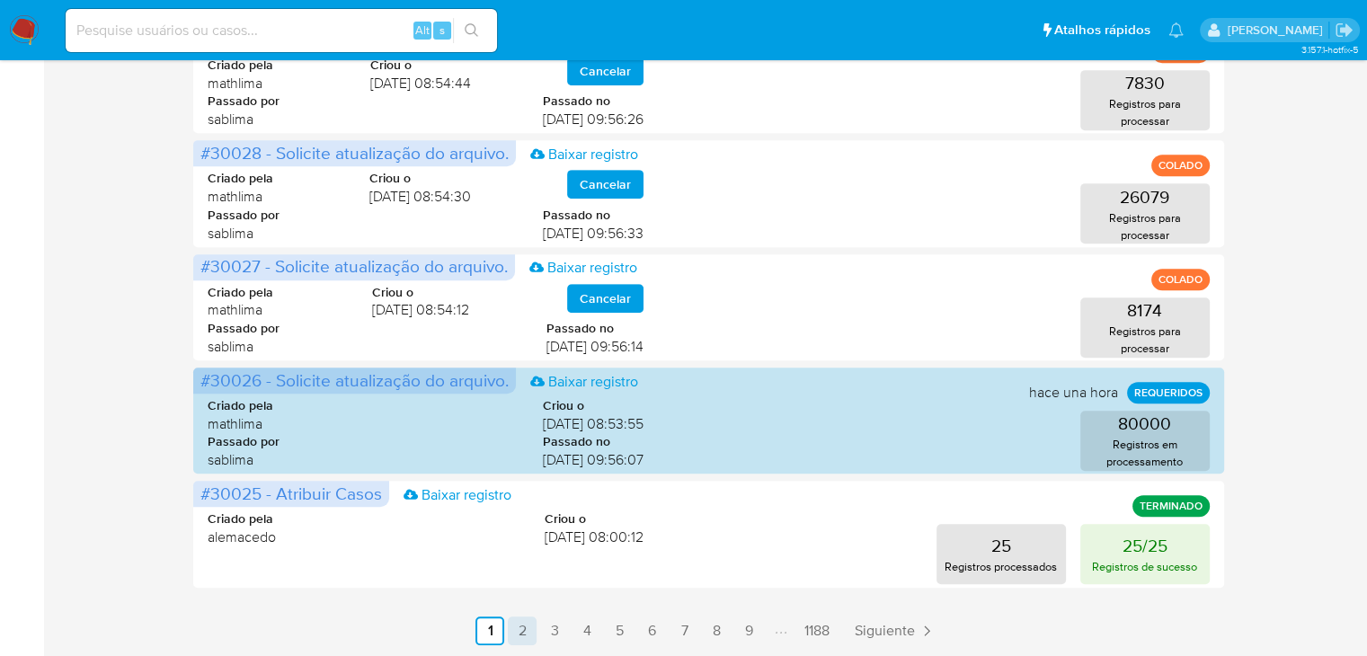
click at [527, 634] on link "2" at bounding box center [522, 630] width 29 height 29
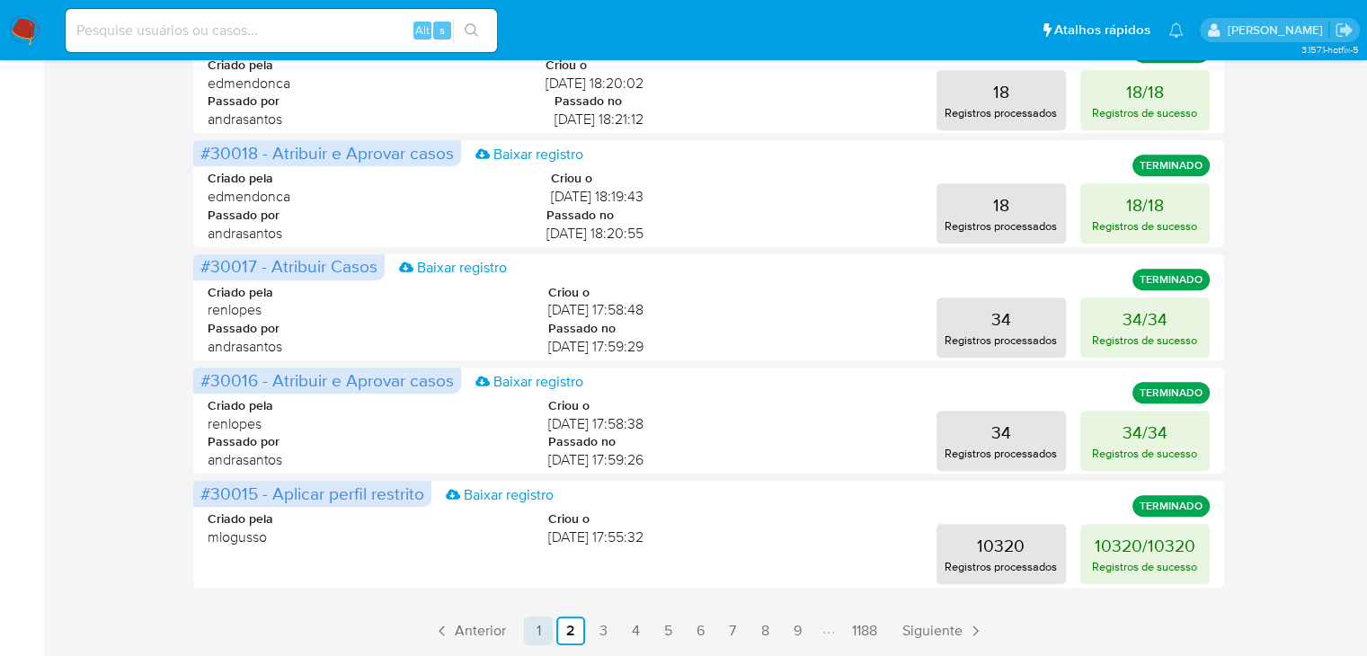
click at [539, 623] on link "1" at bounding box center [538, 630] width 29 height 29
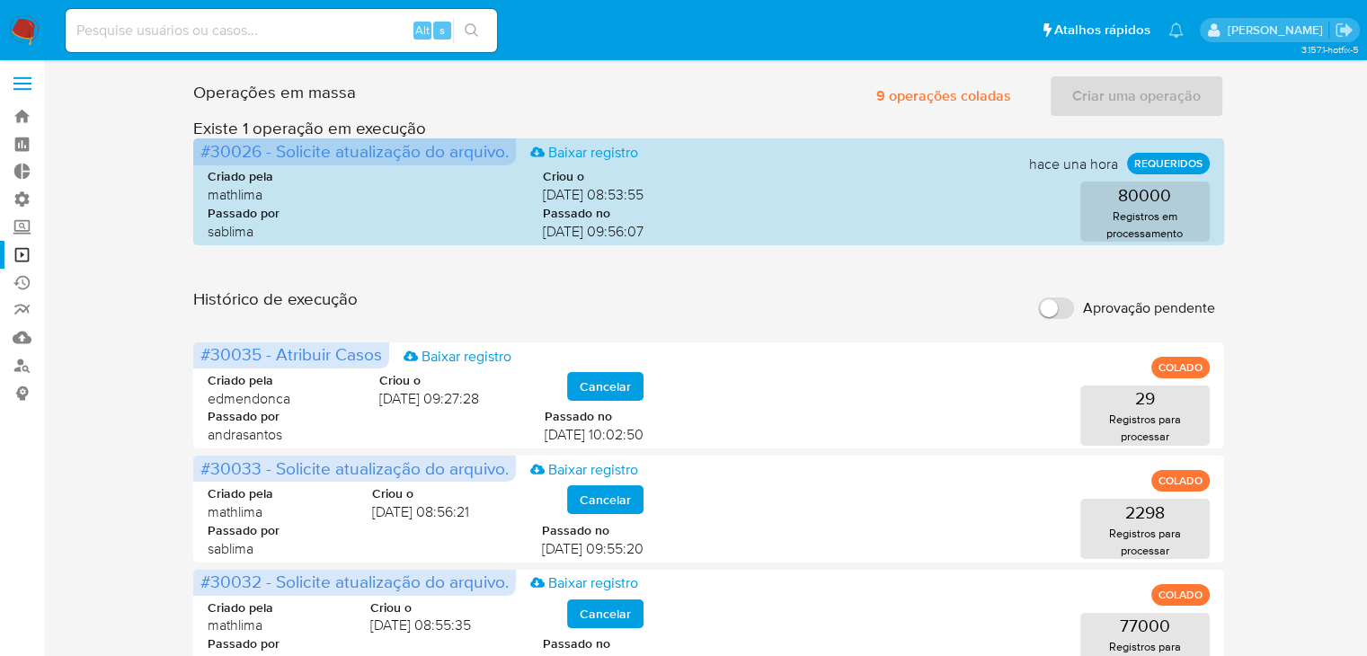
scroll to position [1, 0]
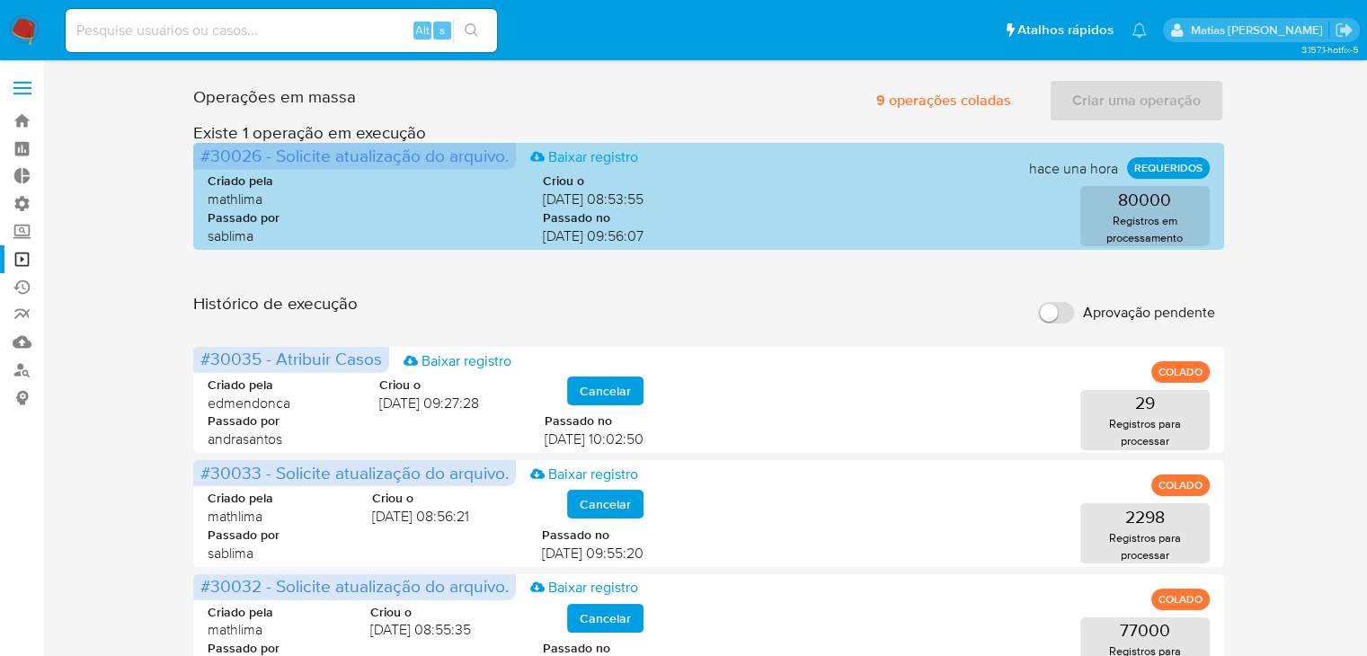
click at [1146, 173] on p "REQUERIDOS" at bounding box center [1168, 168] width 83 height 22
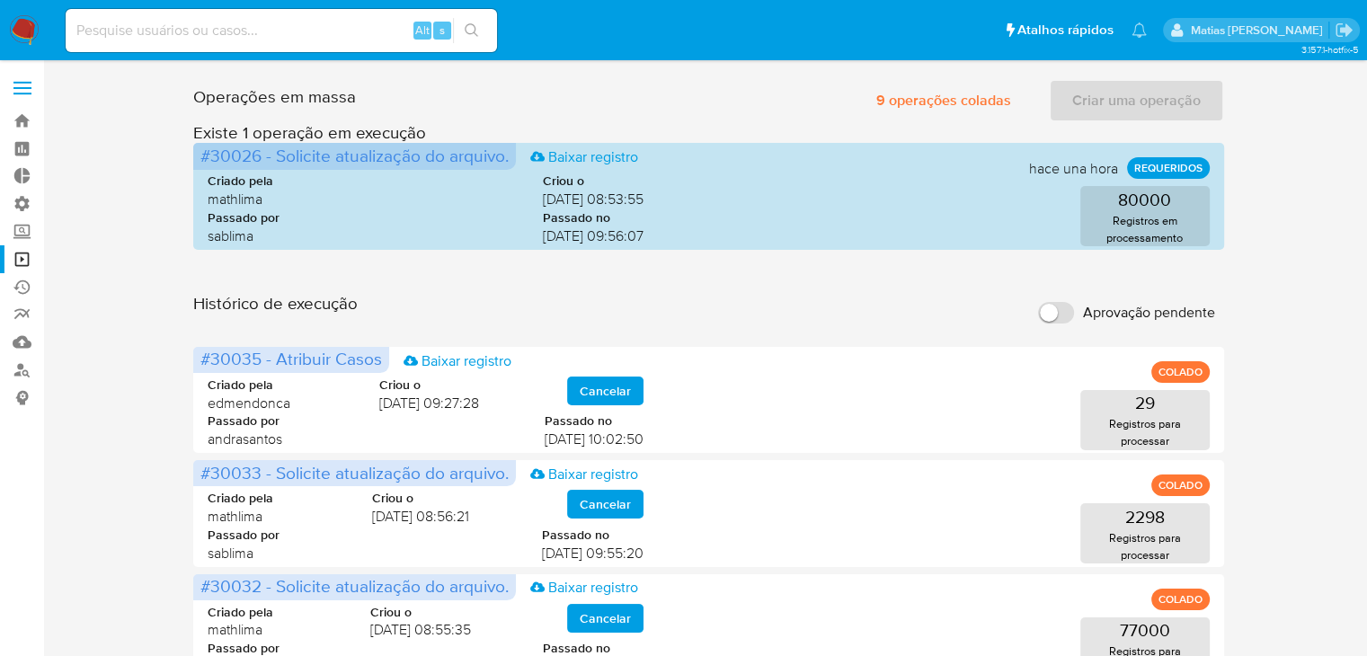
drag, startPoint x: 1143, startPoint y: 213, endPoint x: 1130, endPoint y: 323, distance: 111.3
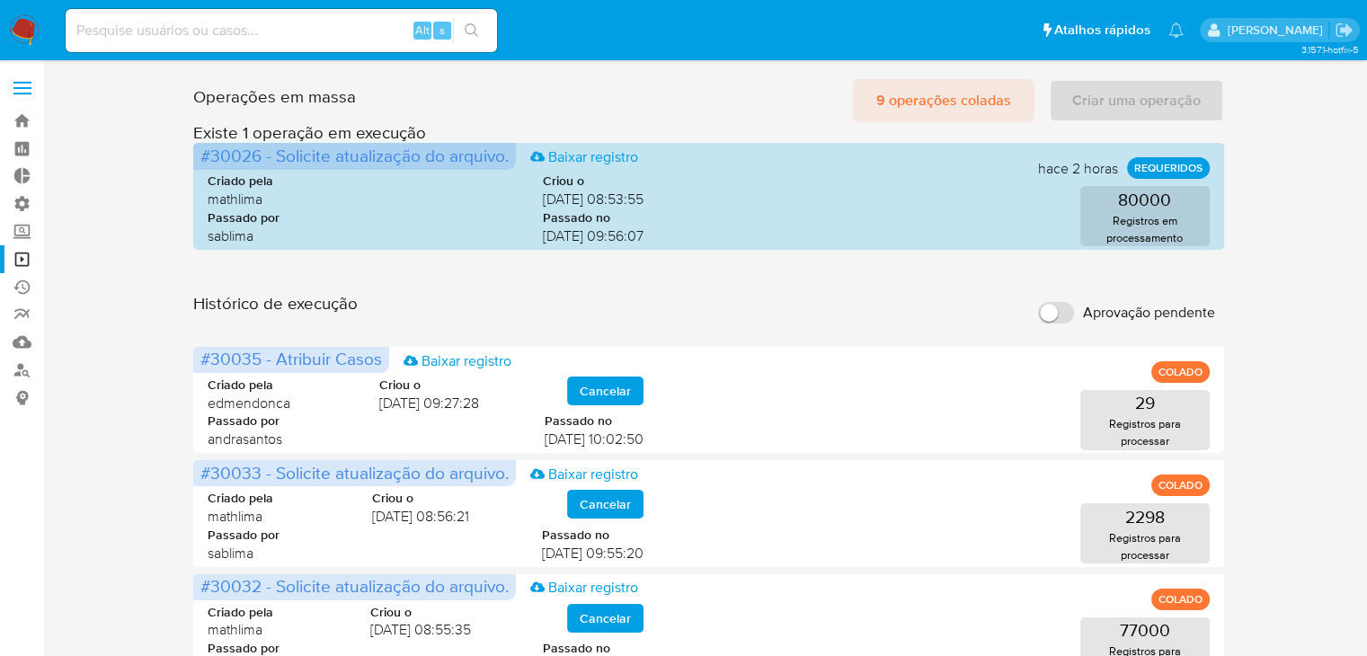
click at [920, 94] on span "9 operações coladas" at bounding box center [943, 101] width 135 height 40
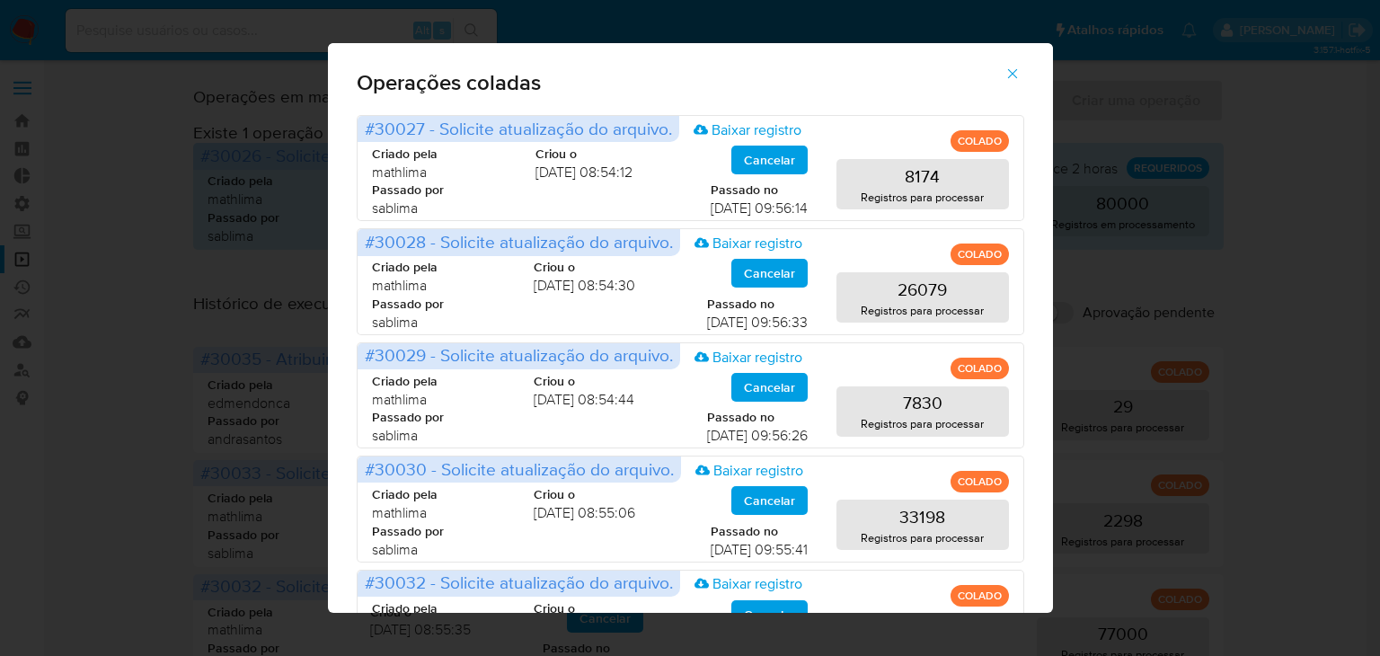
click at [1019, 77] on icon "button" at bounding box center [1013, 74] width 16 height 16
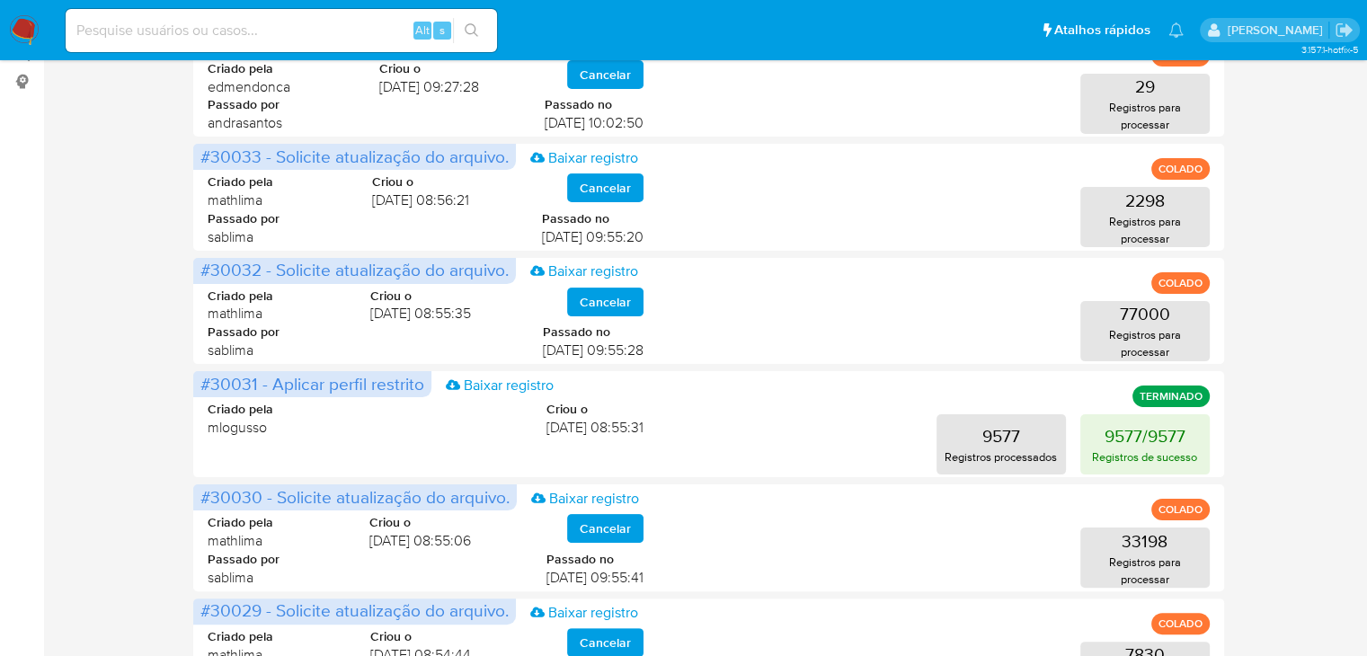
scroll to position [319, 0]
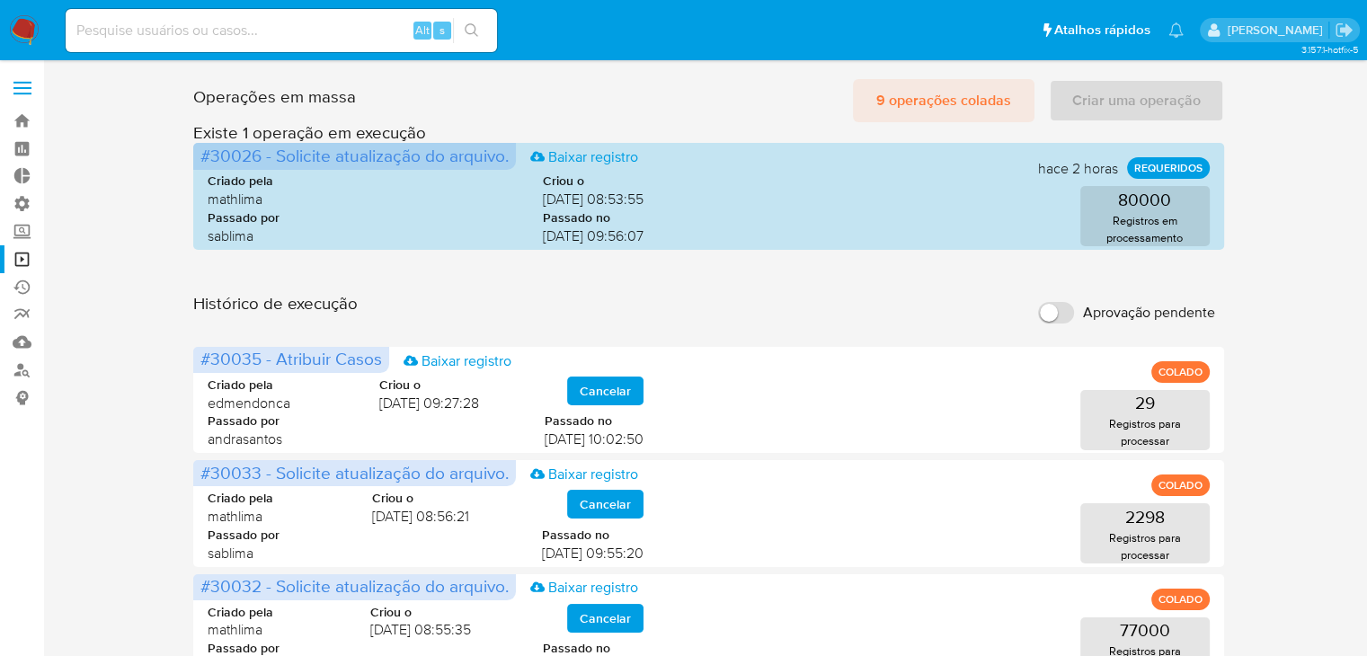
click at [985, 92] on span "9 operações coladas" at bounding box center [943, 101] width 135 height 40
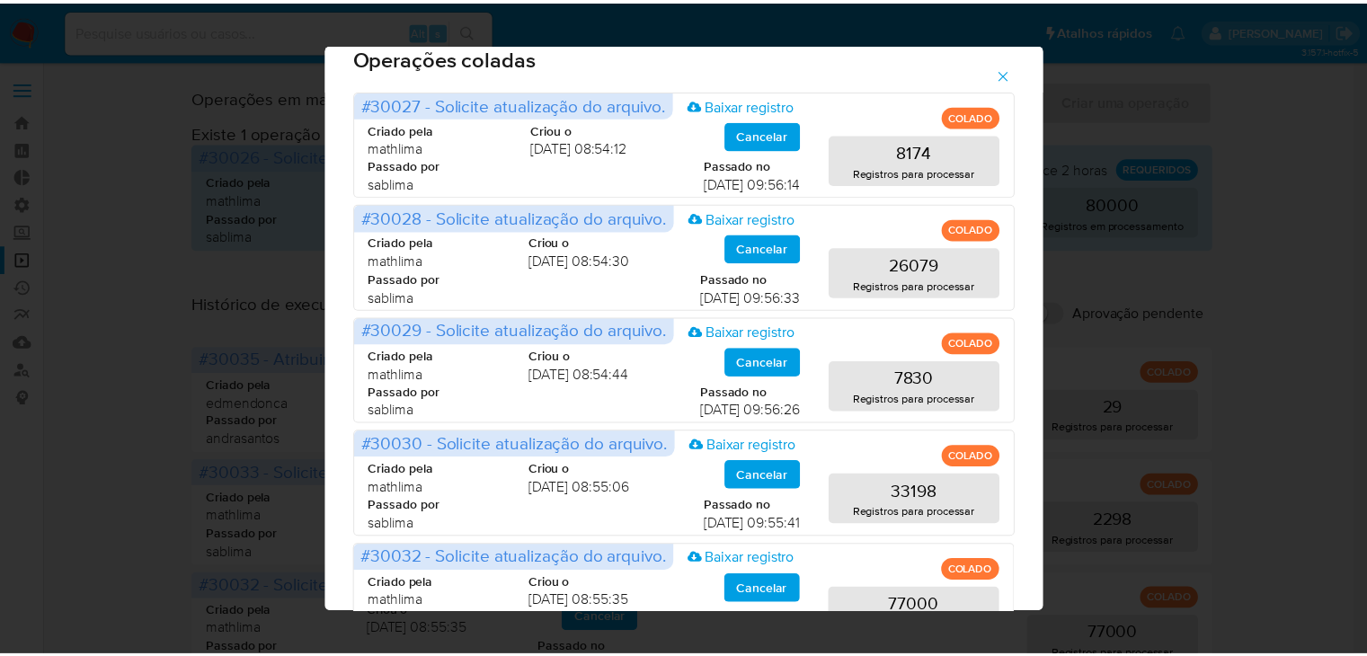
scroll to position [24, 0]
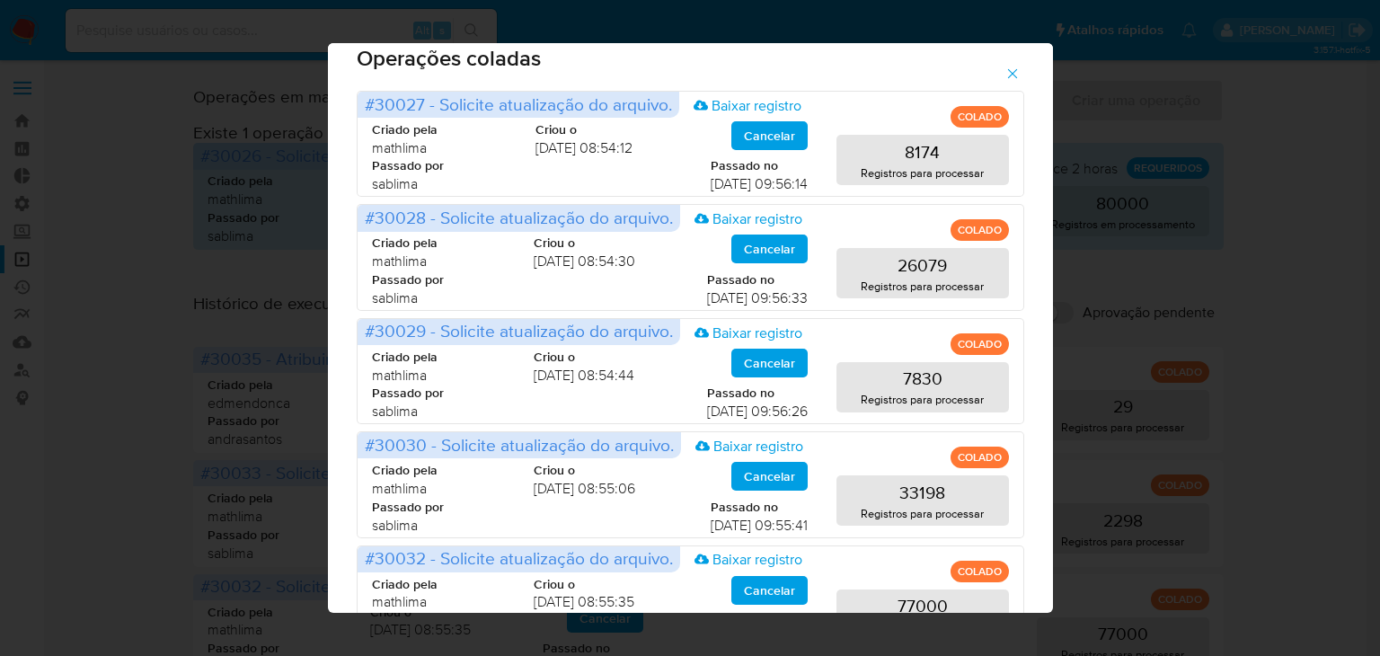
click at [1015, 71] on icon "button" at bounding box center [1013, 74] width 16 height 16
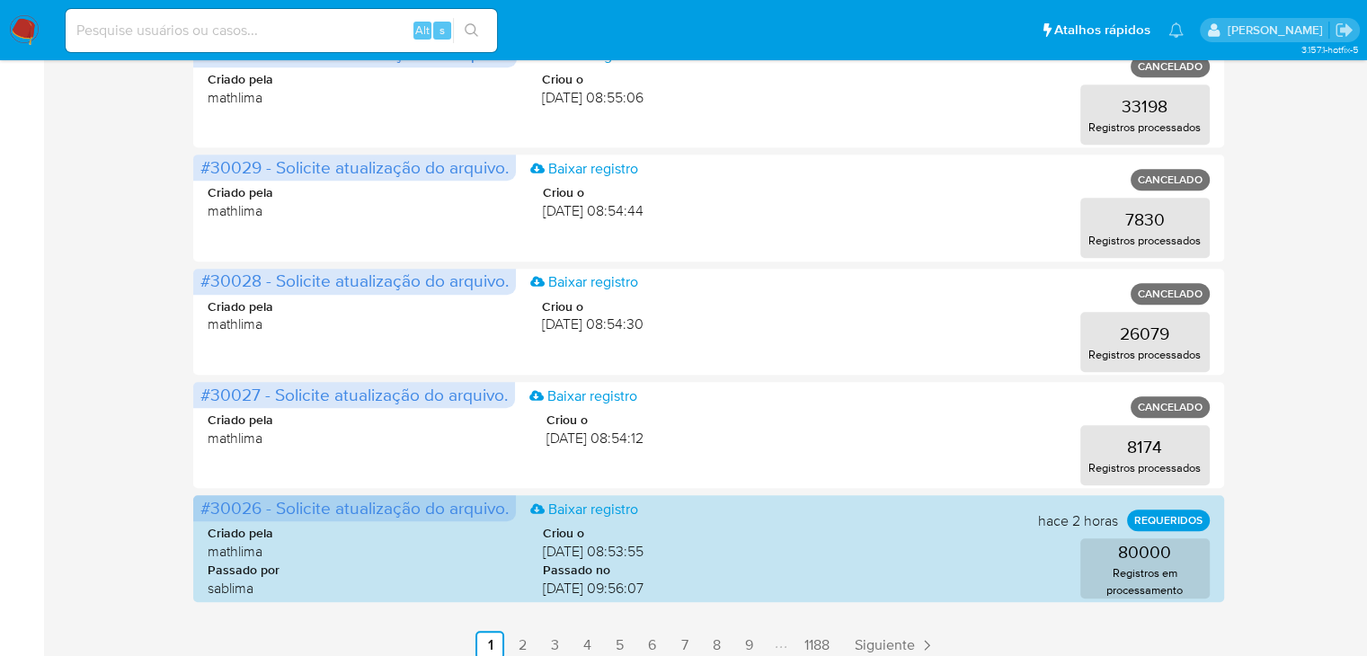
scroll to position [888, 0]
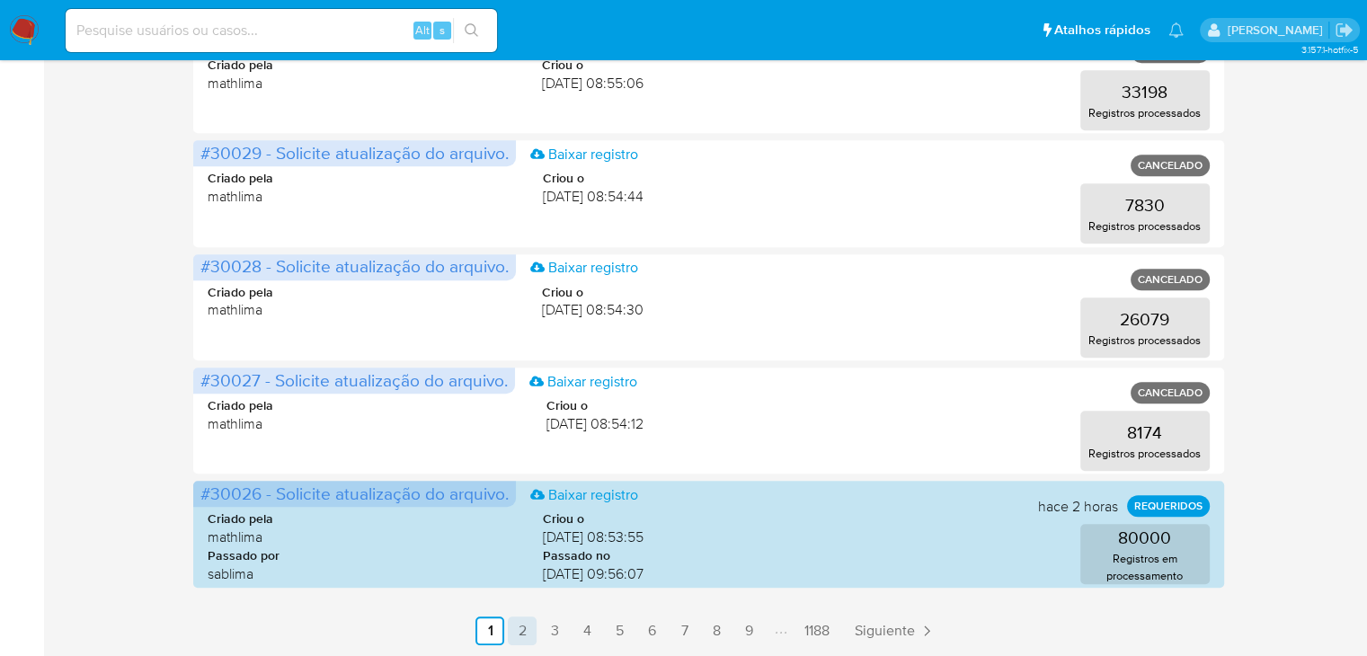
click at [522, 638] on link "2" at bounding box center [522, 630] width 29 height 29
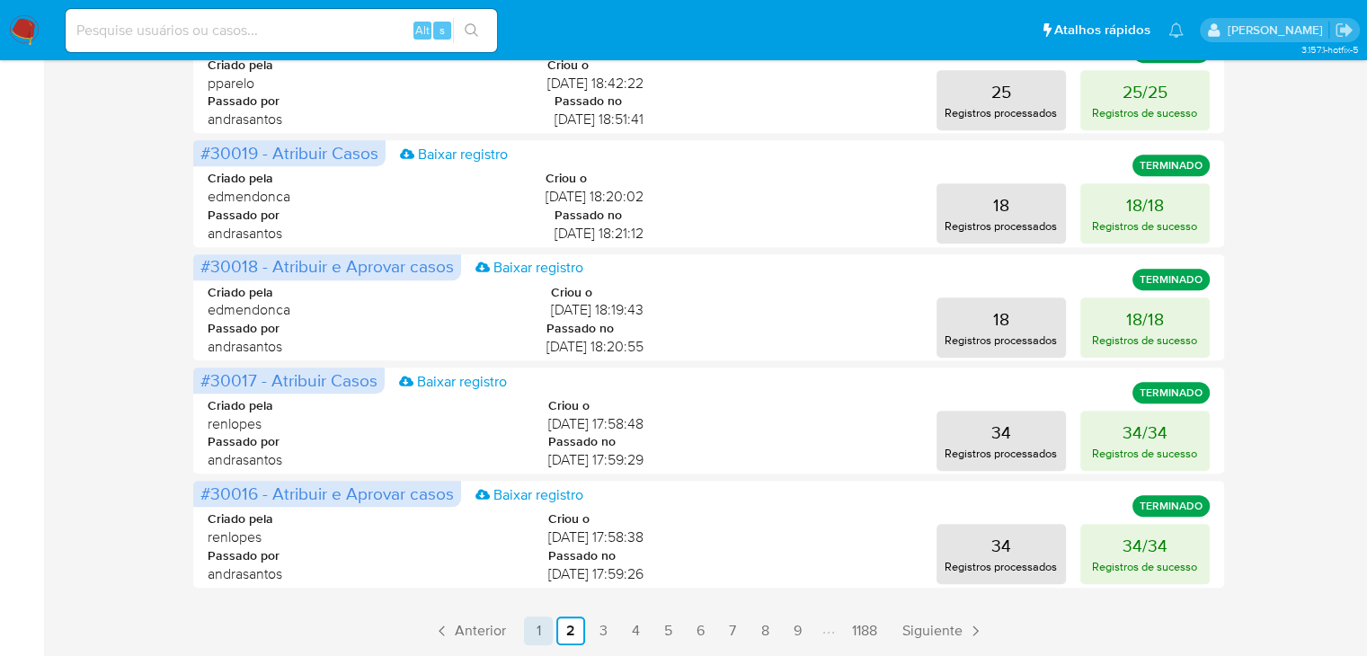
click at [535, 630] on link "1" at bounding box center [538, 630] width 29 height 29
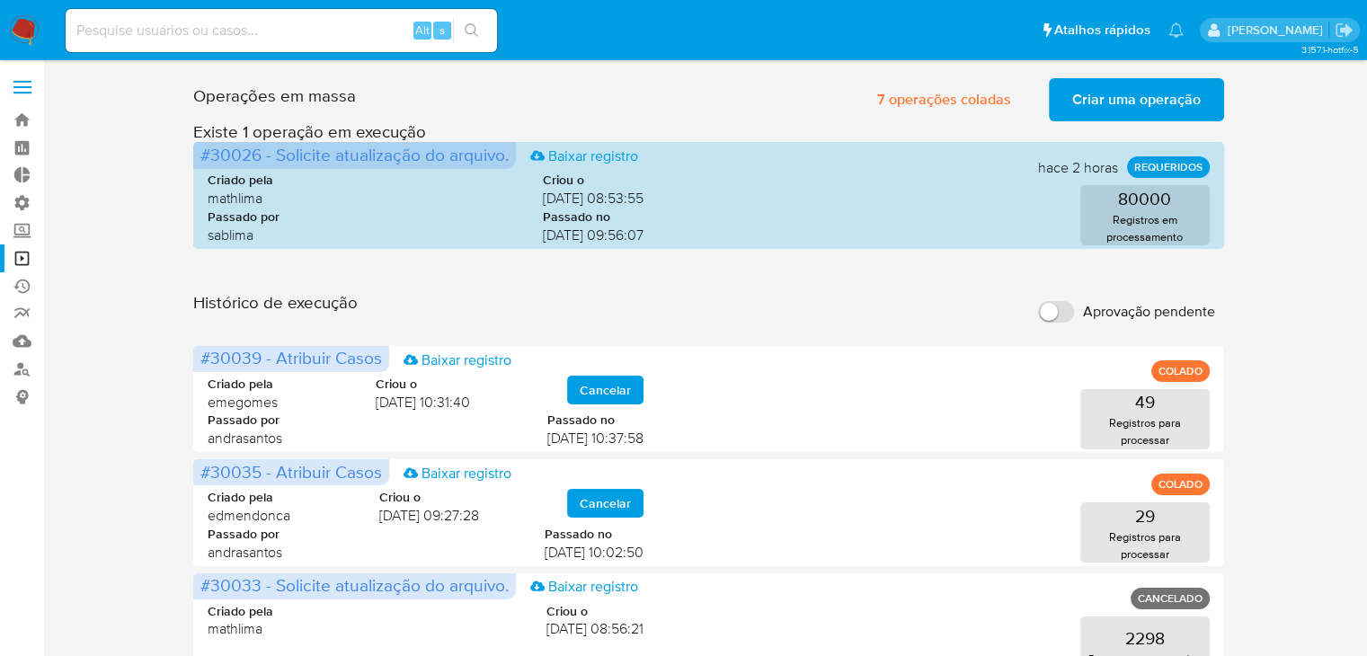
scroll to position [0, 0]
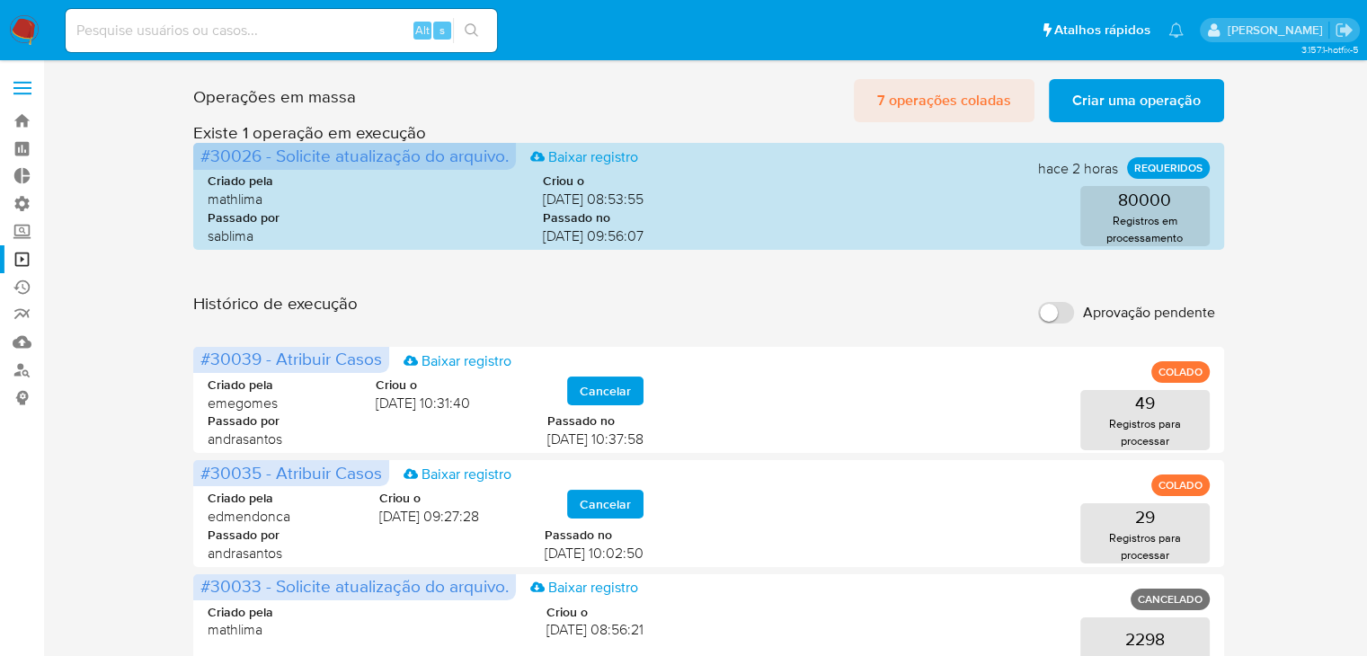
click at [971, 94] on span "7 operações coladas" at bounding box center [944, 101] width 134 height 40
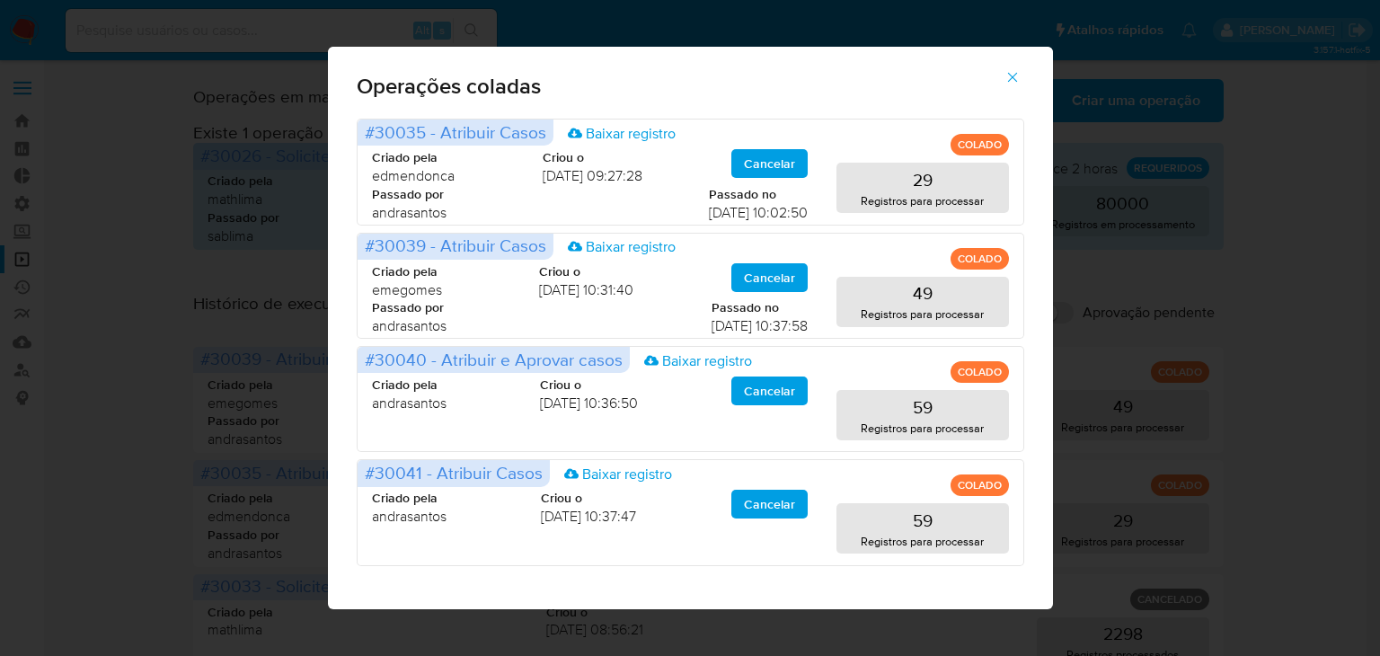
click at [1013, 77] on icon "button" at bounding box center [1012, 78] width 10 height 10
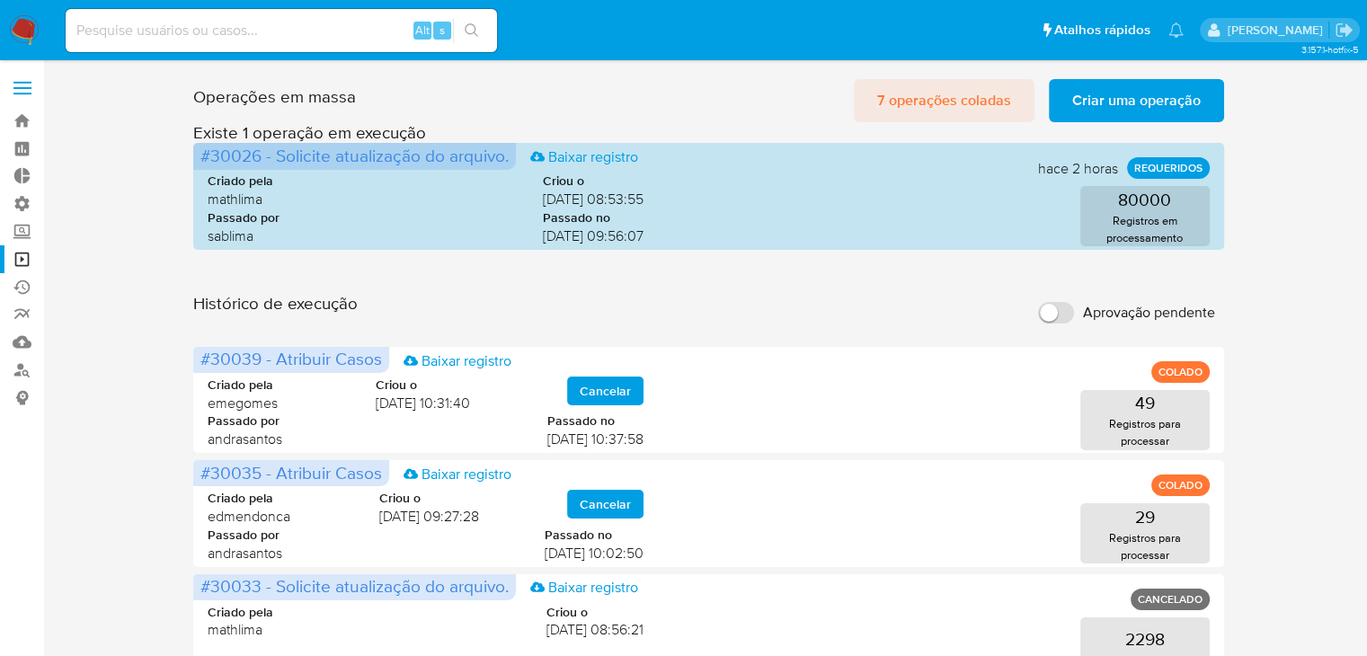
click at [939, 102] on span "7 operações coladas" at bounding box center [944, 101] width 134 height 40
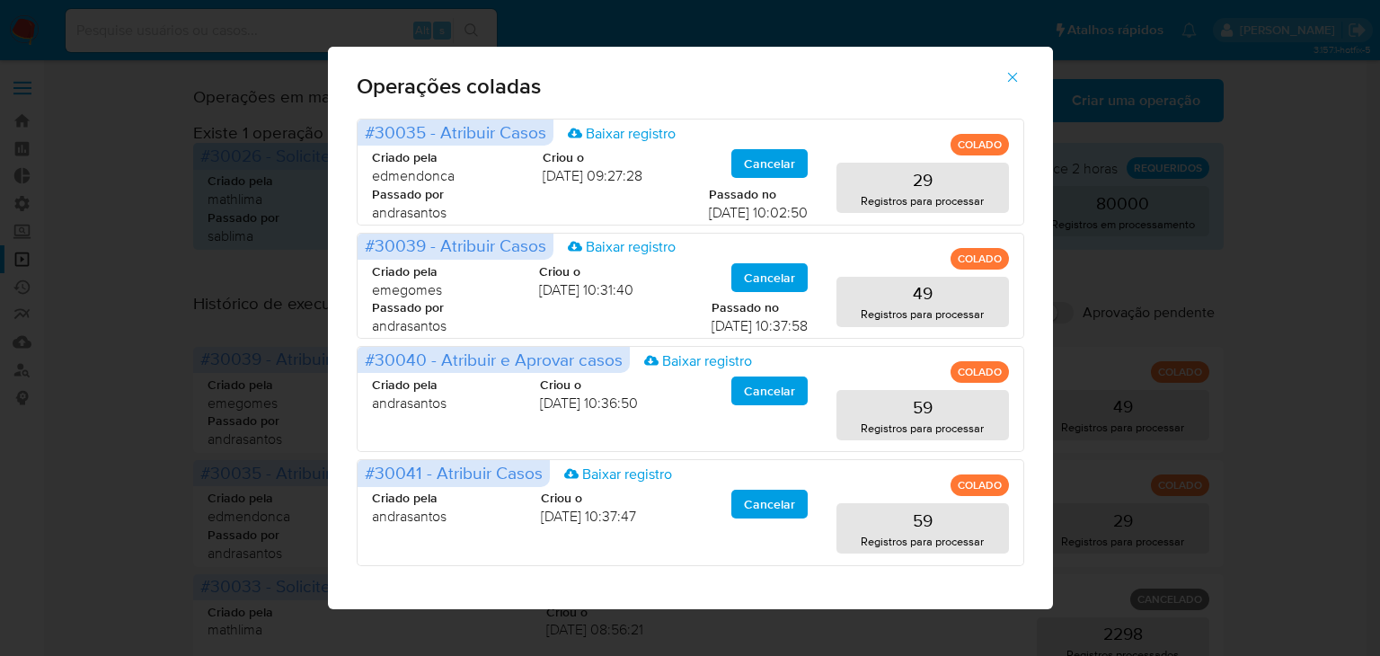
click at [1011, 78] on icon "button" at bounding box center [1012, 78] width 10 height 10
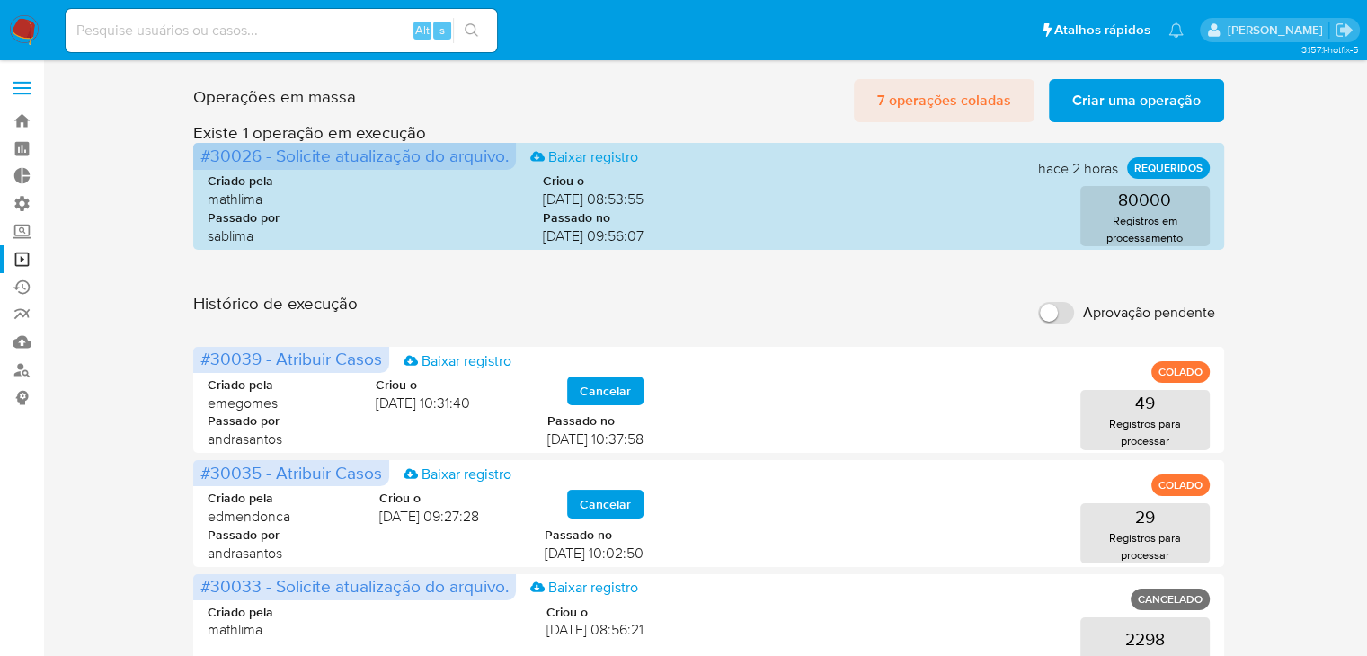
click at [983, 109] on span "7 operações coladas" at bounding box center [944, 101] width 134 height 40
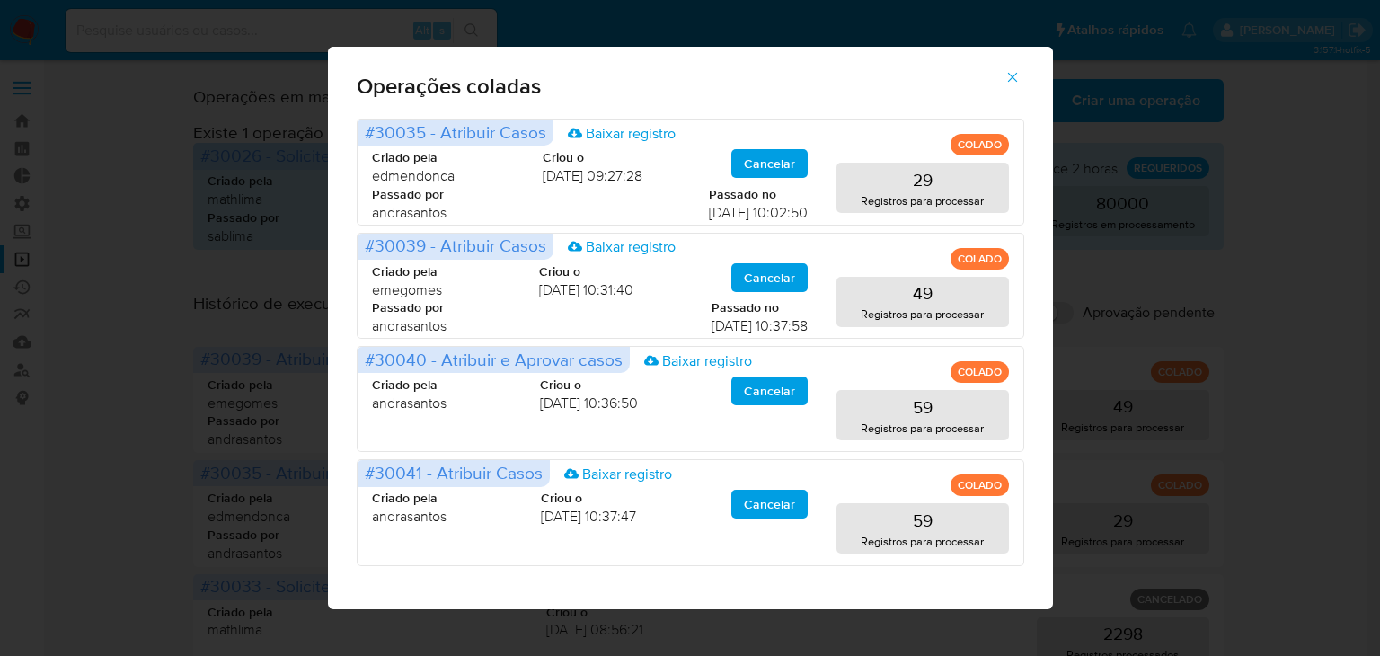
click at [1006, 73] on icon "button" at bounding box center [1013, 77] width 16 height 16
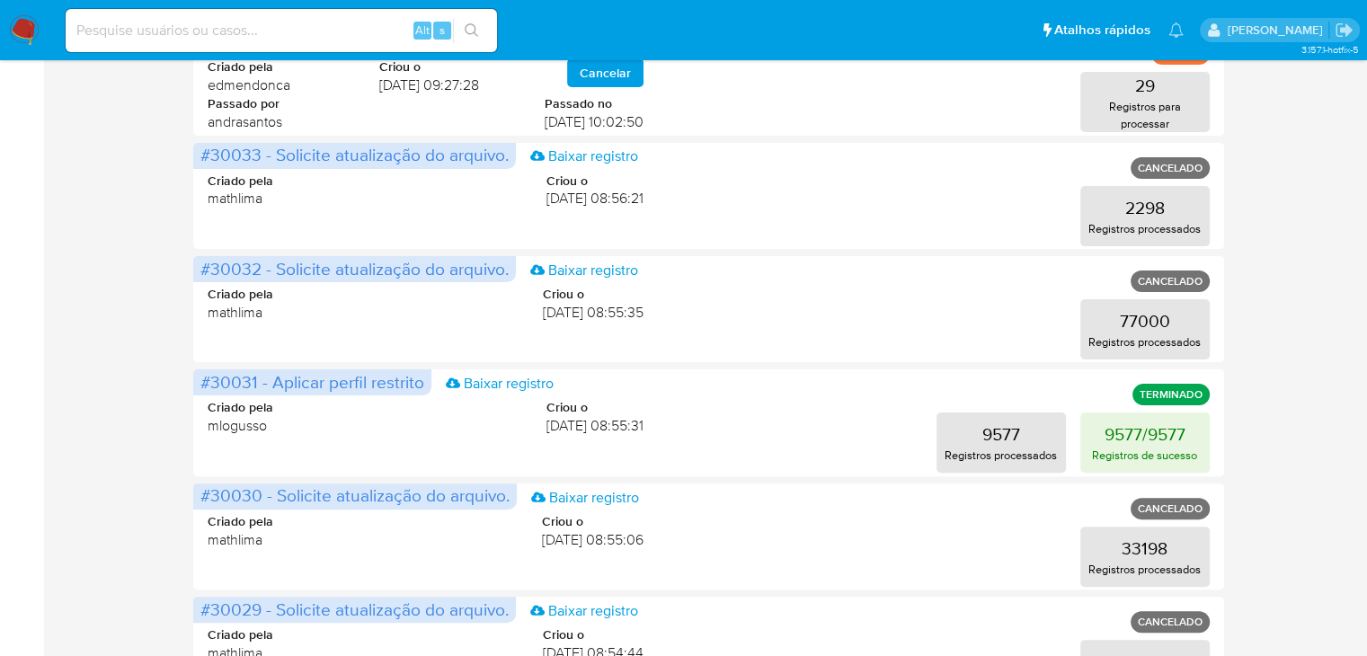
scroll to position [142, 0]
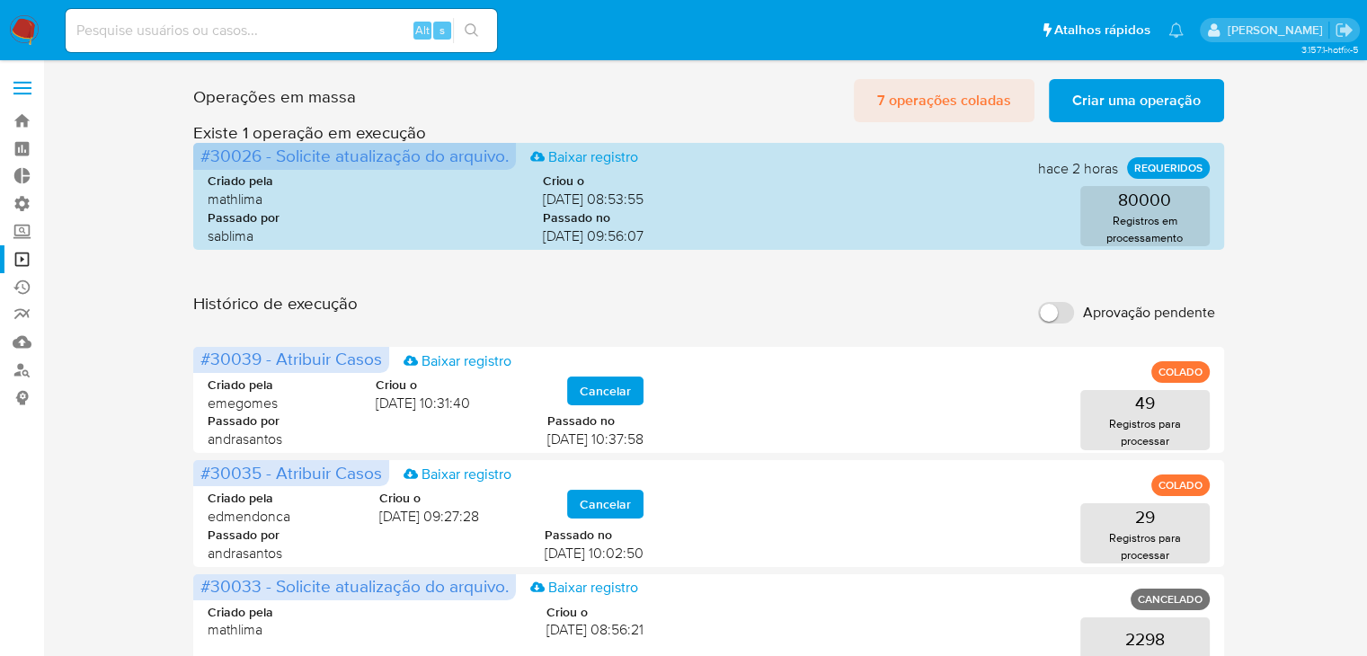
click at [961, 93] on span "7 operações coladas" at bounding box center [944, 101] width 134 height 40
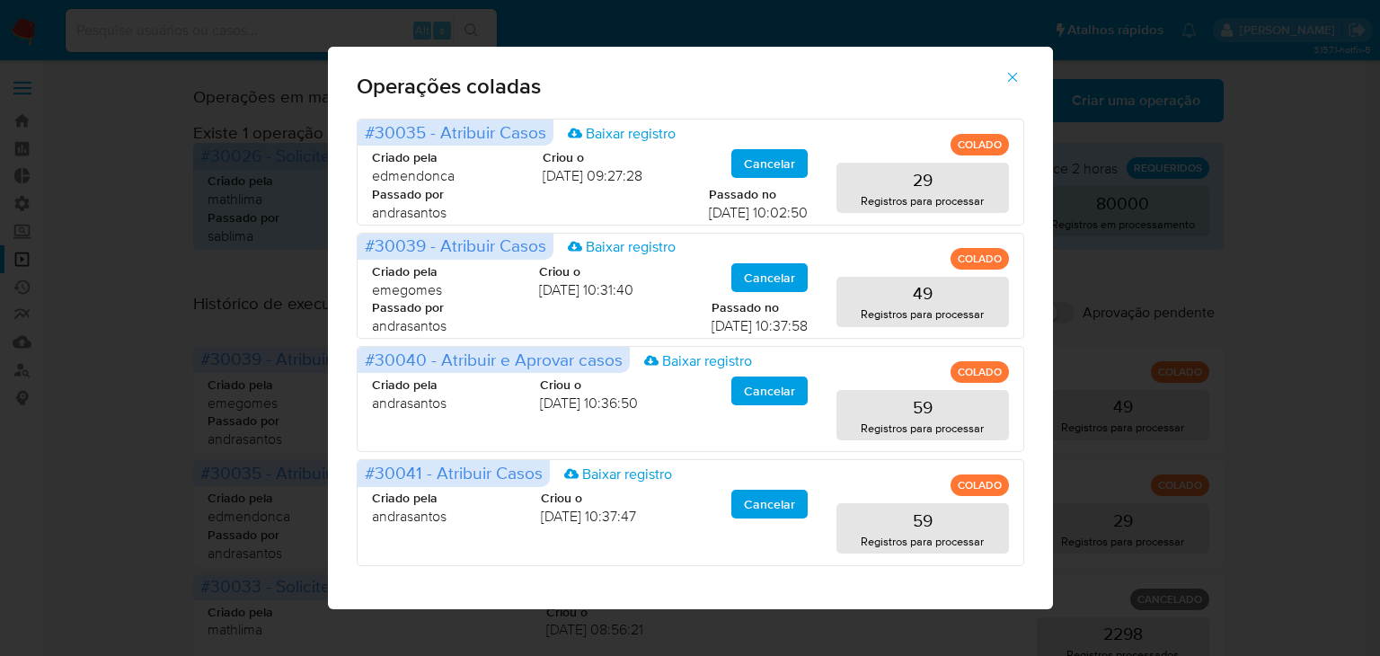
click at [1009, 70] on icon "button" at bounding box center [1013, 77] width 16 height 16
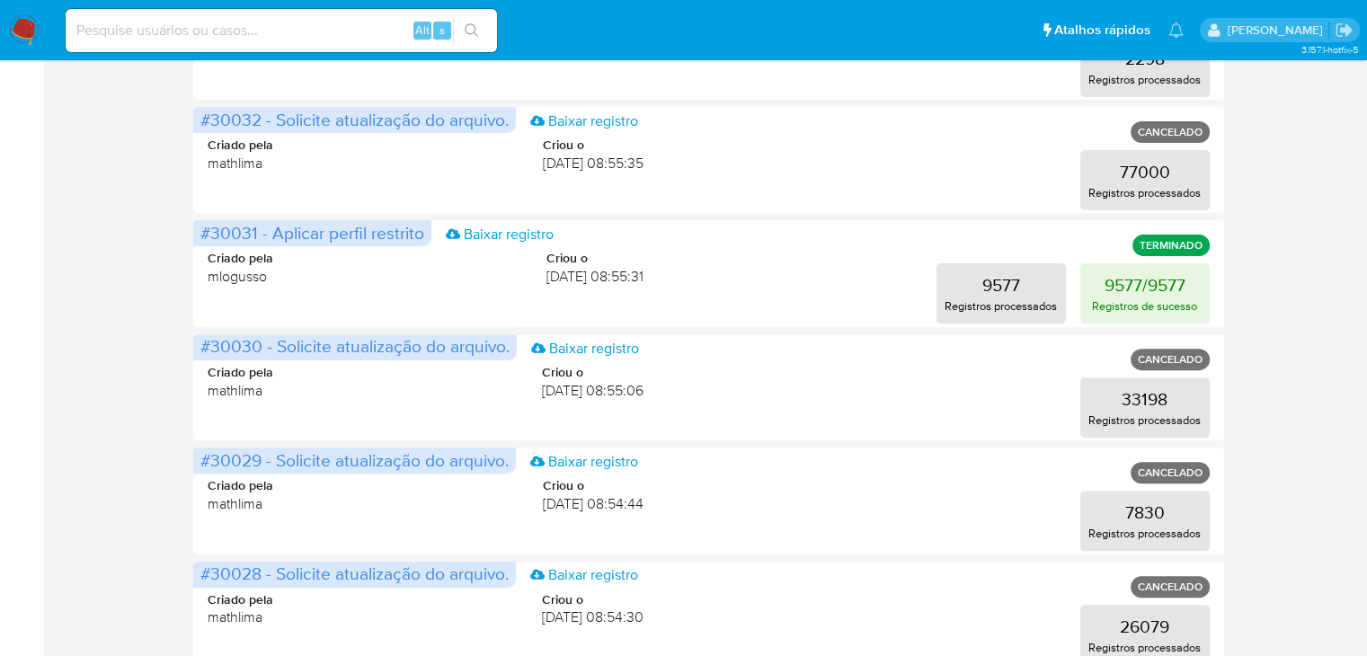
scroll to position [574, 0]
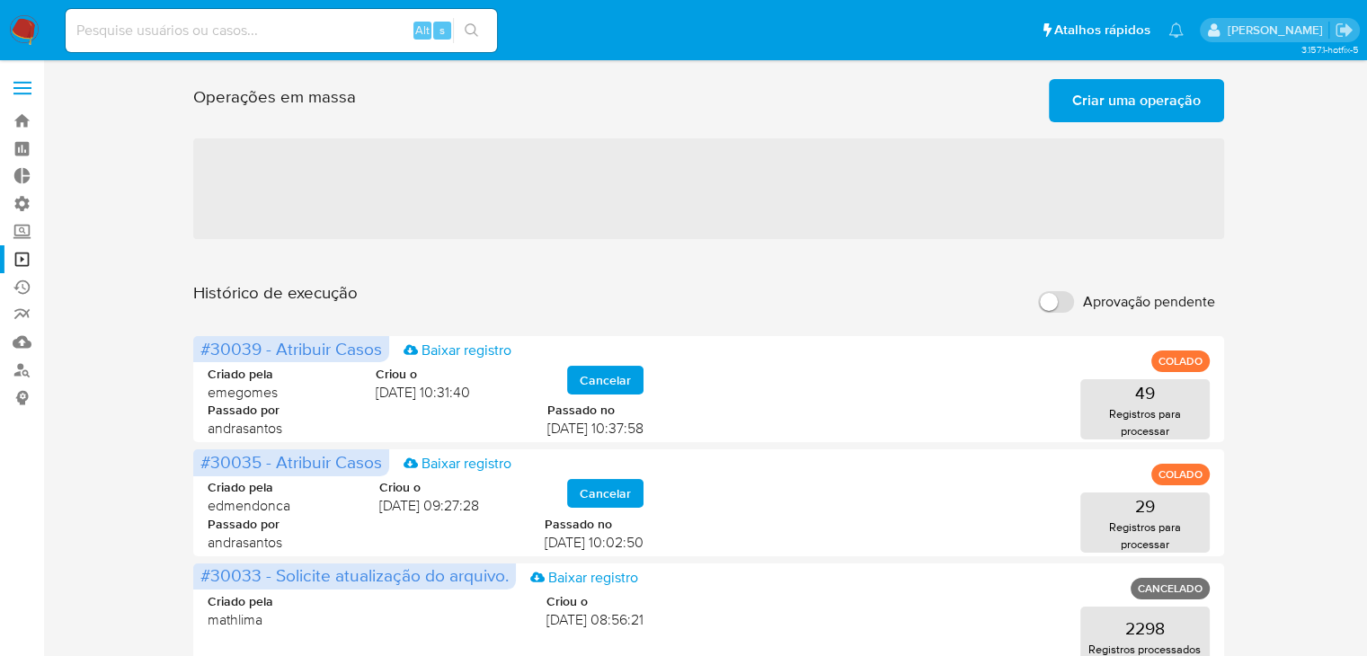
click at [647, 167] on span "‌" at bounding box center [708, 188] width 1030 height 101
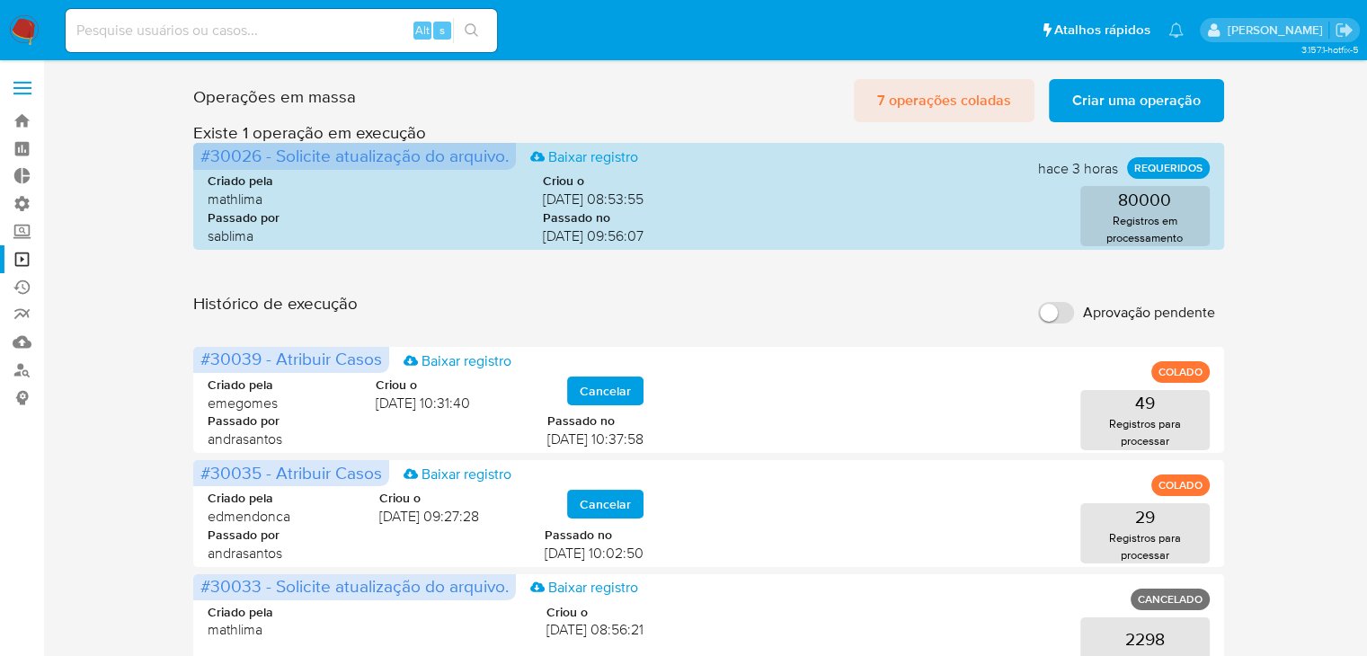
click at [915, 88] on span "7 operações coladas" at bounding box center [944, 101] width 134 height 40
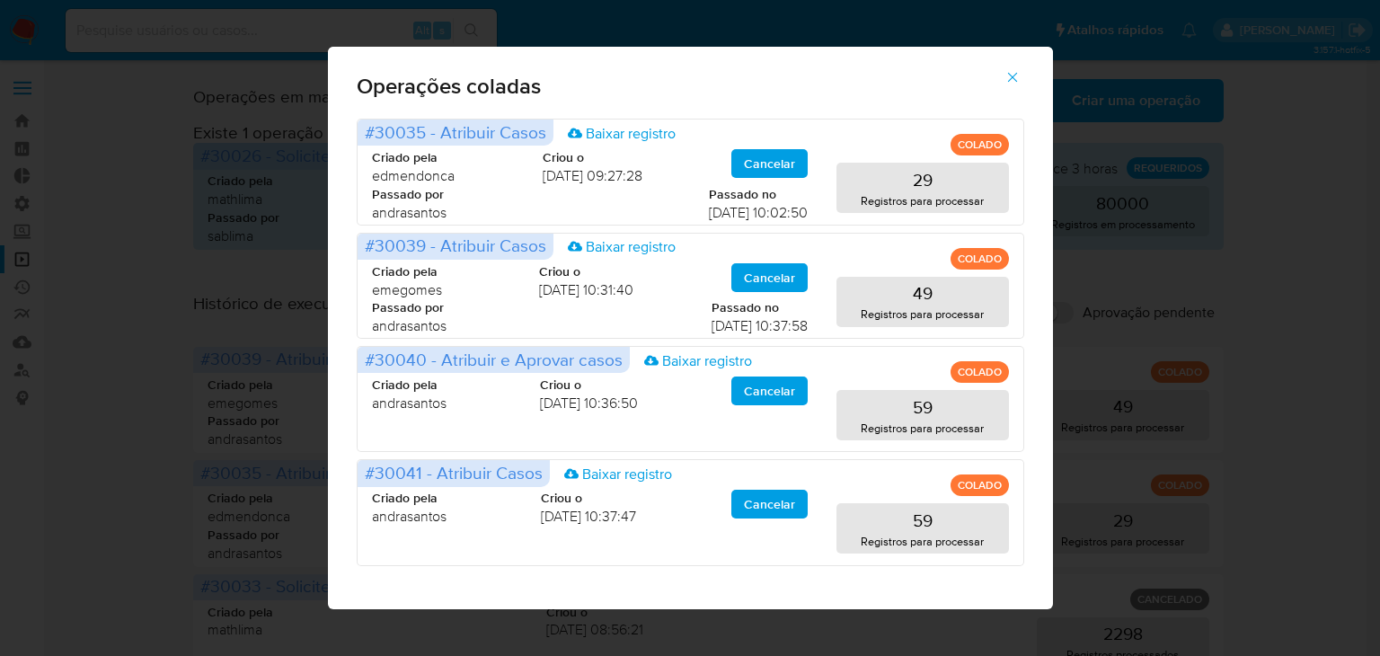
click at [1014, 84] on icon "button" at bounding box center [1013, 77] width 16 height 16
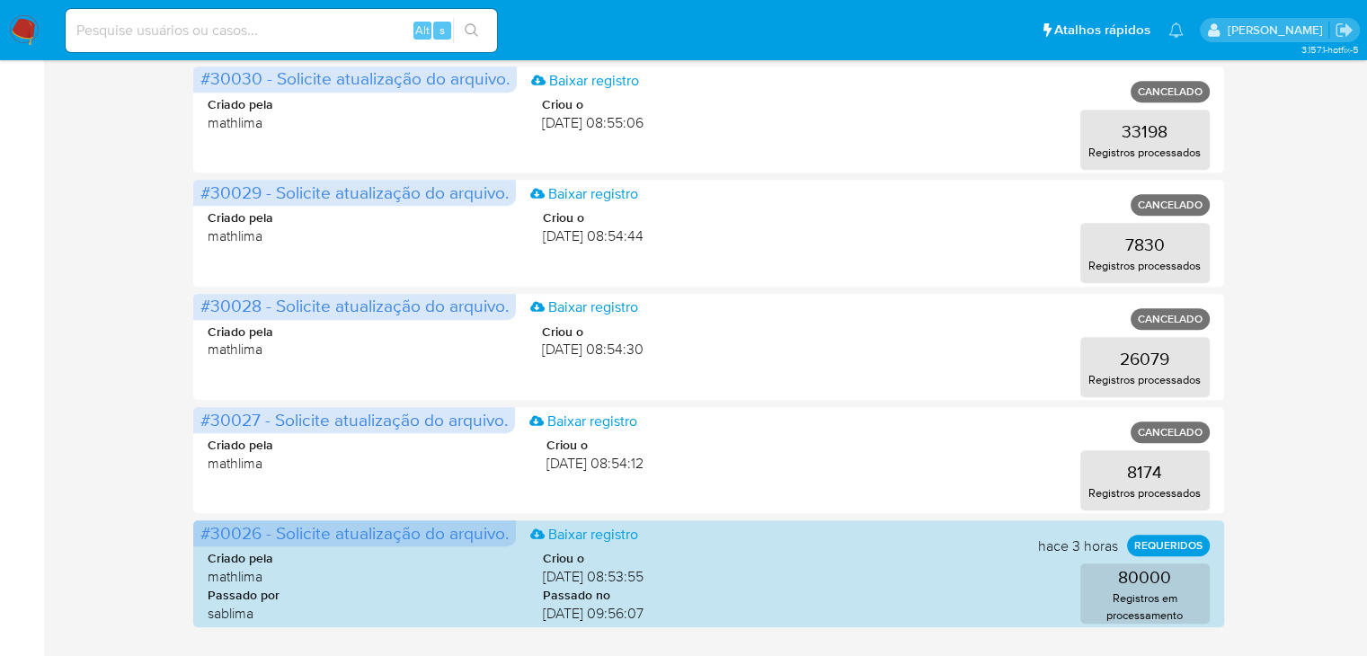
scroll to position [888, 0]
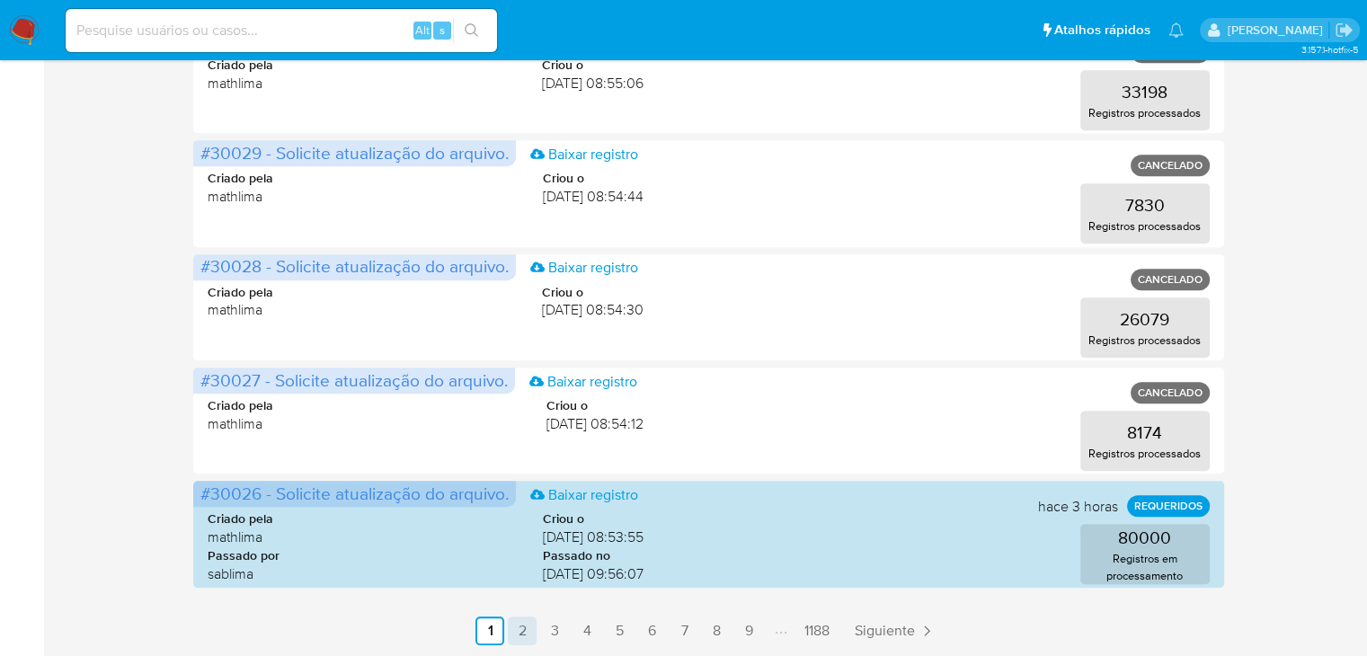
click at [525, 629] on link "2" at bounding box center [522, 630] width 29 height 29
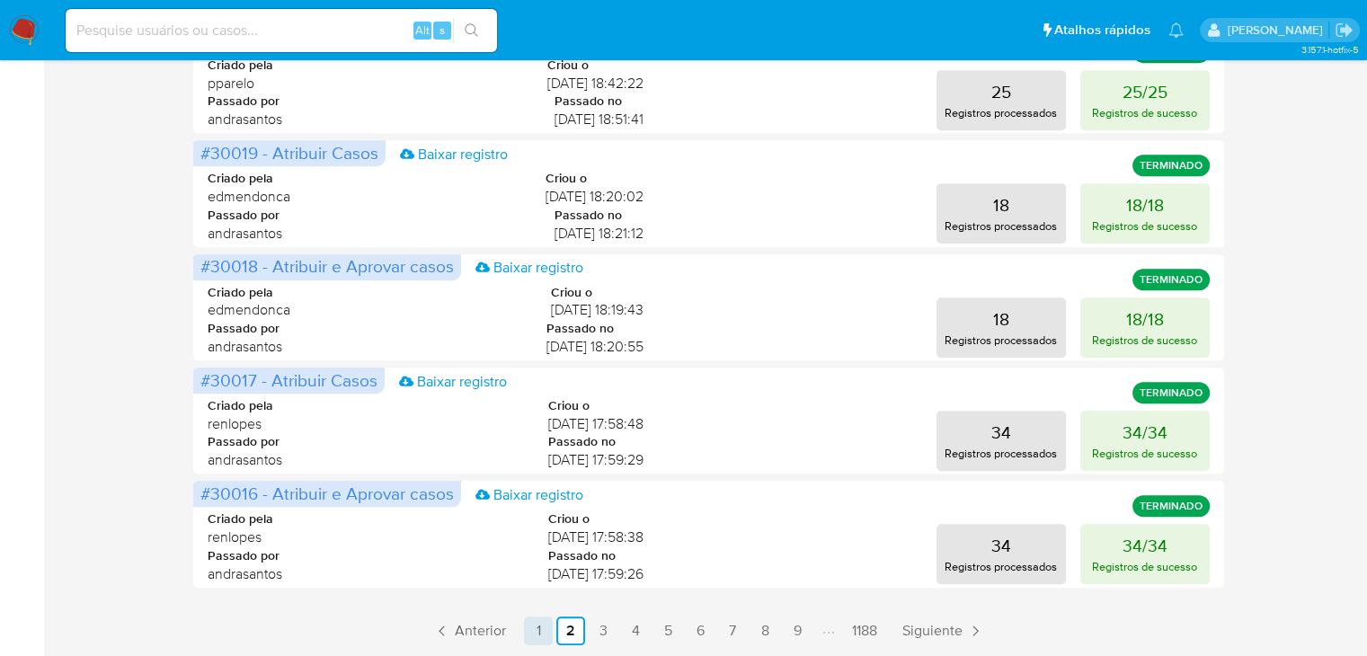
click at [535, 626] on link "1" at bounding box center [538, 630] width 29 height 29
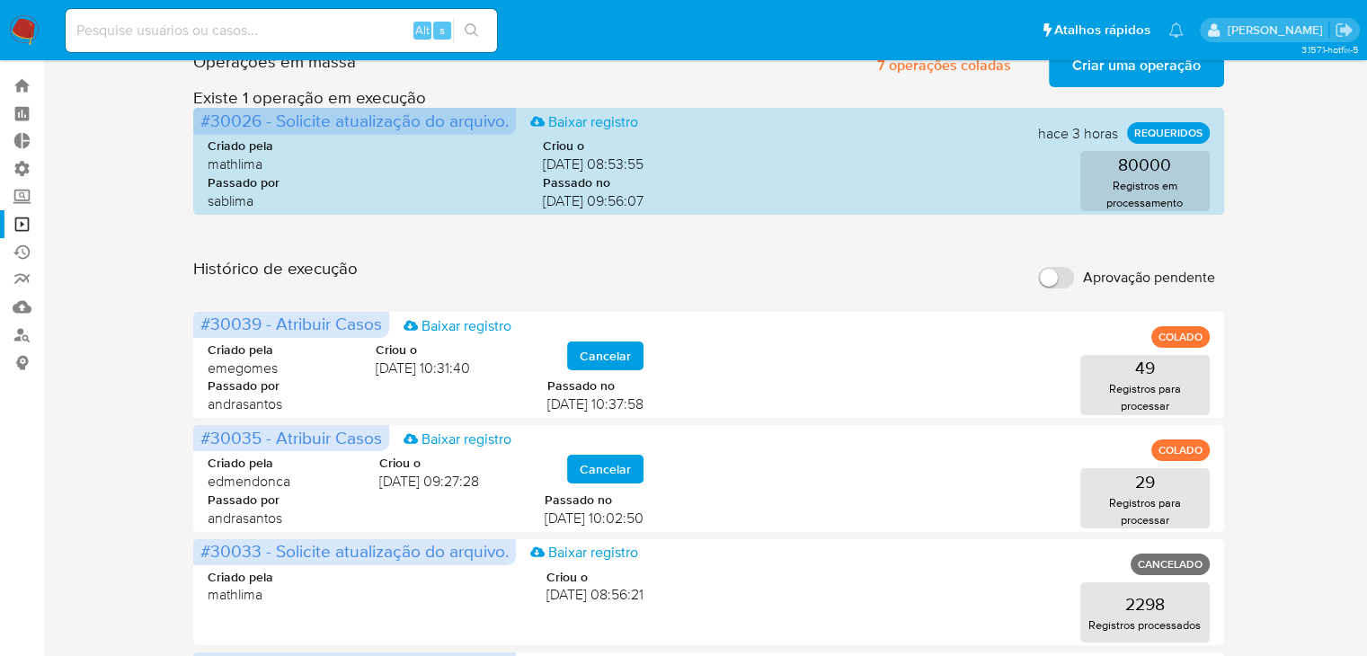
scroll to position [0, 0]
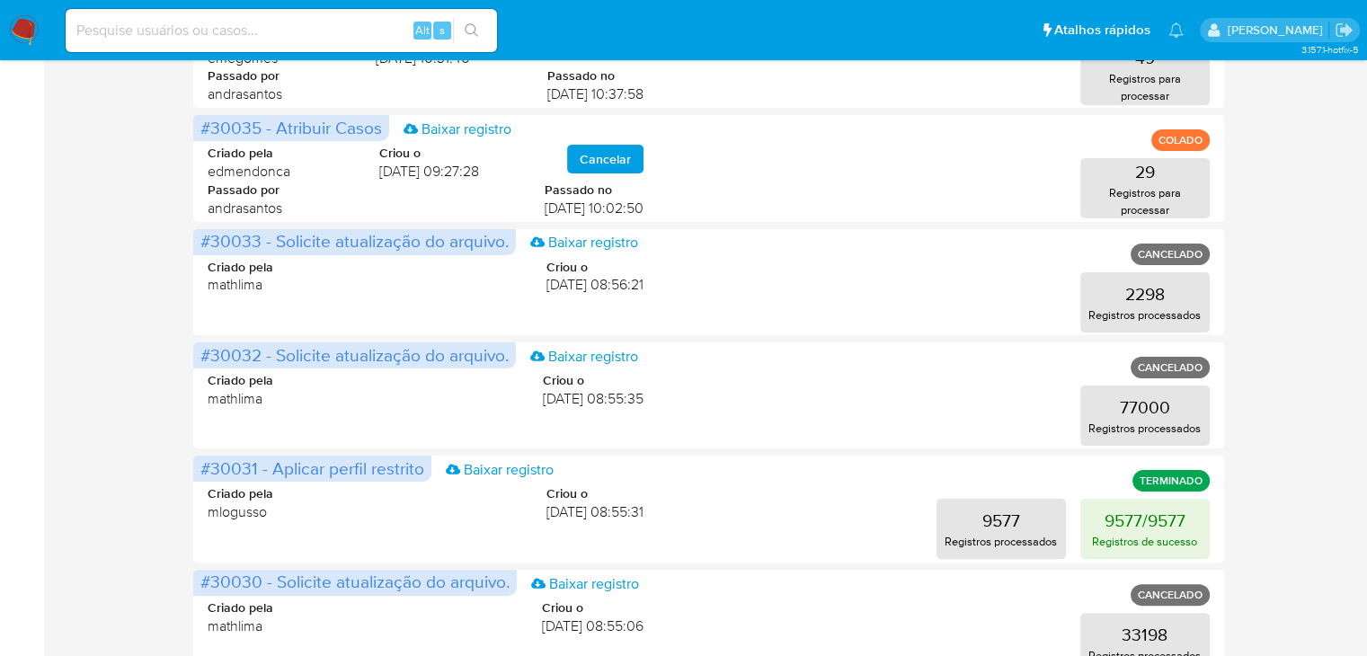
scroll to position [358, 0]
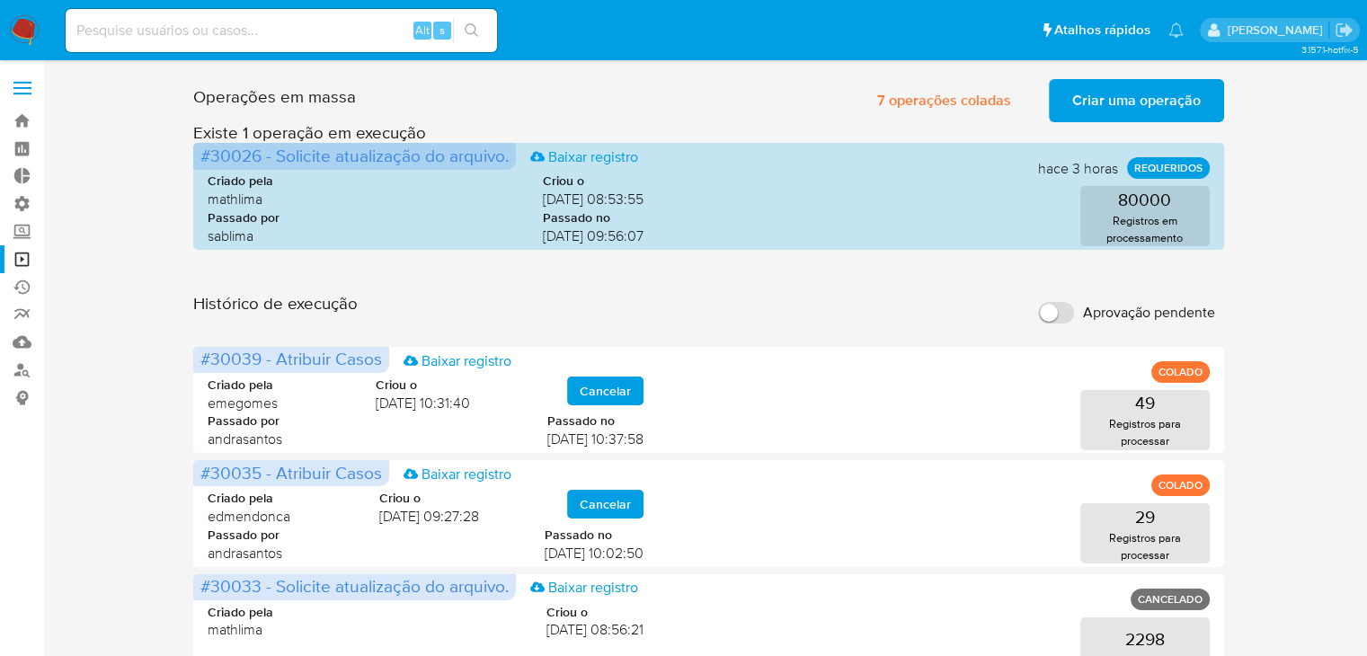
click at [1055, 313] on input "Aprovação pendente" at bounding box center [1056, 313] width 36 height 22
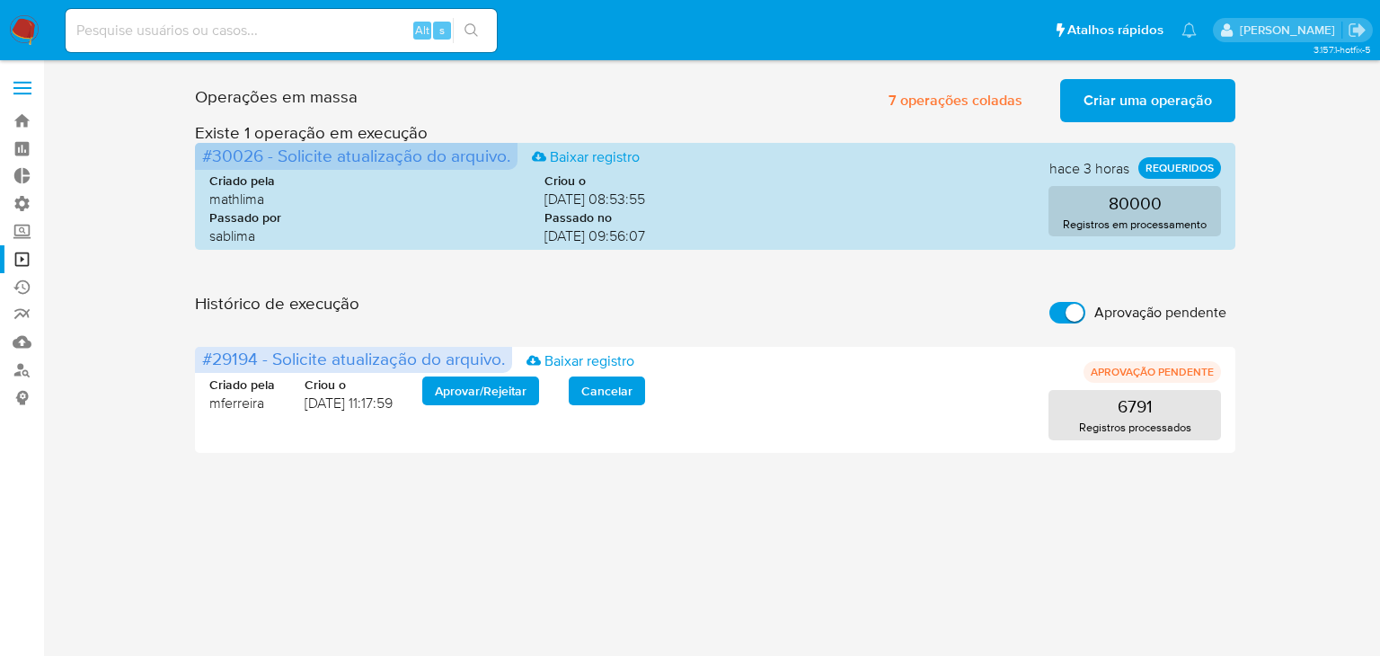
click at [1047, 317] on label "Aprovação pendente" at bounding box center [1138, 313] width 195 height 40
click at [1050, 317] on input "Aprovação pendente" at bounding box center [1068, 313] width 36 height 22
checkbox input "false"
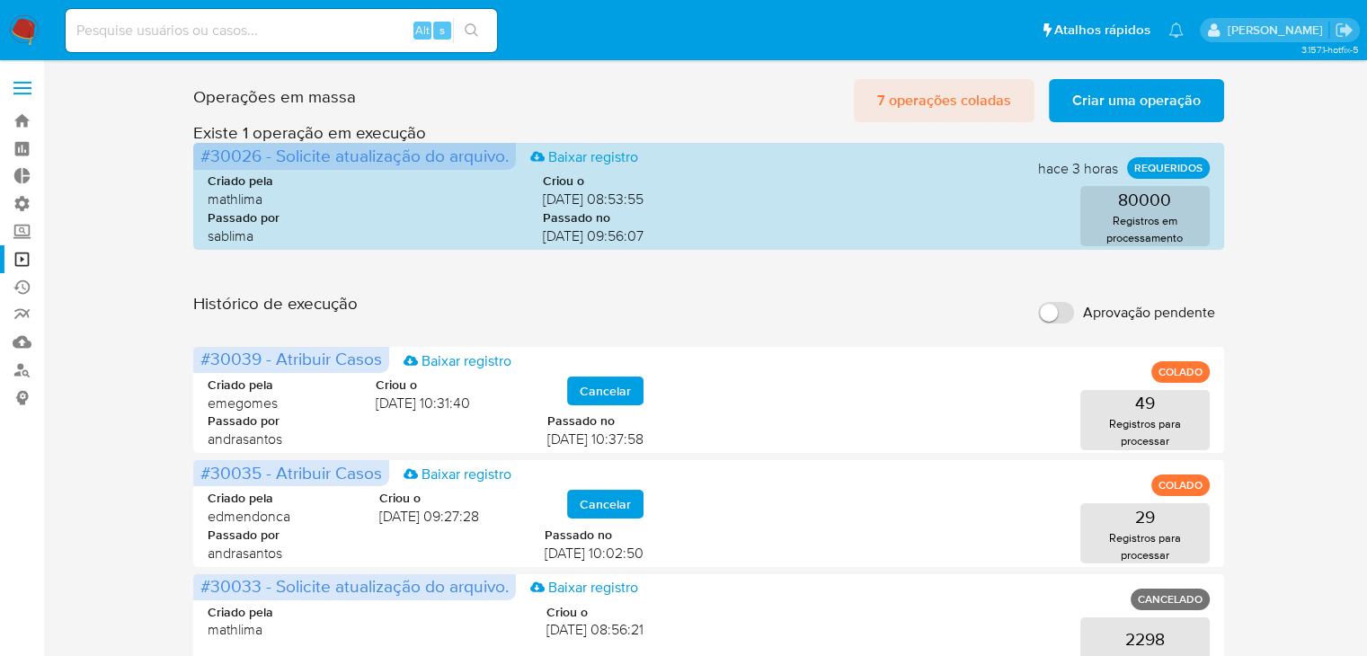
click at [876, 89] on button "7 operações coladas" at bounding box center [944, 100] width 181 height 43
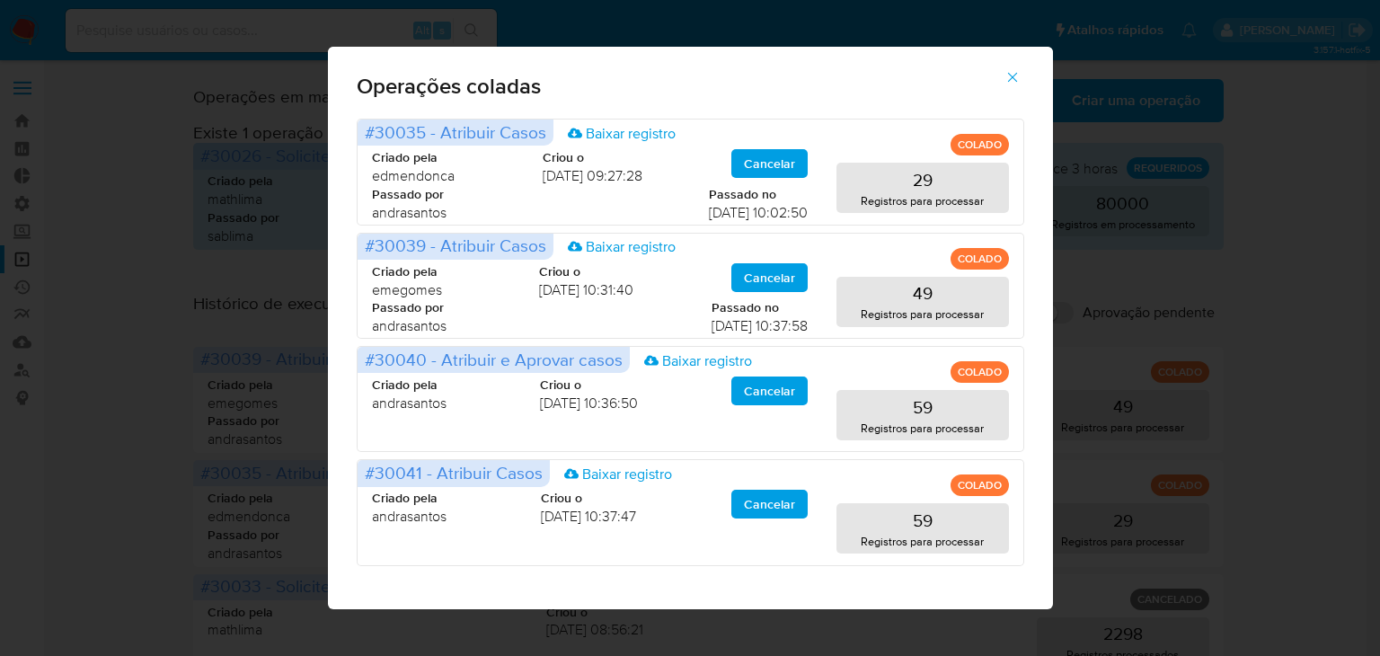
click at [1021, 83] on button "button" at bounding box center [1012, 77] width 63 height 43
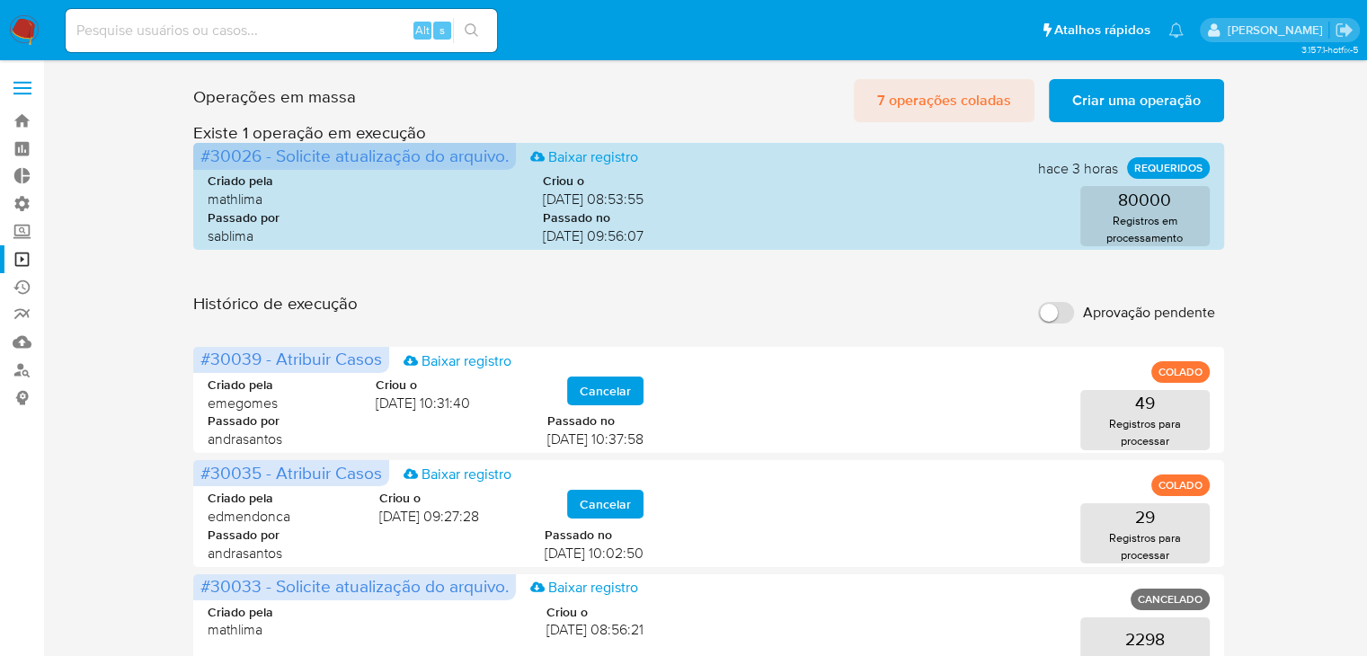
click at [960, 101] on span "7 operações coladas" at bounding box center [944, 101] width 134 height 40
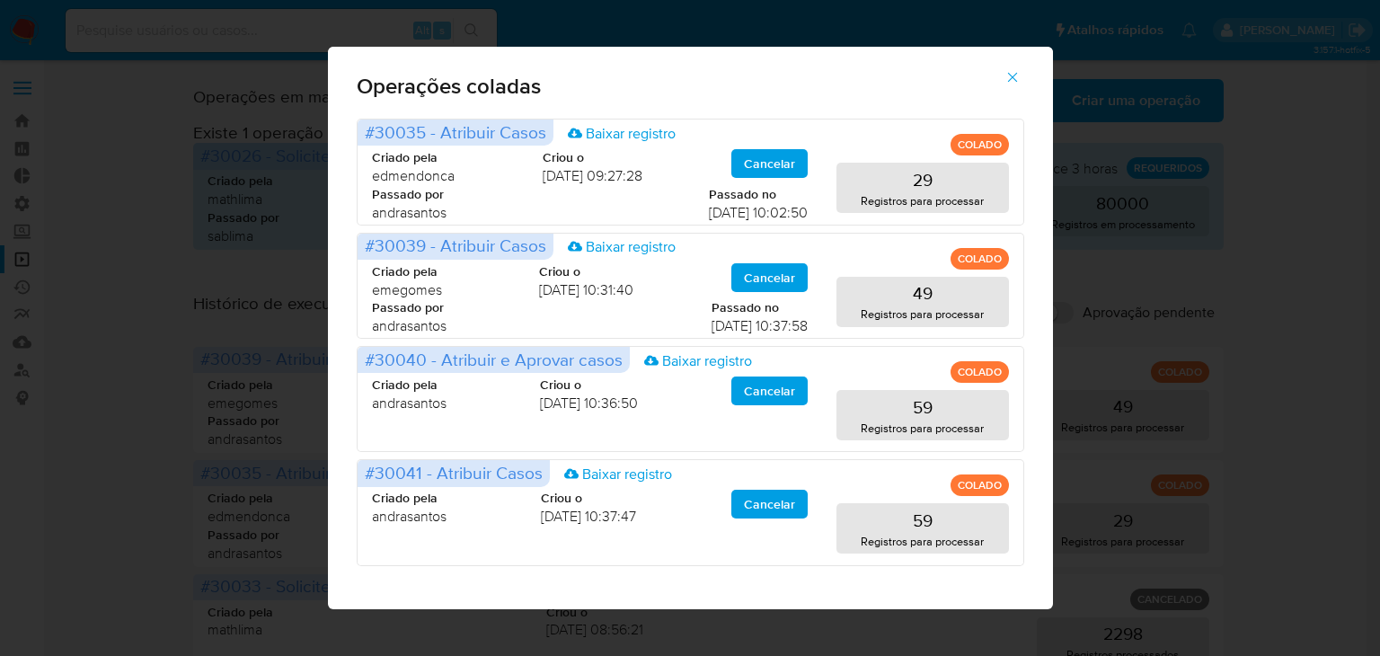
click at [1008, 83] on icon "button" at bounding box center [1013, 77] width 16 height 16
